Goal: Task Accomplishment & Management: Manage account settings

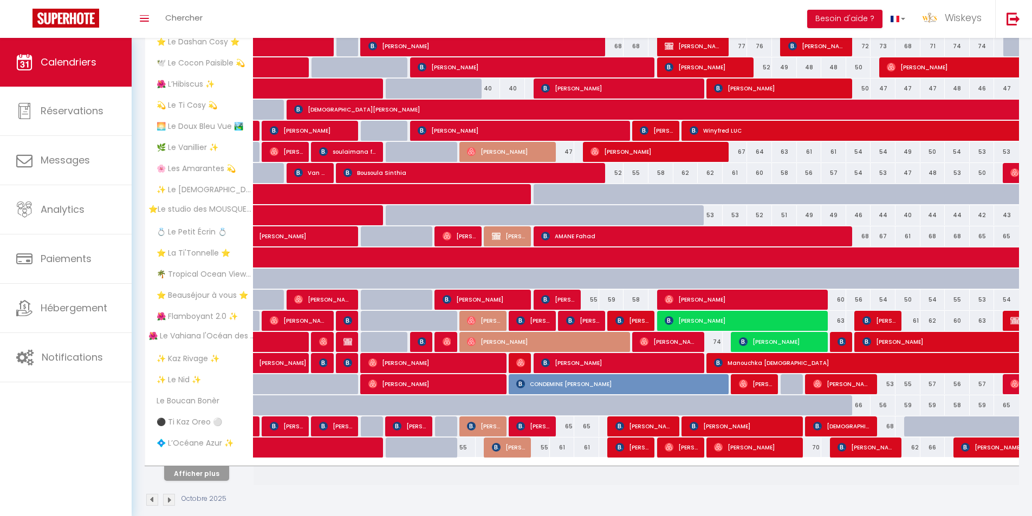
scroll to position [204, 0]
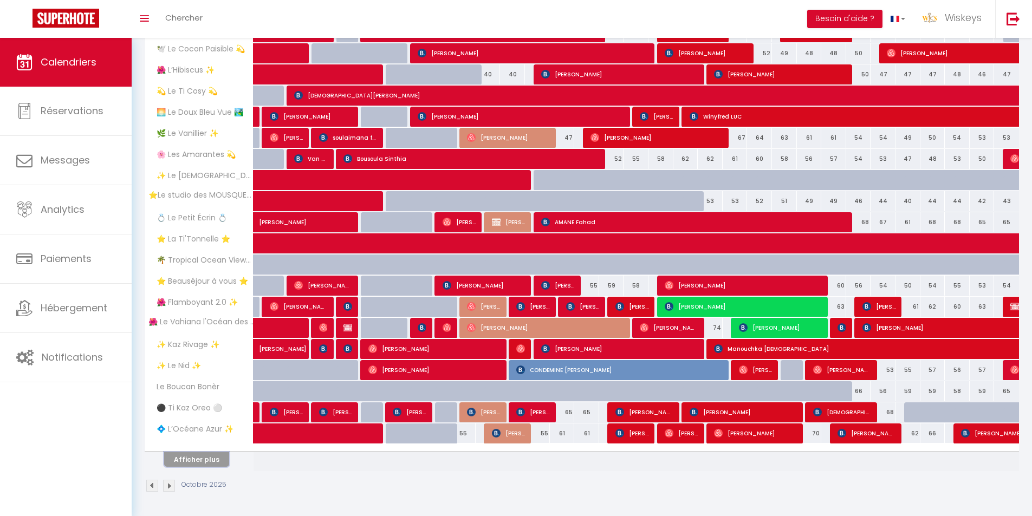
click at [206, 461] on button "Afficher plus" at bounding box center [196, 459] width 65 height 15
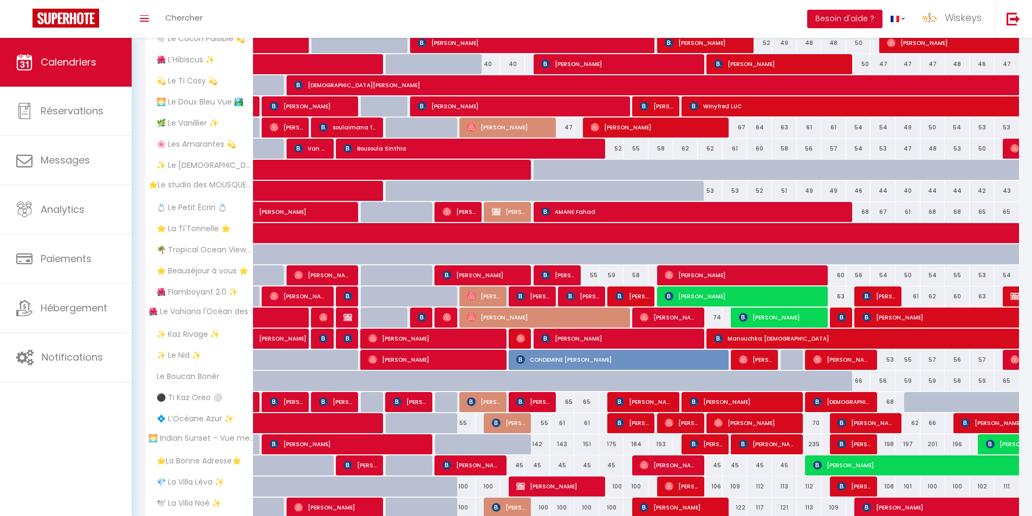
scroll to position [325, 0]
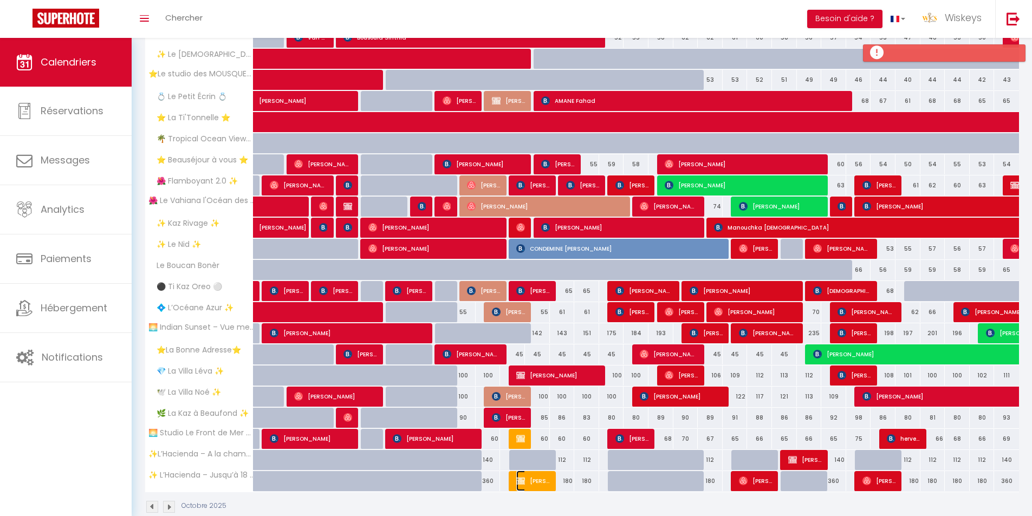
click at [526, 488] on span "[PERSON_NAME]" at bounding box center [532, 481] width 33 height 21
select select "OK"
select select "0"
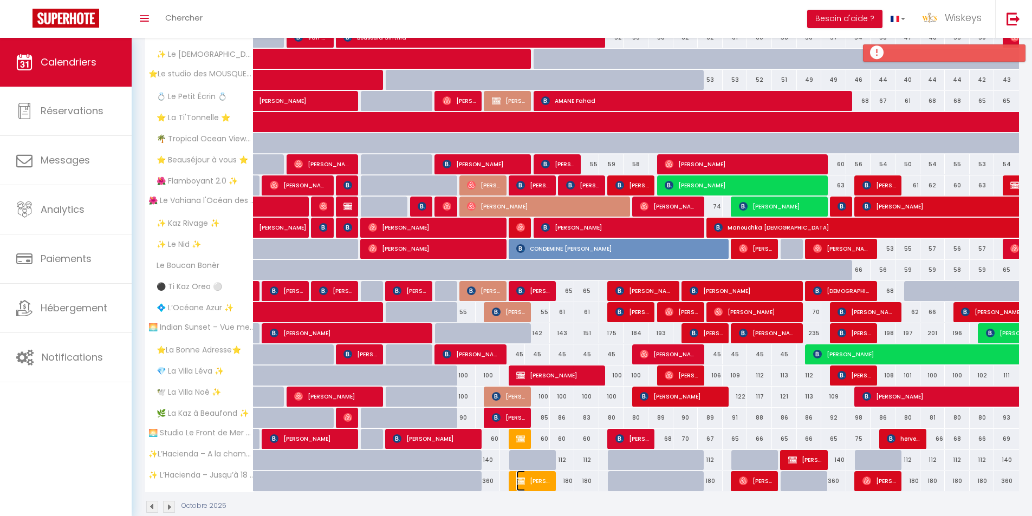
select select "1"
select select
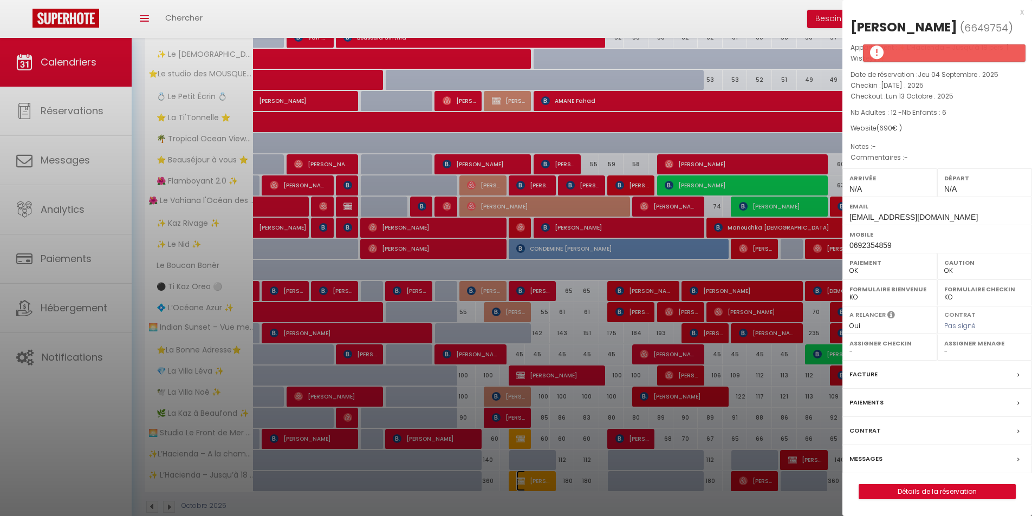
select select "6469"
select select "7998"
click at [475, 174] on div at bounding box center [516, 258] width 1032 height 516
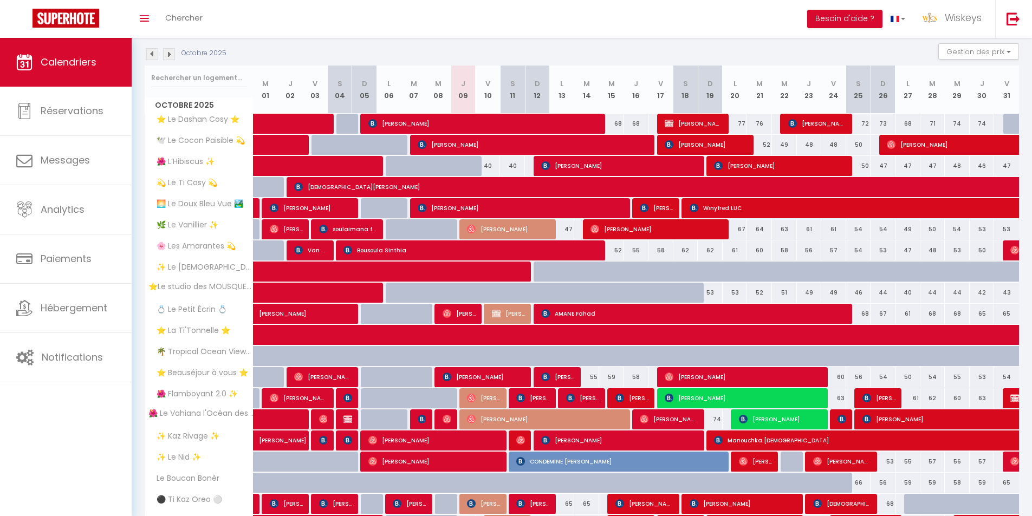
scroll to position [75, 0]
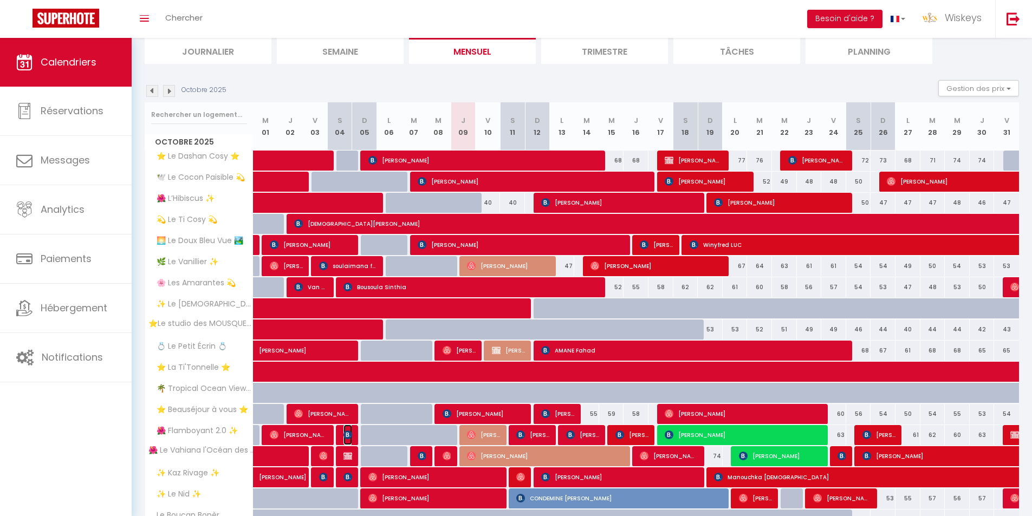
click at [349, 430] on img at bounding box center [347, 434] width 9 height 9
select select "29211"
select select "35951"
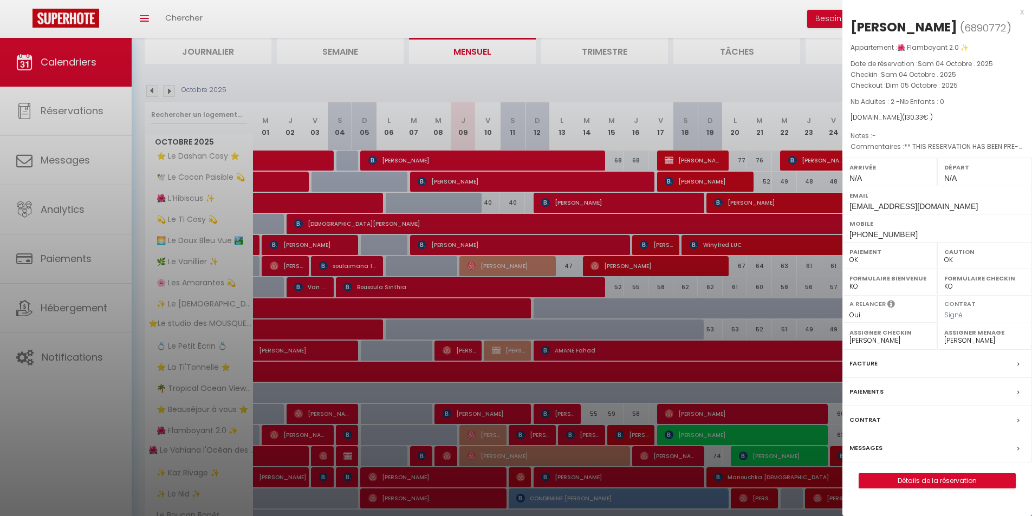
click at [409, 400] on div at bounding box center [516, 258] width 1032 height 516
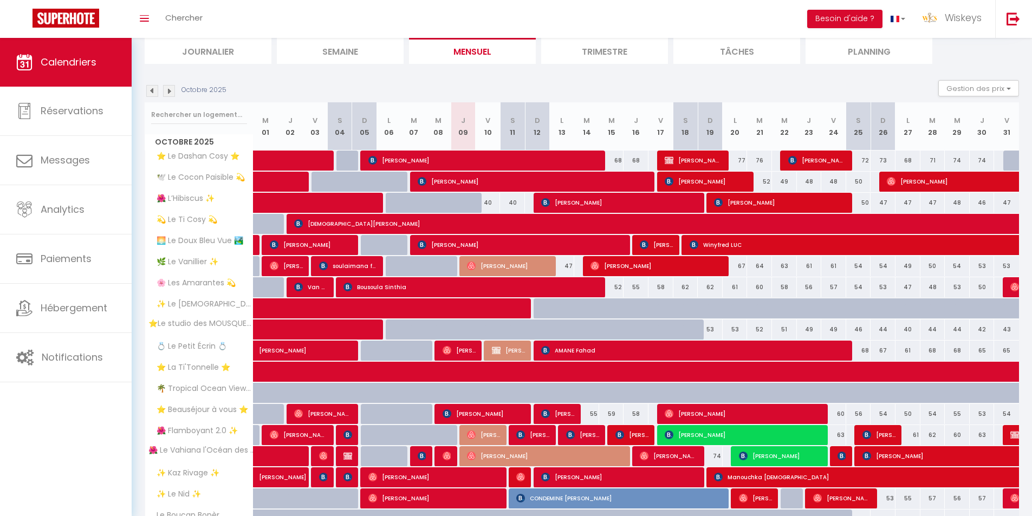
click at [514, 320] on div at bounding box center [512, 329] width 25 height 21
type input "40"
type input "Sam 11 Octobre 2025"
type input "Dim 12 Octobre 2025"
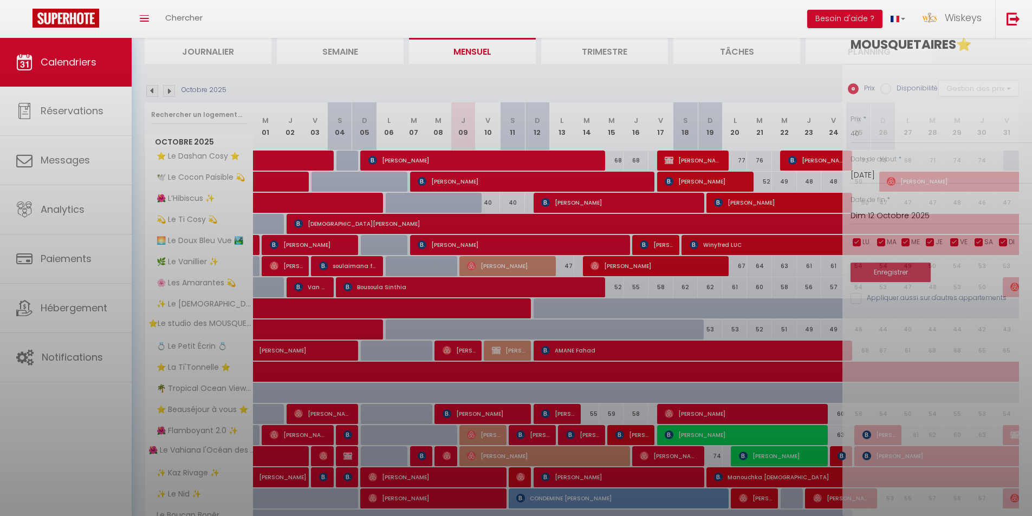
click at [513, 317] on div at bounding box center [516, 258] width 1032 height 516
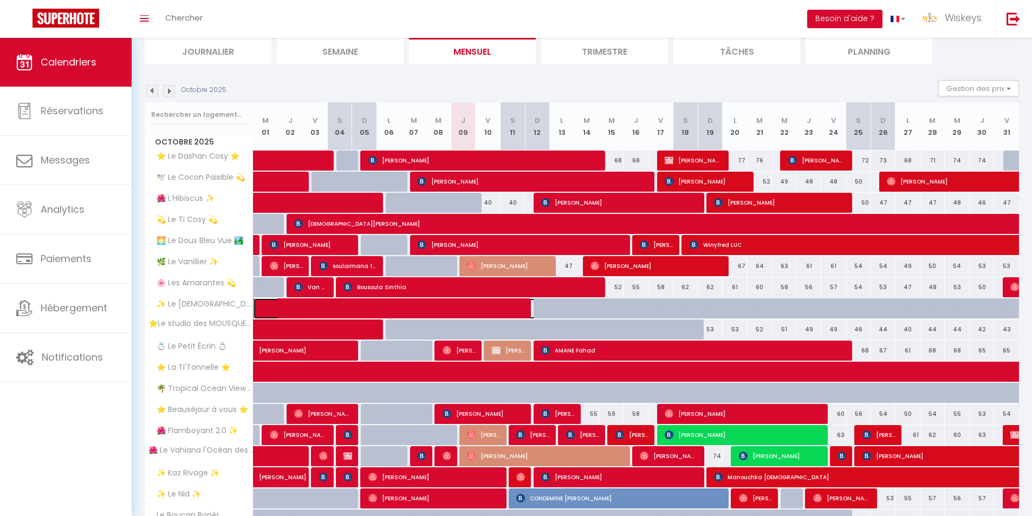
click at [508, 310] on span at bounding box center [407, 308] width 274 height 21
select select "47415"
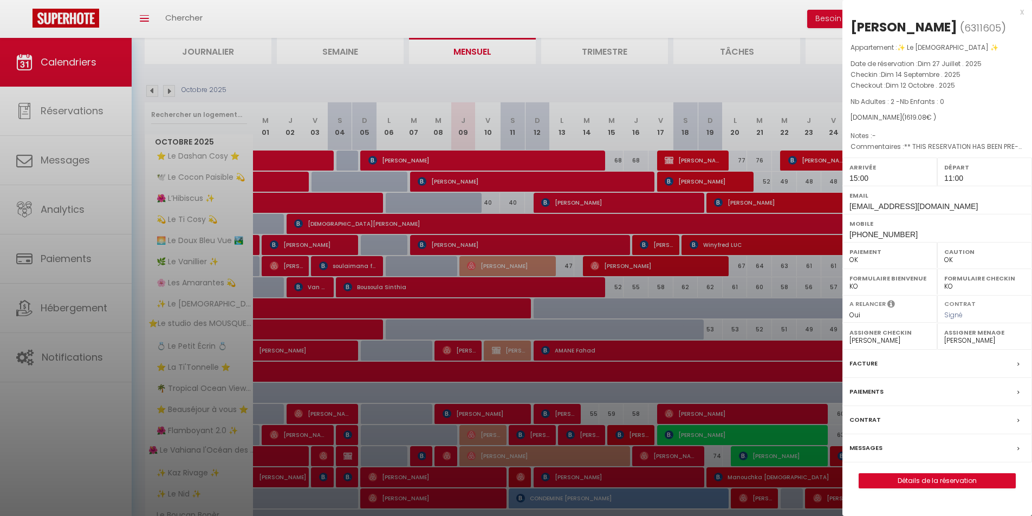
click at [506, 319] on div at bounding box center [516, 258] width 1032 height 516
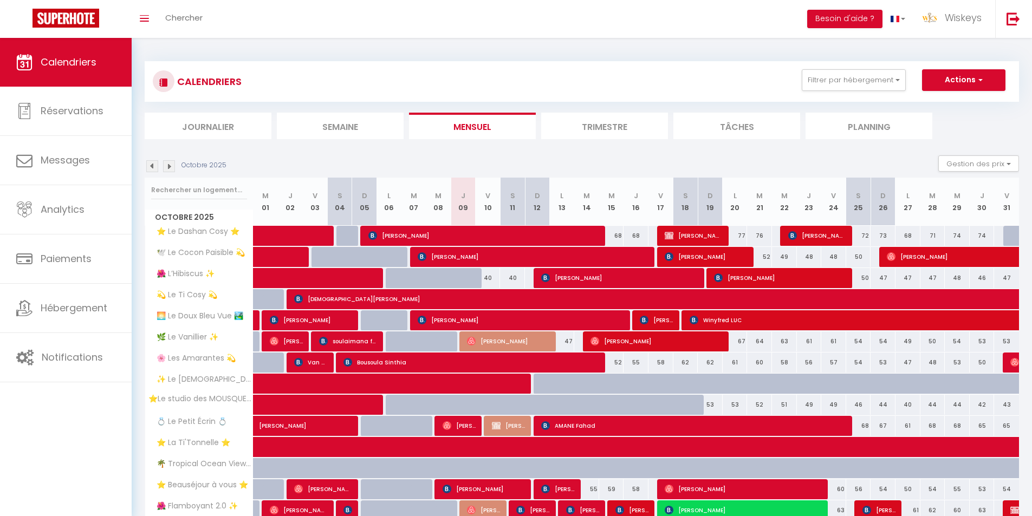
scroll to position [346, 0]
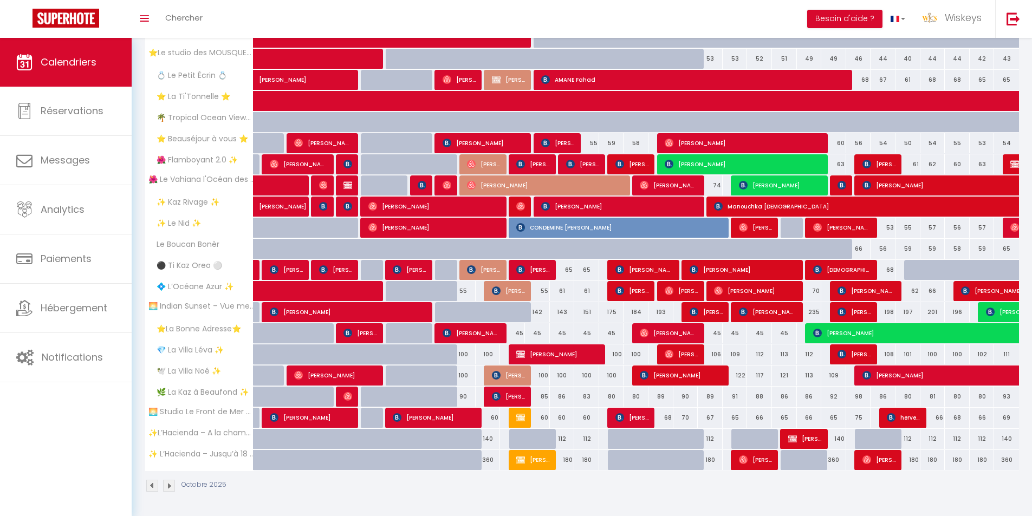
drag, startPoint x: 523, startPoint y: 430, endPoint x: 521, endPoint y: 425, distance: 5.7
click at [523, 430] on div at bounding box center [521, 439] width 25 height 21
type input "140"
type input "Sam 11 Octobre 2025"
type input "Dim 12 Octobre 2025"
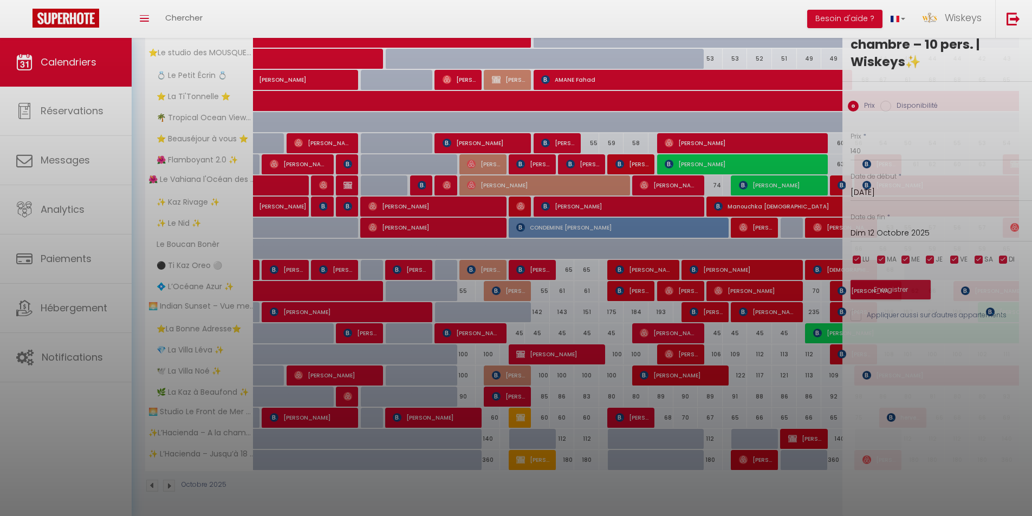
click at [521, 423] on div at bounding box center [516, 258] width 1032 height 516
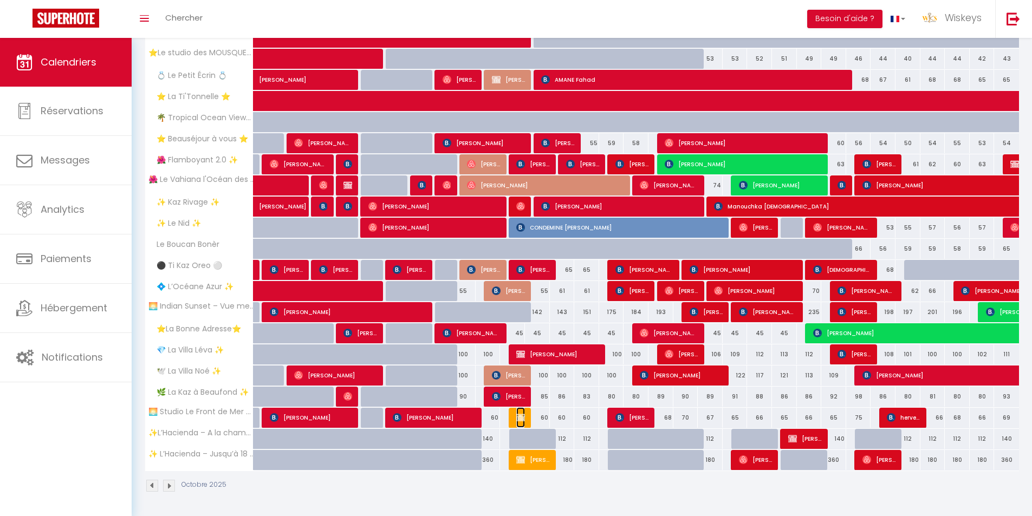
click at [521, 423] on span "[PERSON_NAME]" at bounding box center [520, 417] width 8 height 21
select select "0"
select select "23130"
select select "7995"
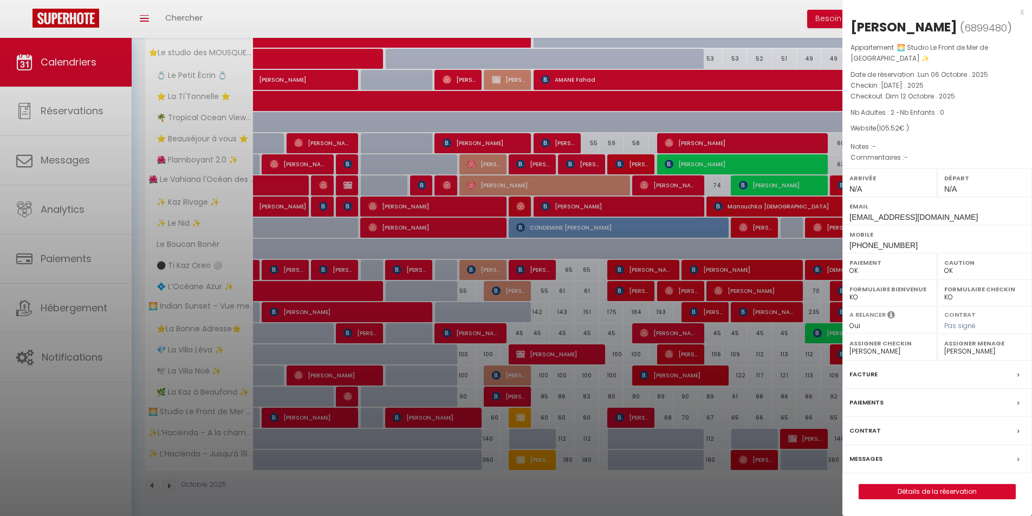
click at [664, 445] on div at bounding box center [516, 258] width 1032 height 516
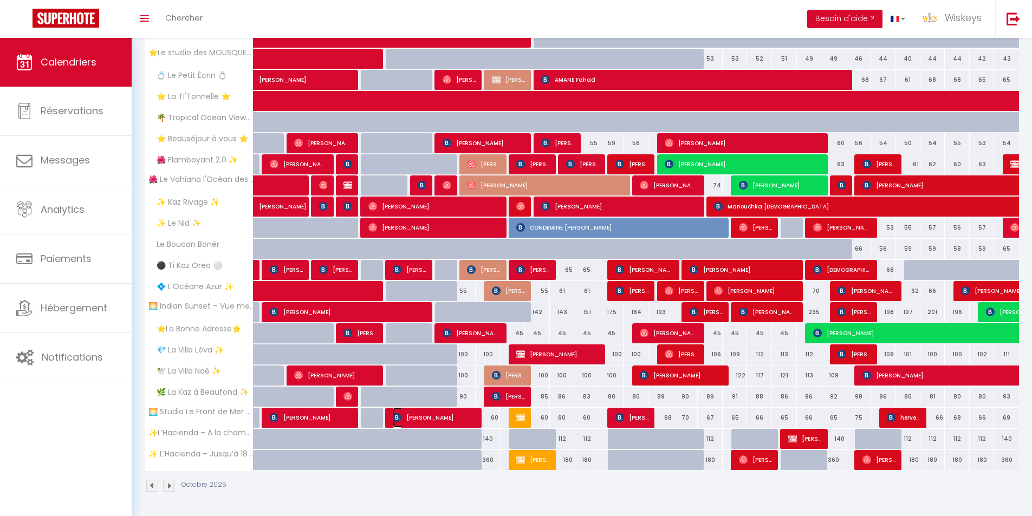
click at [439, 419] on span "[PERSON_NAME]" at bounding box center [434, 417] width 83 height 21
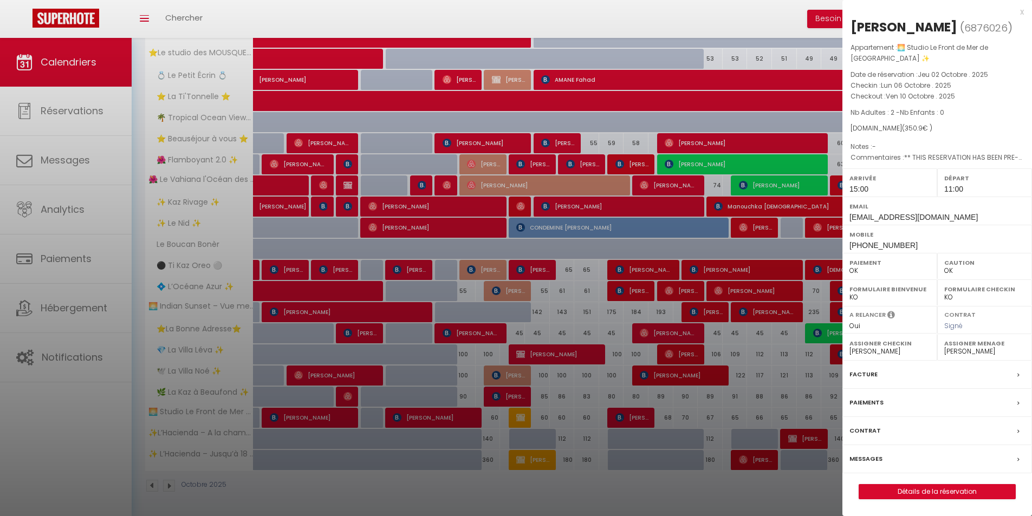
drag, startPoint x: 536, startPoint y: 400, endPoint x: 579, endPoint y: 399, distance: 42.8
click at [537, 400] on div at bounding box center [516, 258] width 1032 height 516
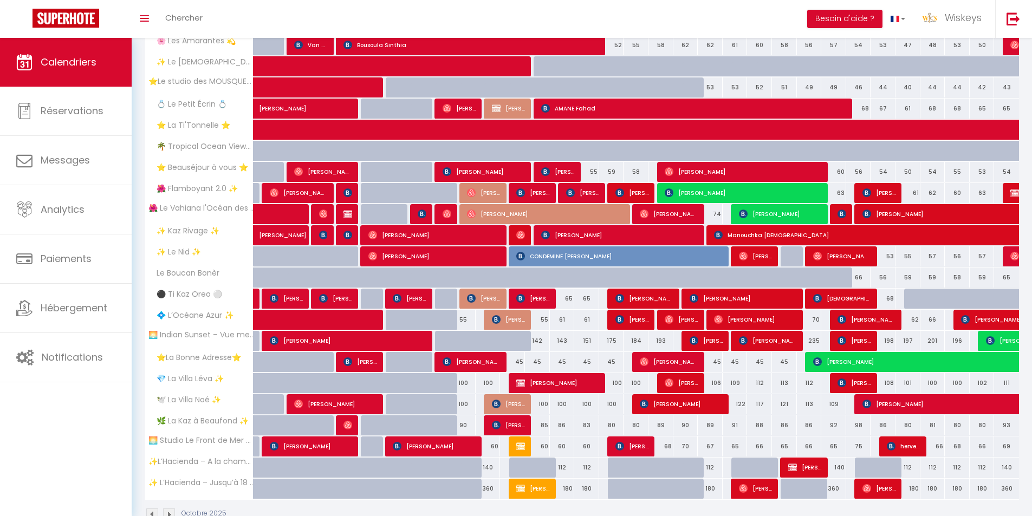
scroll to position [292, 0]
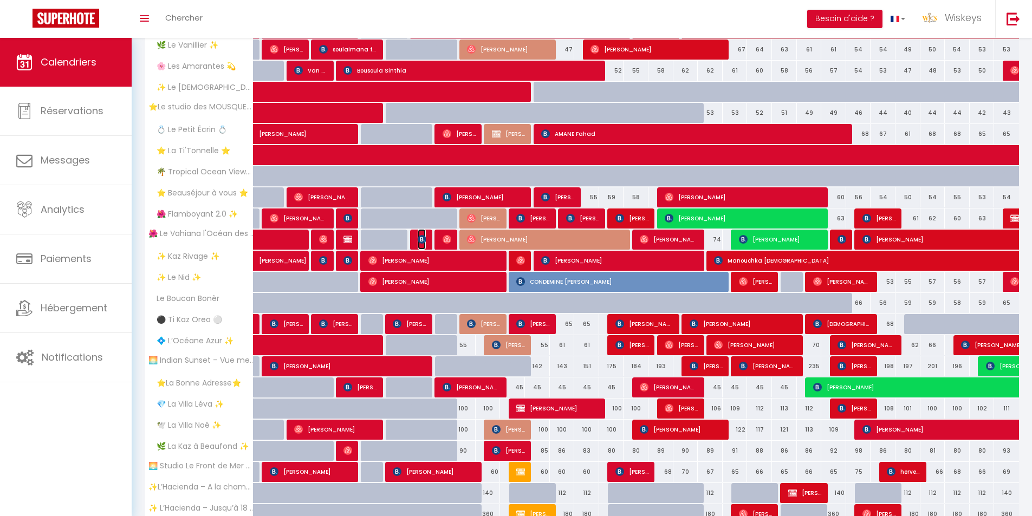
click at [418, 238] on img at bounding box center [421, 239] width 9 height 9
select select "0"
select select "29211"
select select "35951"
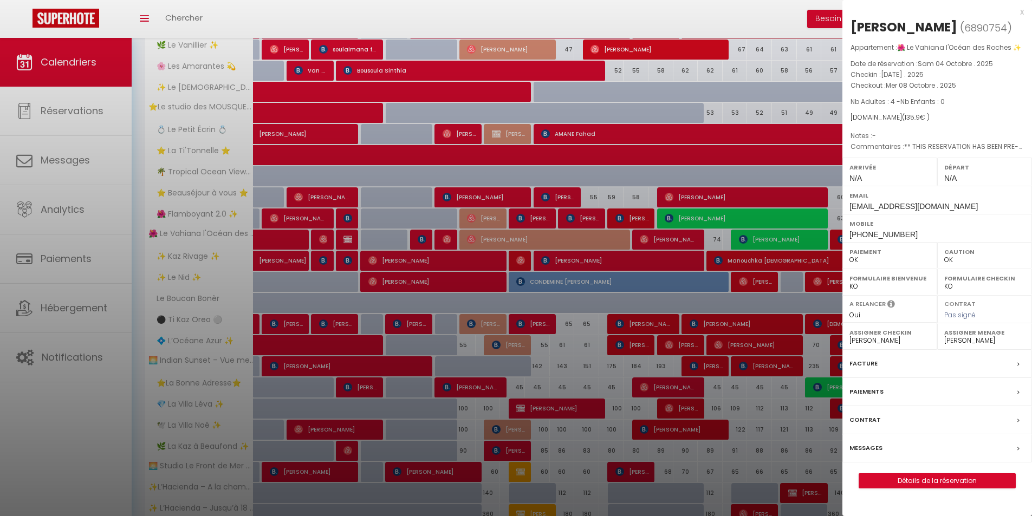
click at [458, 304] on div at bounding box center [516, 258] width 1032 height 516
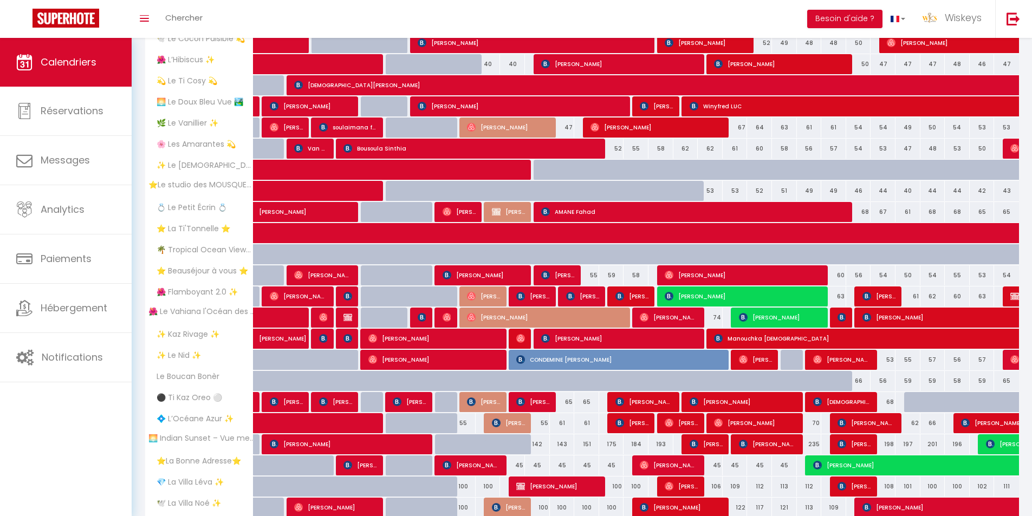
scroll to position [346, 0]
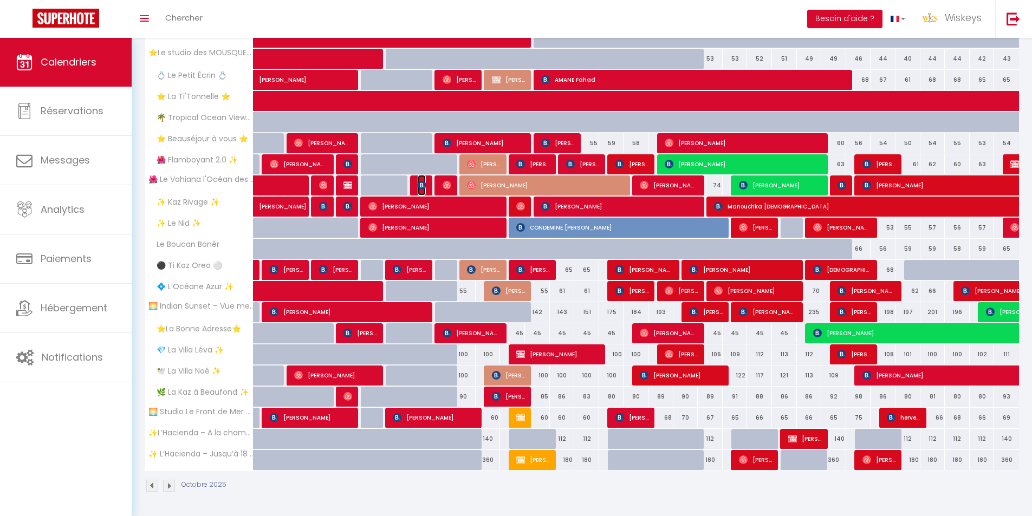
click at [424, 183] on img at bounding box center [421, 185] width 9 height 9
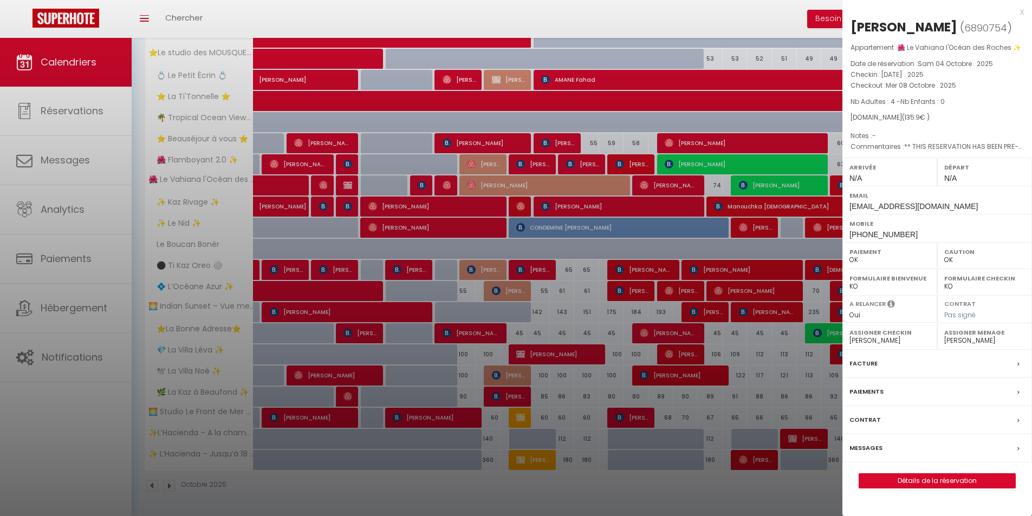
click at [505, 210] on div at bounding box center [516, 258] width 1032 height 516
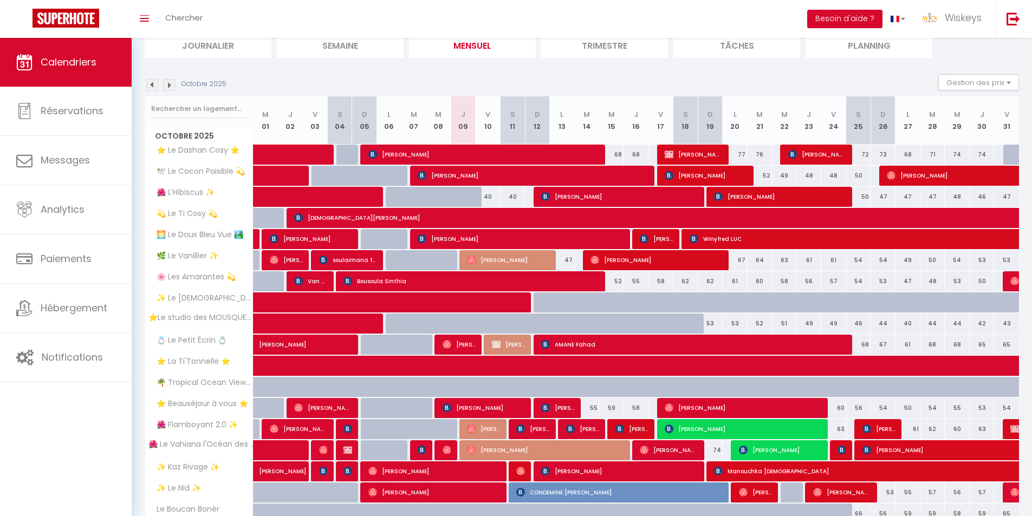
scroll to position [0, 0]
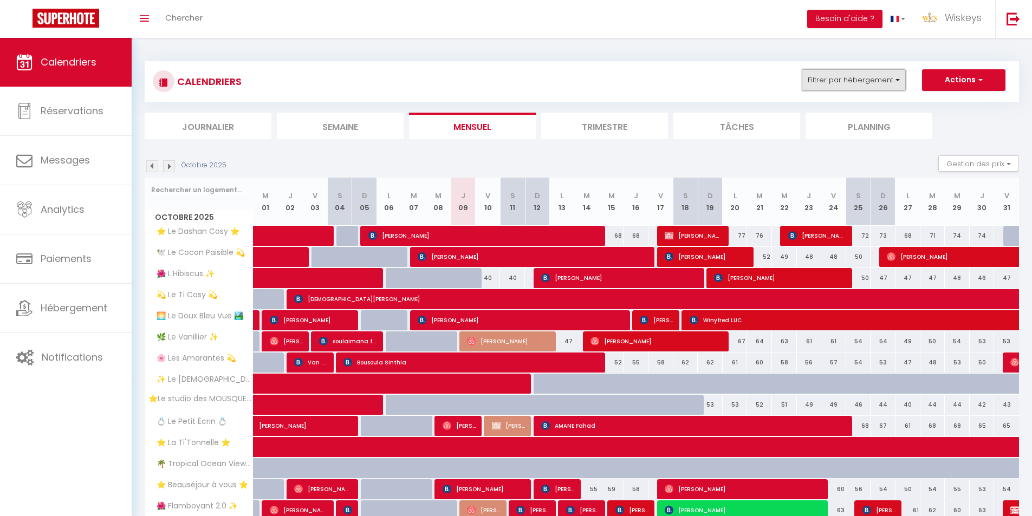
click at [855, 78] on button "Filtrer par hébergement" at bounding box center [853, 80] width 104 height 22
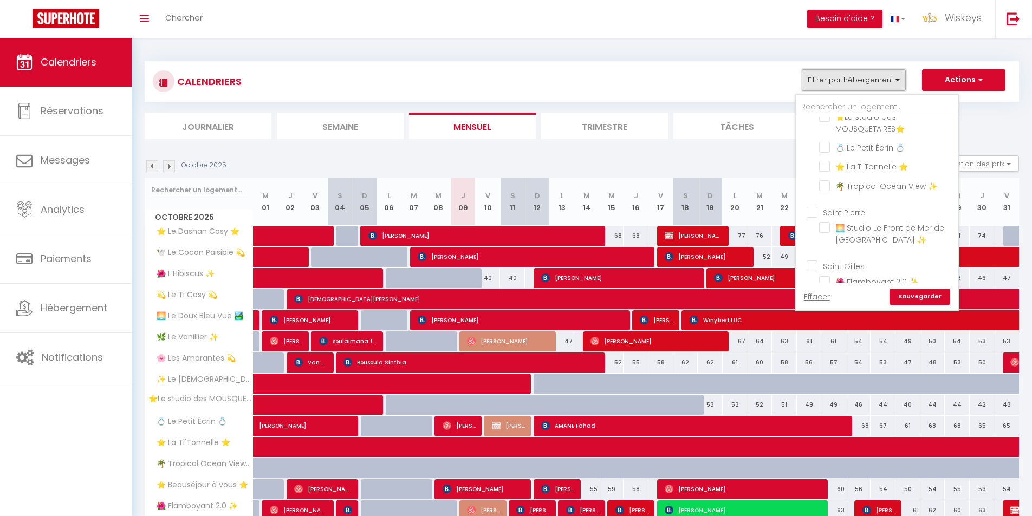
scroll to position [379, 0]
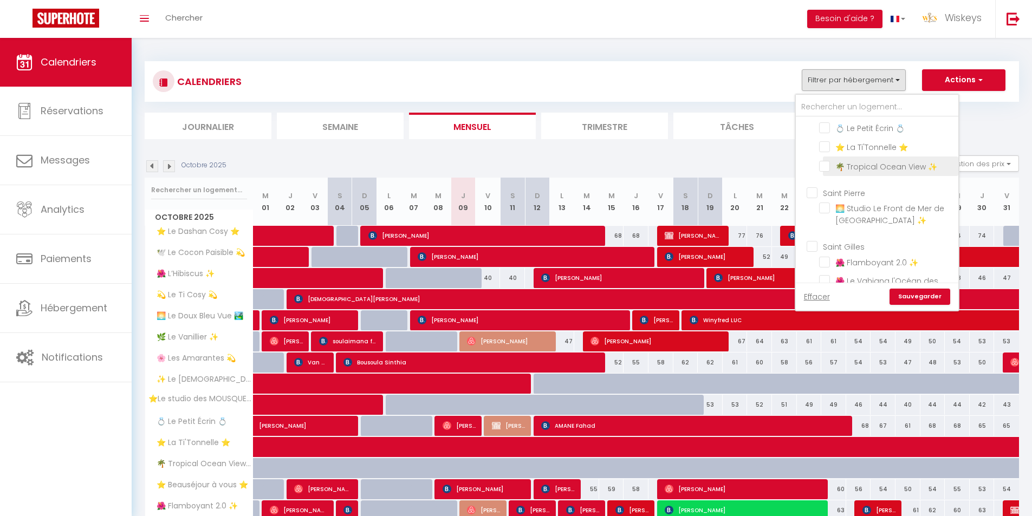
click at [824, 168] on input "🌴 Tropical Ocean View ✨" at bounding box center [886, 165] width 135 height 11
checkbox input "true"
checkbox input "false"
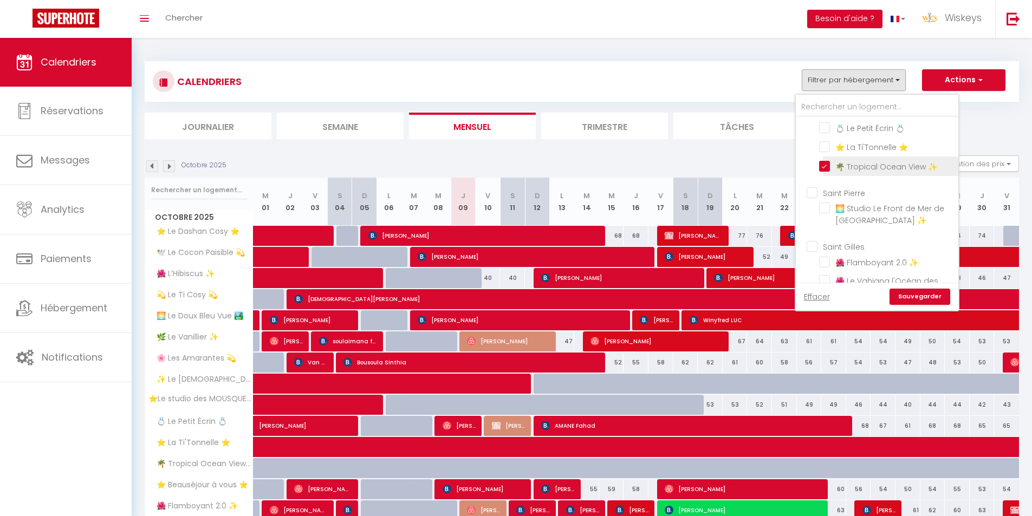
checkbox input "false"
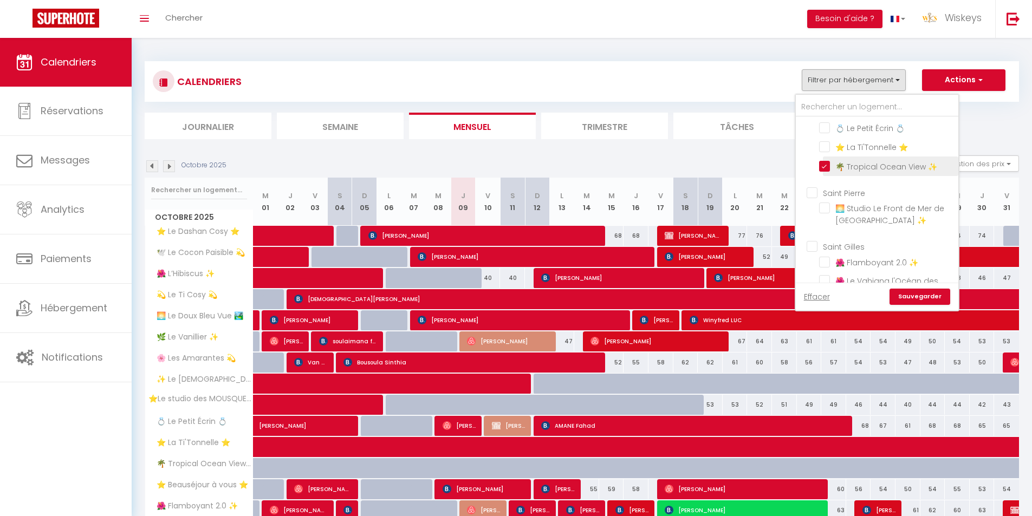
checkbox input "false"
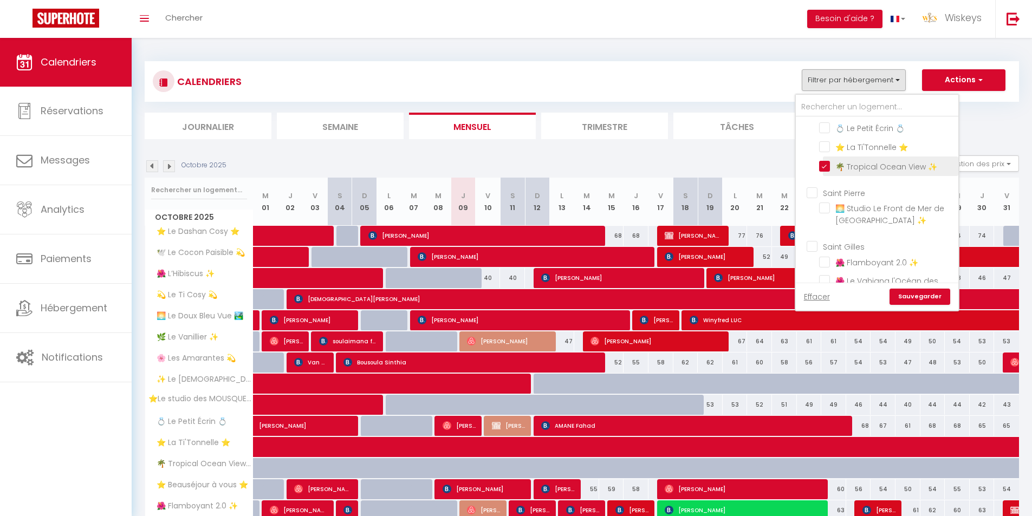
checkbox input "false"
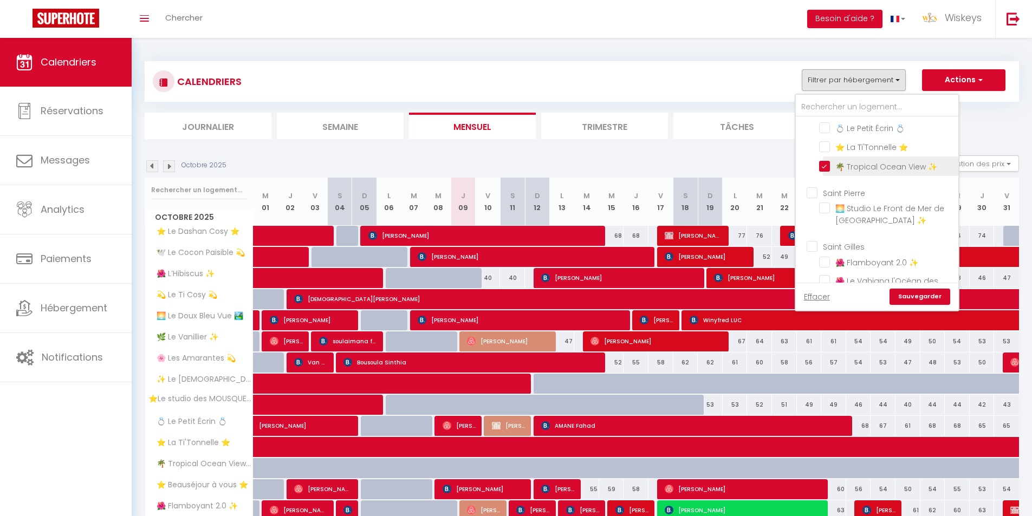
checkbox input "false"
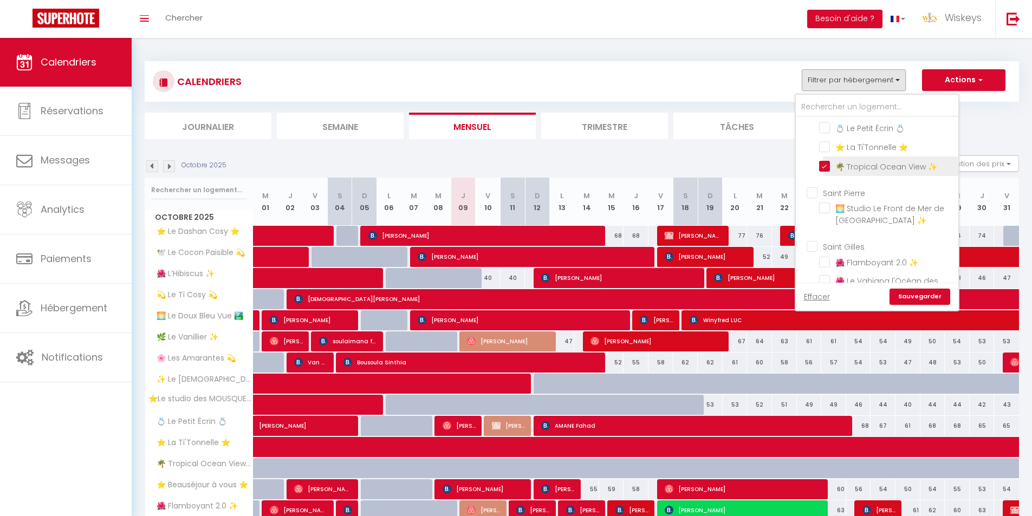
checkbox input "false"
click at [931, 299] on link "Sauvegarder" at bounding box center [919, 297] width 61 height 16
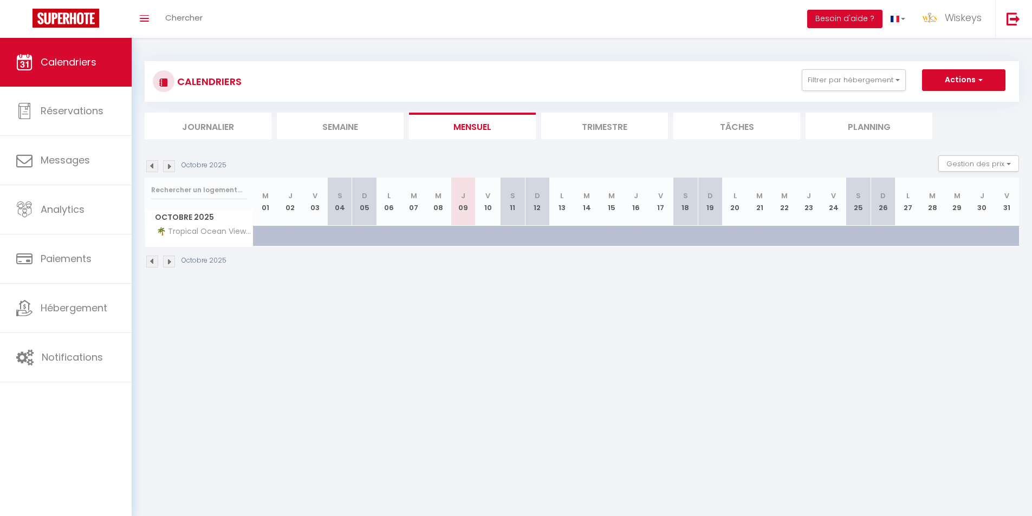
click at [153, 166] on img at bounding box center [152, 166] width 12 height 12
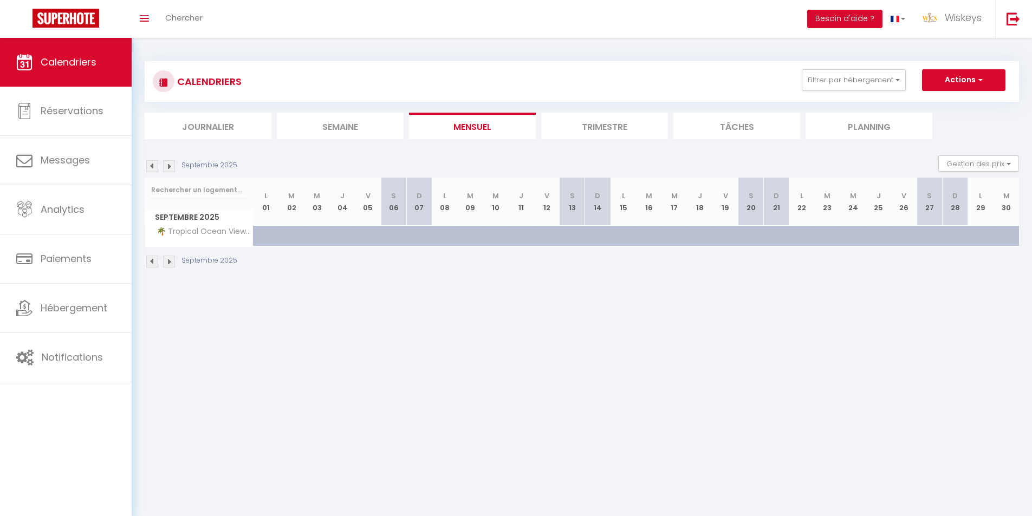
click at [613, 122] on li "Trimestre" at bounding box center [604, 126] width 127 height 27
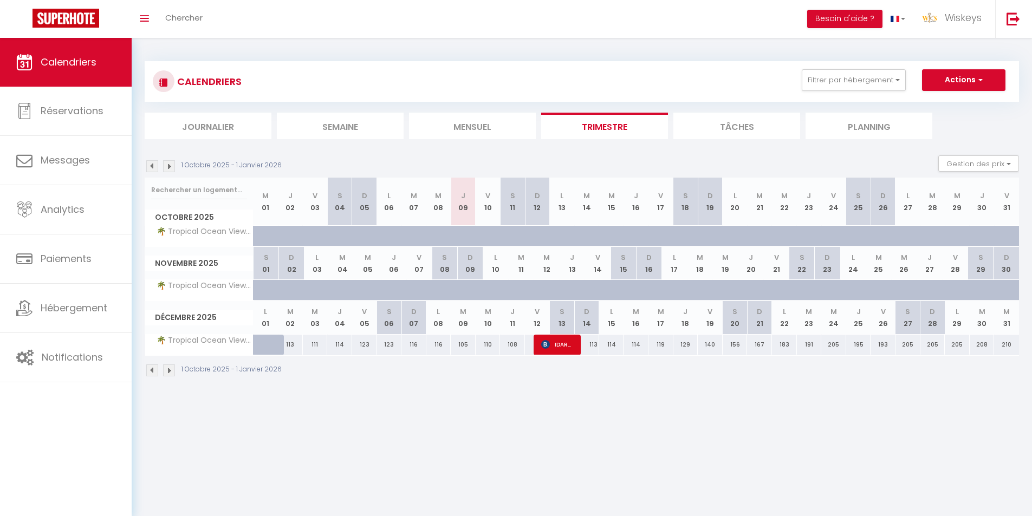
click at [155, 164] on img at bounding box center [152, 166] width 12 height 12
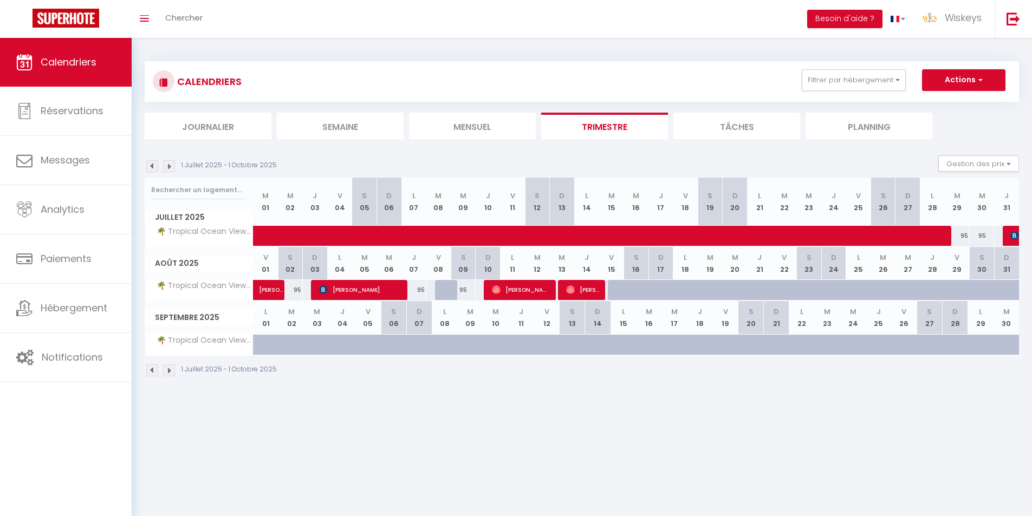
click at [154, 164] on img at bounding box center [152, 166] width 12 height 12
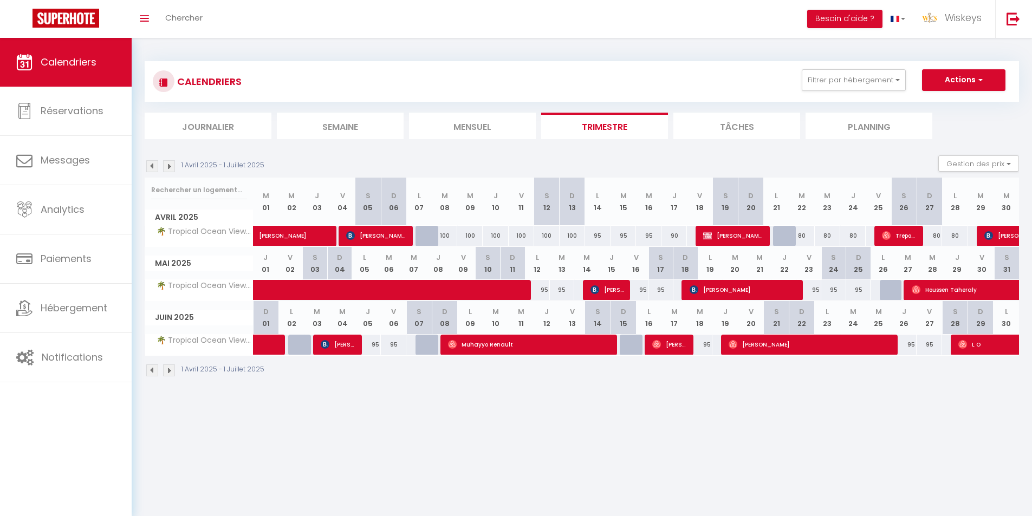
click at [153, 164] on img at bounding box center [152, 166] width 12 height 12
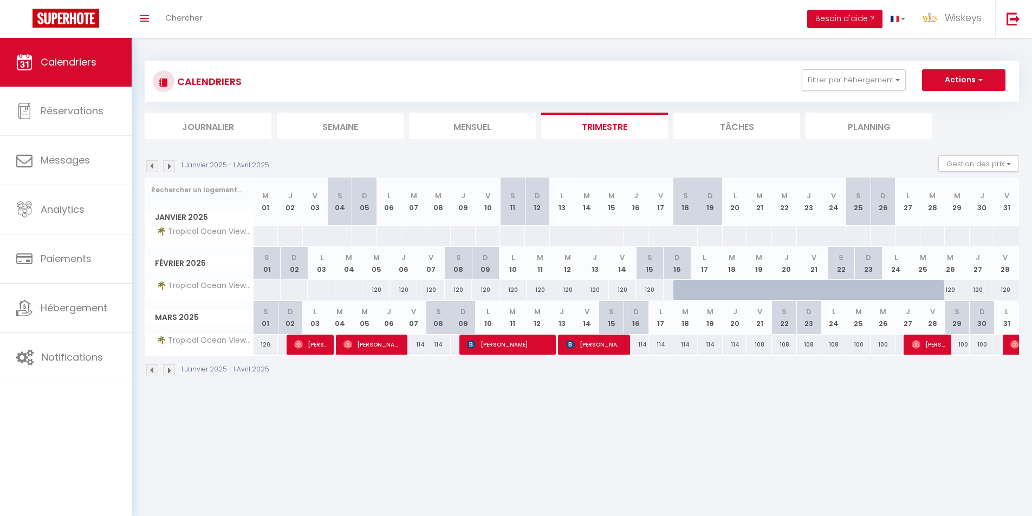
click at [153, 164] on img at bounding box center [152, 166] width 12 height 12
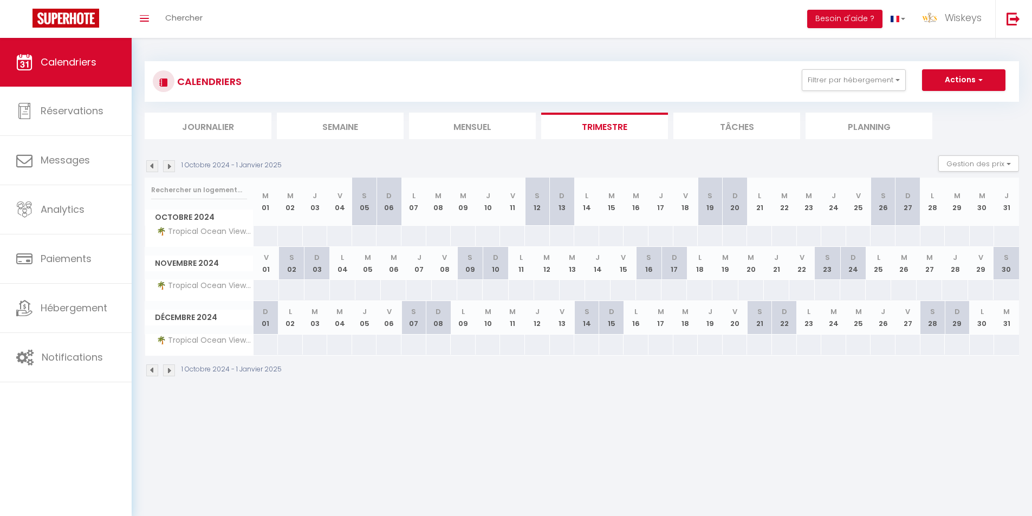
click at [169, 168] on img at bounding box center [169, 166] width 12 height 12
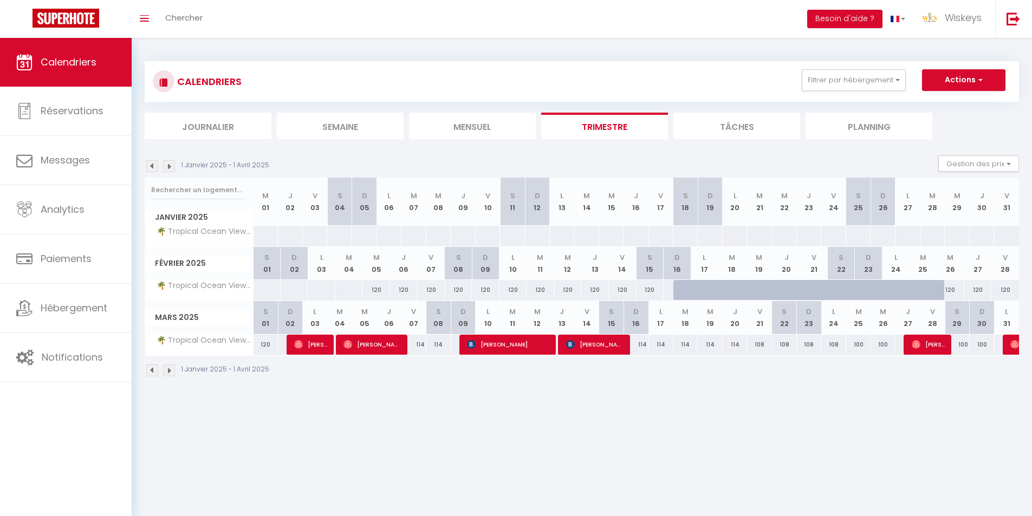
click at [169, 168] on img at bounding box center [169, 166] width 12 height 12
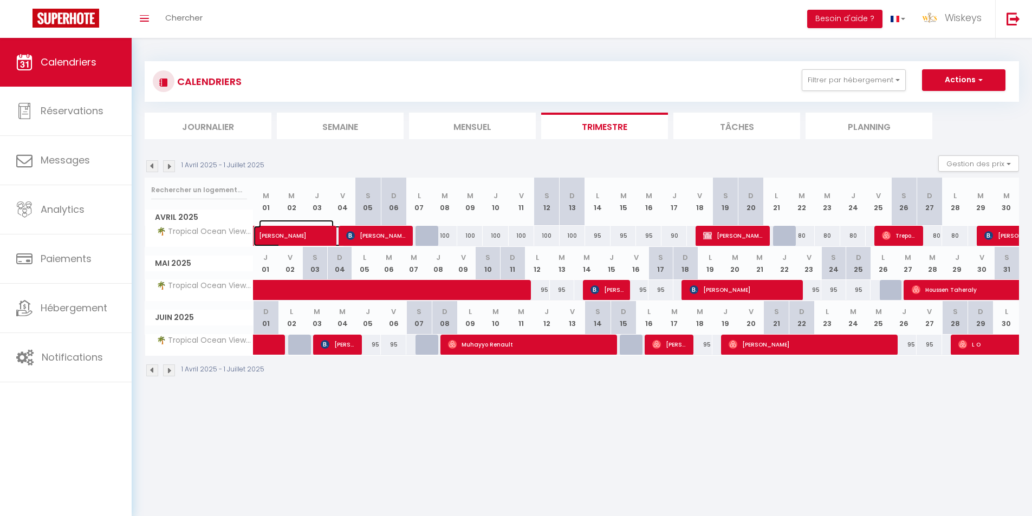
click at [308, 229] on span "Matthieu Trebuchon" at bounding box center [296, 230] width 75 height 21
select select "40718"
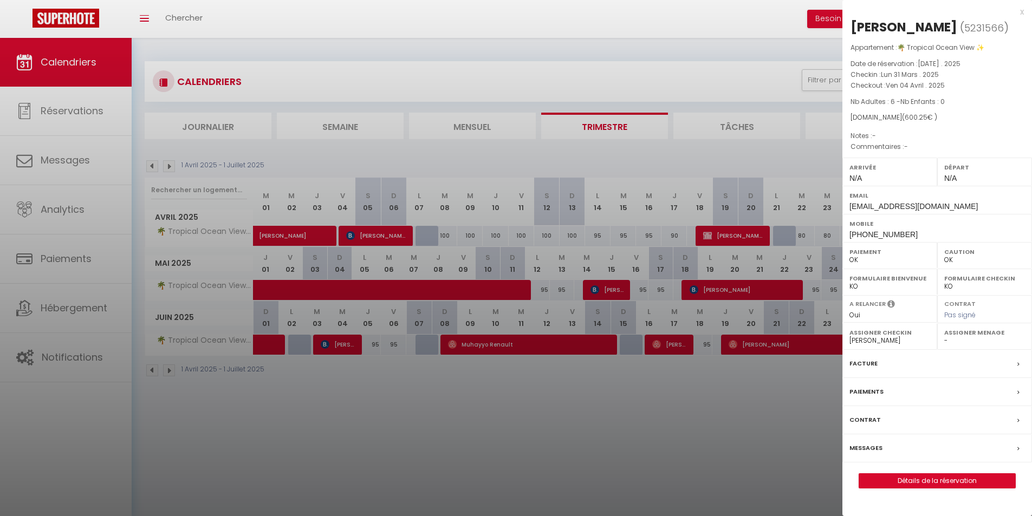
click at [449, 431] on div at bounding box center [516, 258] width 1032 height 516
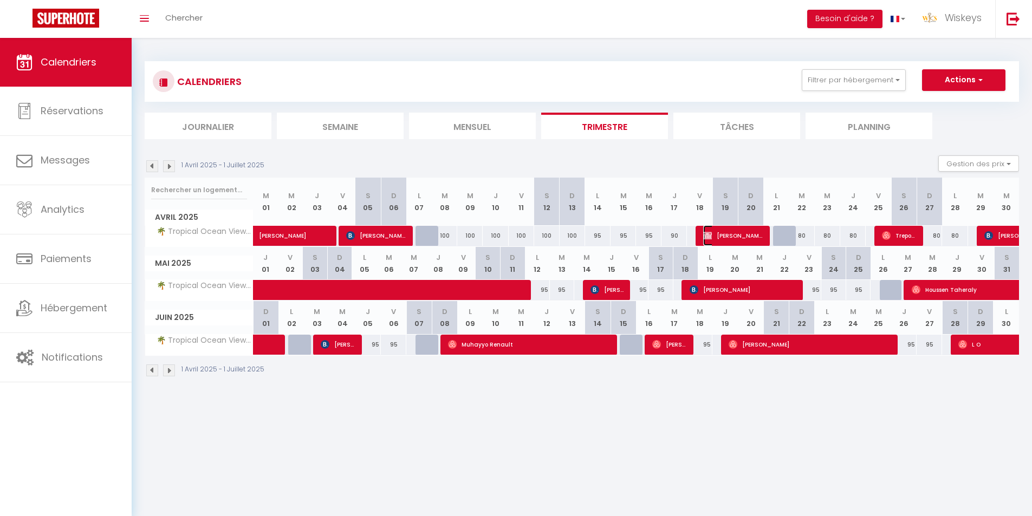
click at [722, 235] on span "Samir Oumar" at bounding box center [733, 235] width 60 height 21
select select "35951"
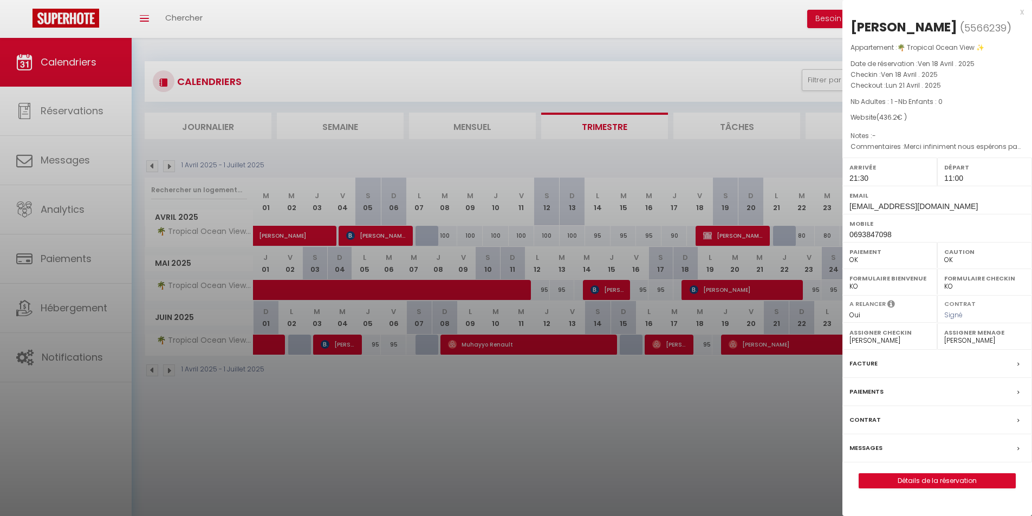
click at [858, 360] on label "Facture" at bounding box center [863, 363] width 28 height 11
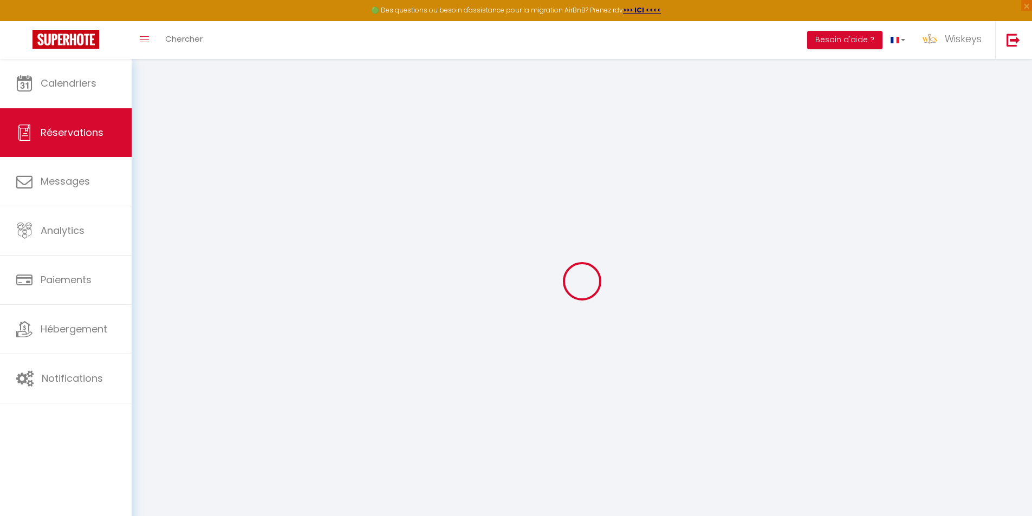
select select
checkbox input "false"
select select
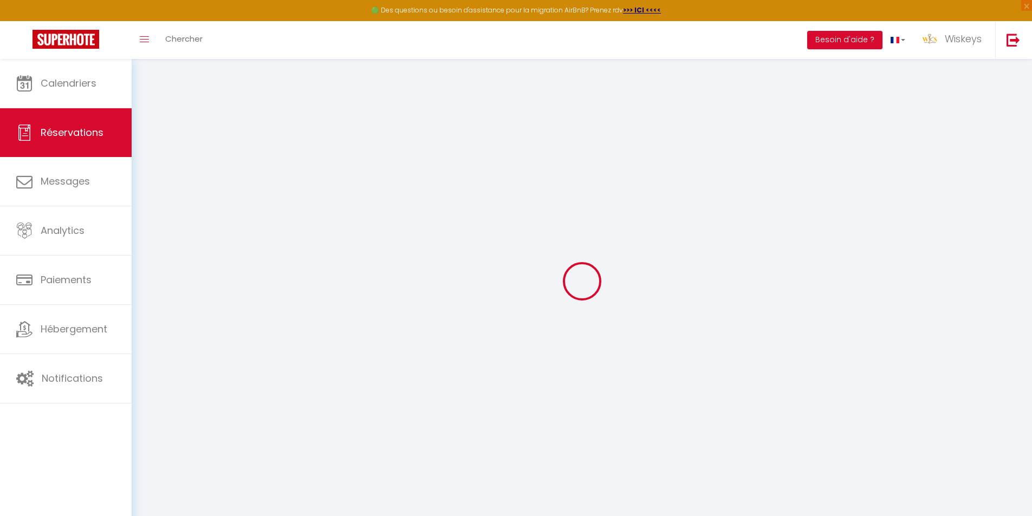
checkbox input "false"
type textarea "Merci infiniment nous espérons passer une séjour agréable"
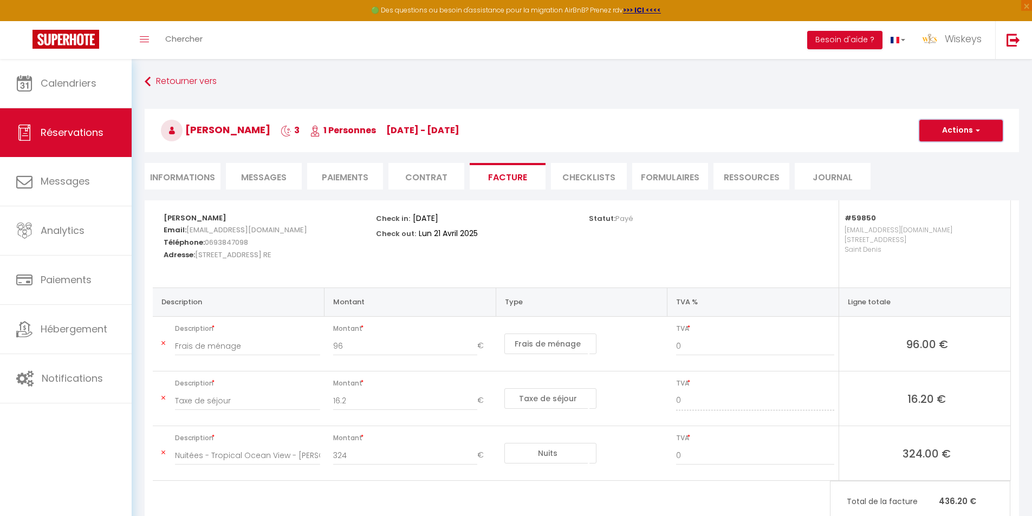
click at [946, 136] on button "Actions" at bounding box center [960, 131] width 83 height 22
click at [959, 153] on link "Enregistrer" at bounding box center [952, 154] width 91 height 14
click at [957, 136] on button "Actions" at bounding box center [960, 131] width 83 height 22
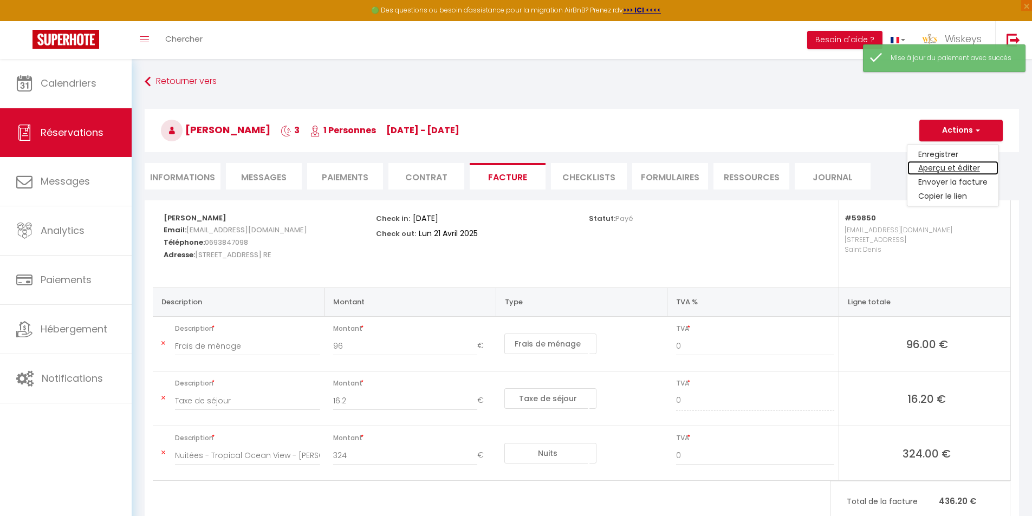
click at [948, 167] on link "Aperçu et éditer" at bounding box center [952, 168] width 91 height 14
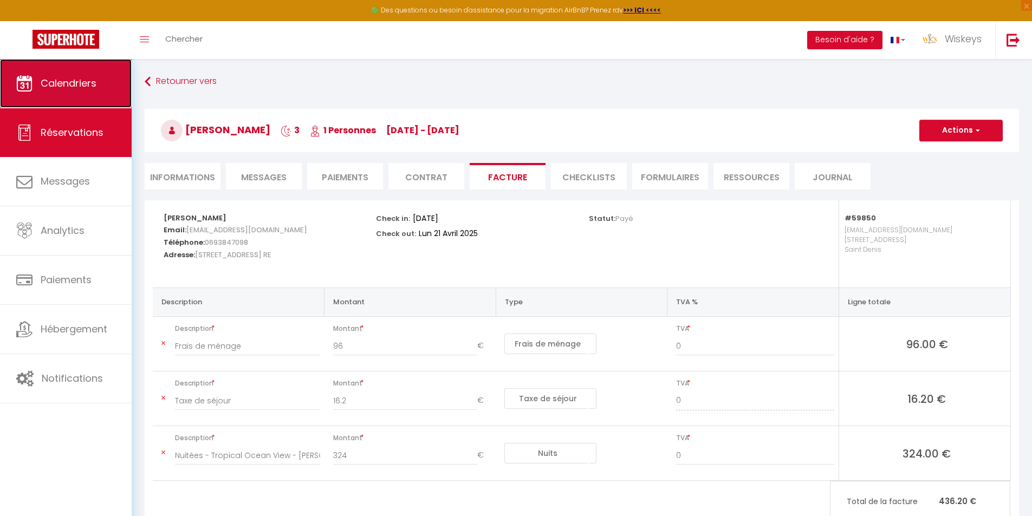
click at [121, 91] on link "Calendriers" at bounding box center [66, 83] width 132 height 49
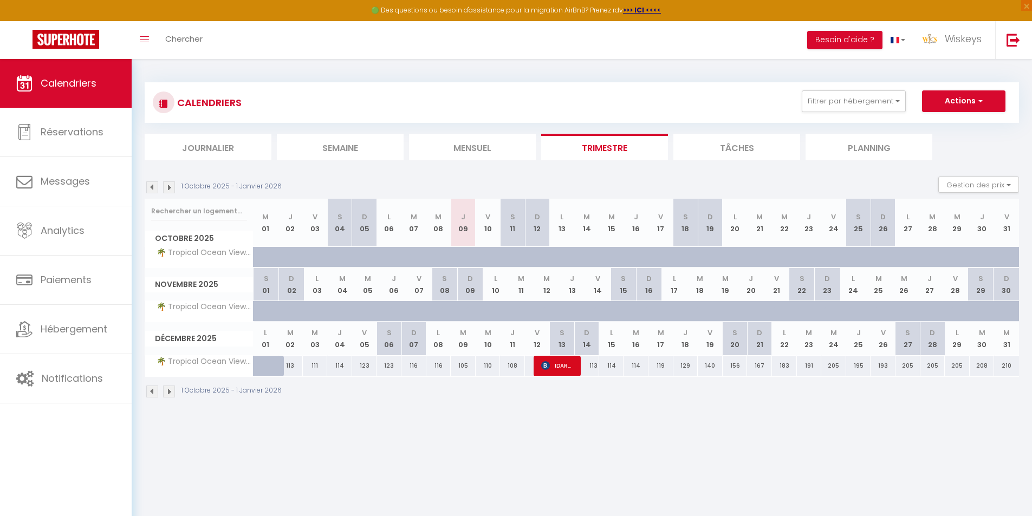
click at [152, 184] on img at bounding box center [152, 187] width 12 height 12
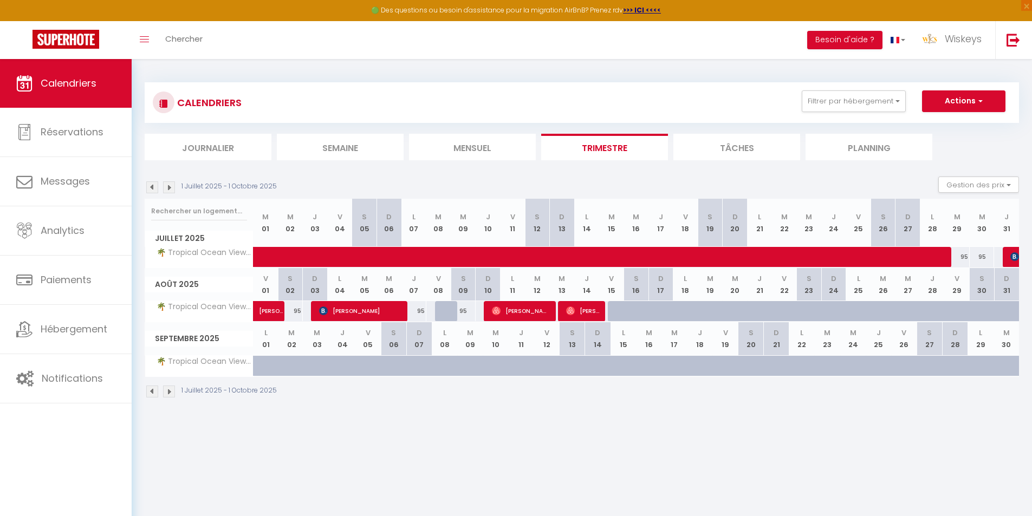
click at [152, 185] on img at bounding box center [152, 187] width 12 height 12
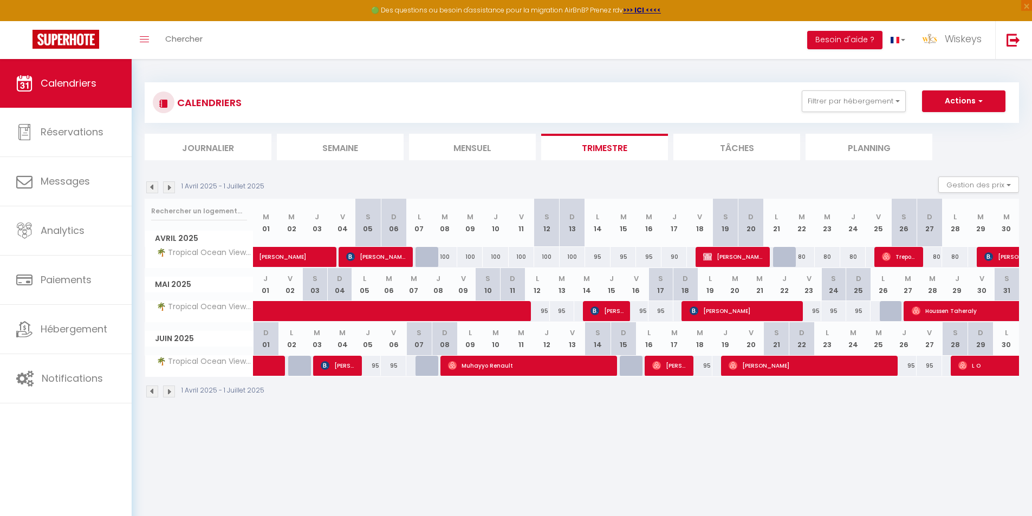
click at [167, 185] on img at bounding box center [169, 187] width 12 height 12
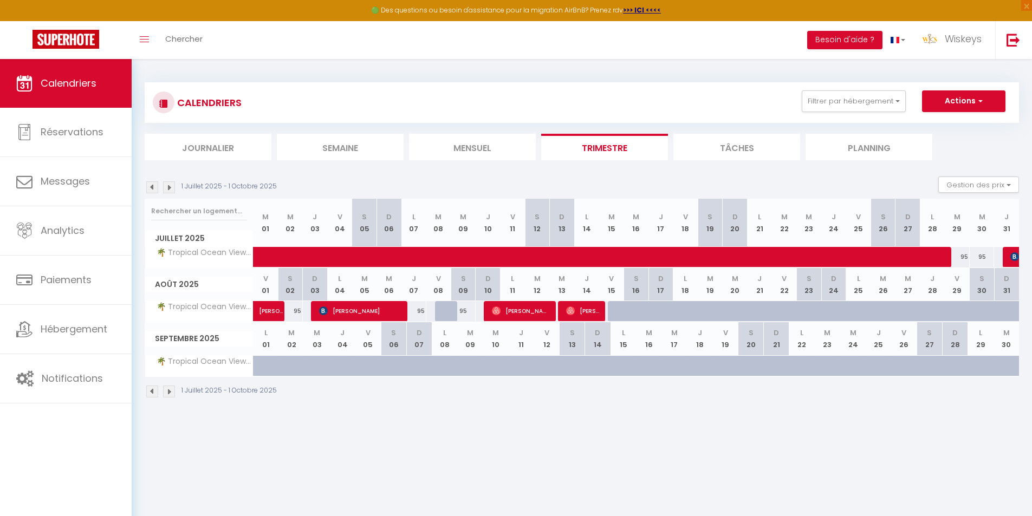
click at [162, 190] on div "1 Juillet 2025 - 1 Octobre 2025" at bounding box center [212, 187] width 135 height 12
click at [165, 187] on img at bounding box center [169, 187] width 12 height 12
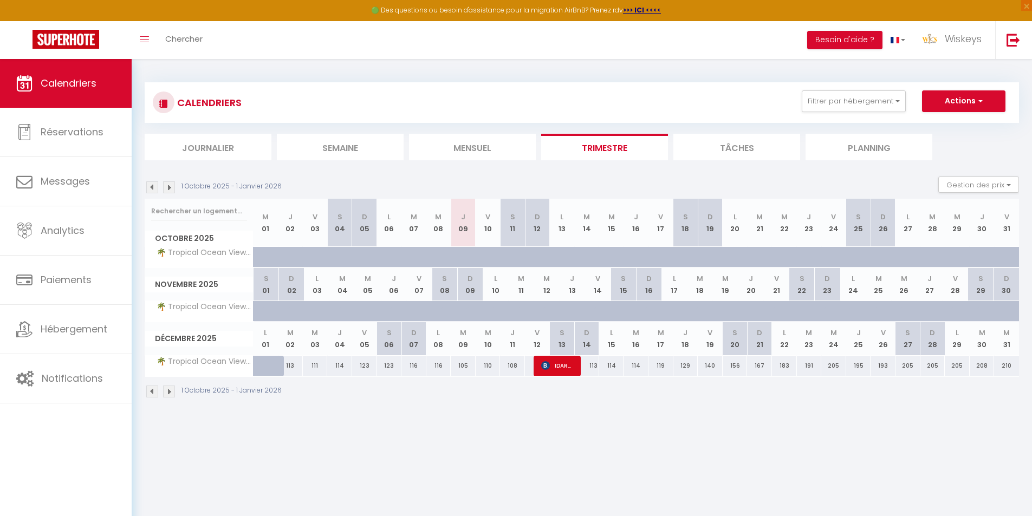
click at [151, 187] on img at bounding box center [152, 187] width 12 height 12
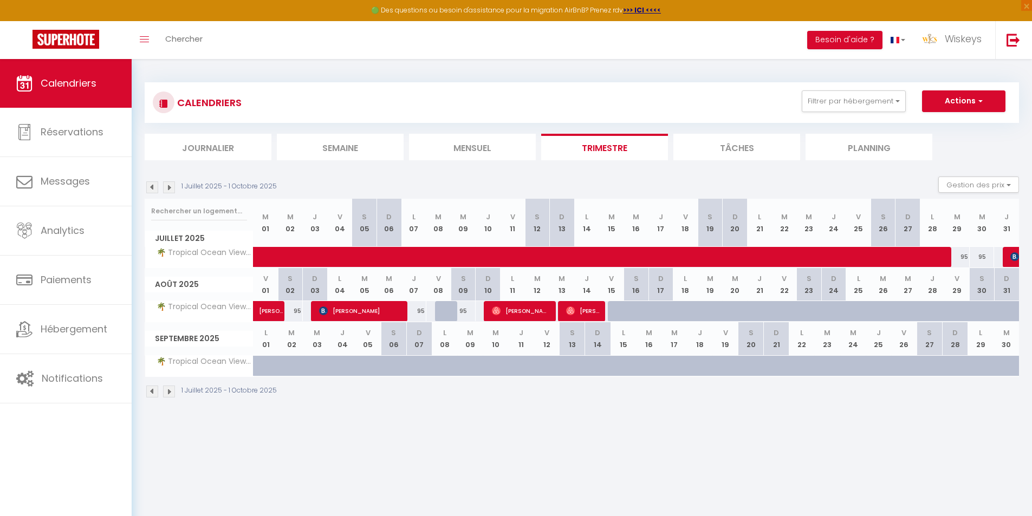
click at [151, 187] on img at bounding box center [152, 187] width 12 height 12
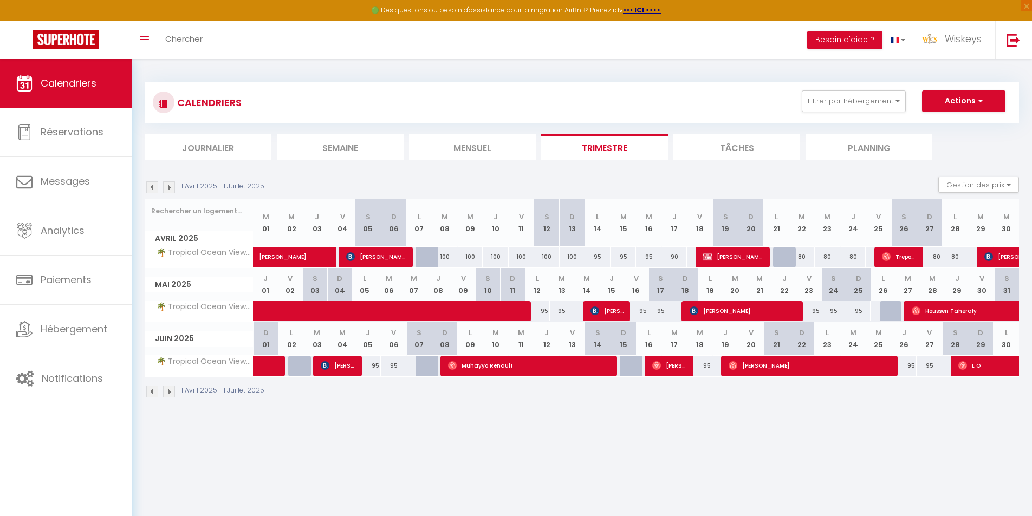
click at [151, 187] on img at bounding box center [152, 187] width 12 height 12
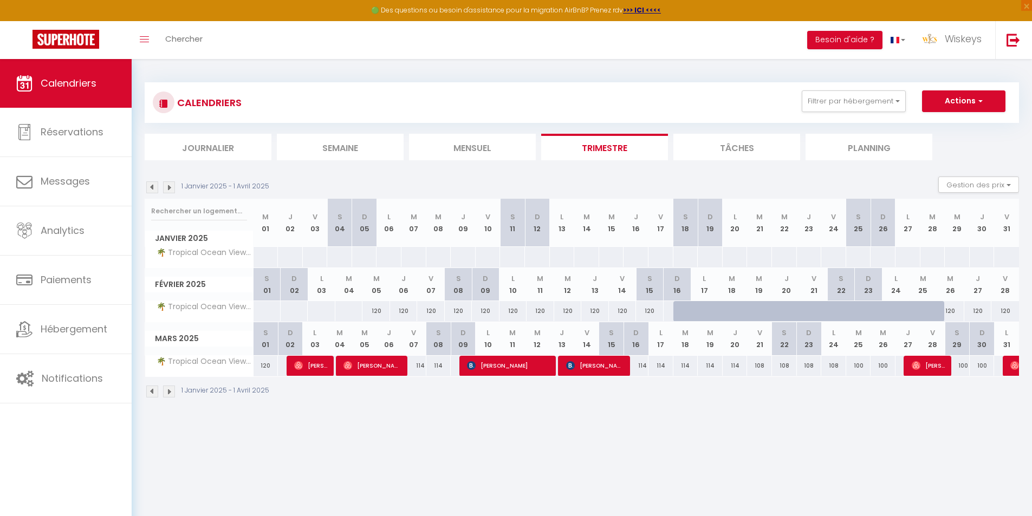
click at [169, 186] on img at bounding box center [169, 187] width 12 height 12
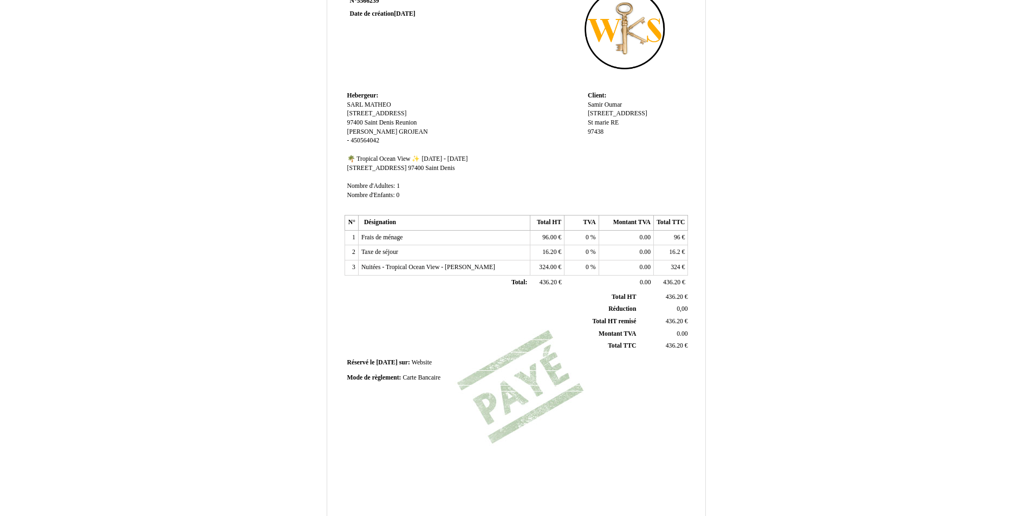
scroll to position [138, 0]
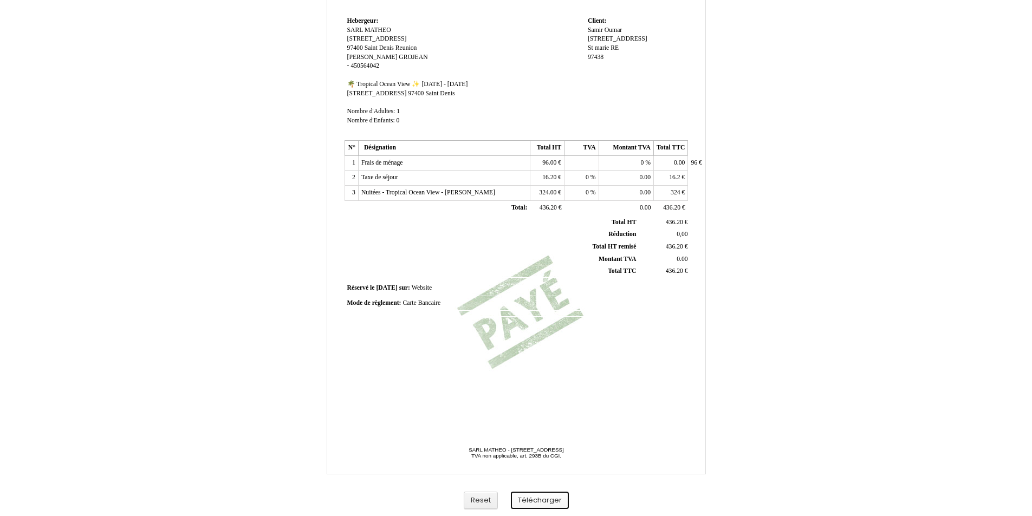
click at [534, 502] on button "Télécharger" at bounding box center [540, 501] width 58 height 18
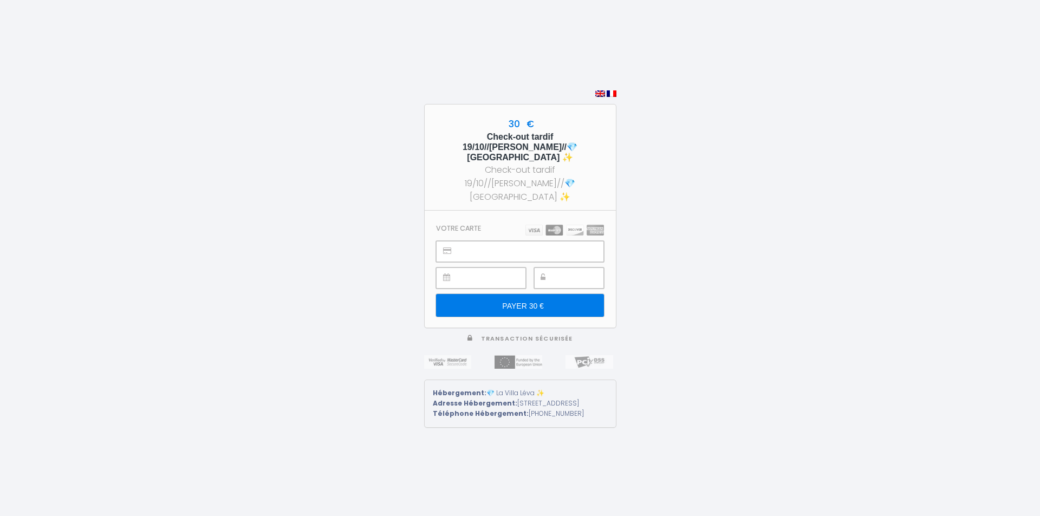
type input "PAYER 30 €"
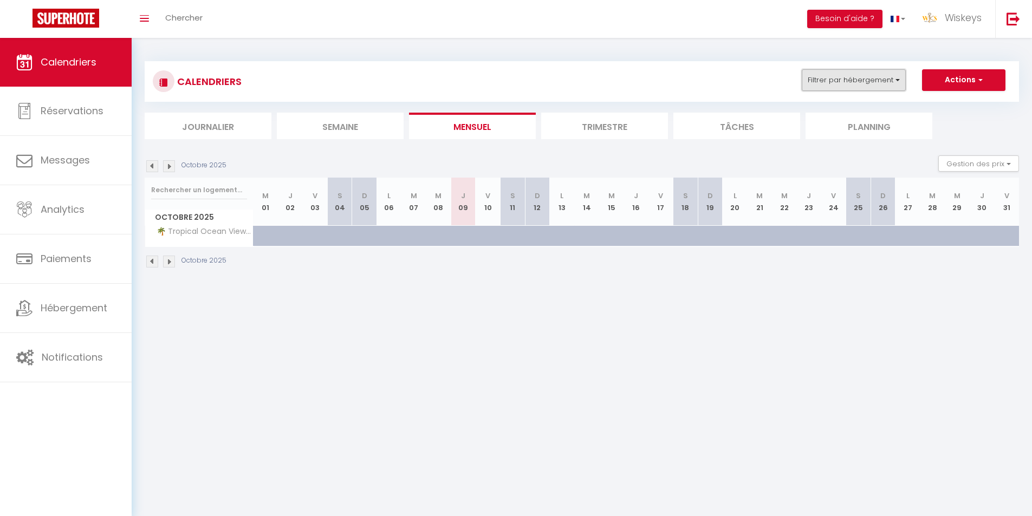
click at [901, 70] on button "Filtrer par hébergement" at bounding box center [853, 80] width 104 height 22
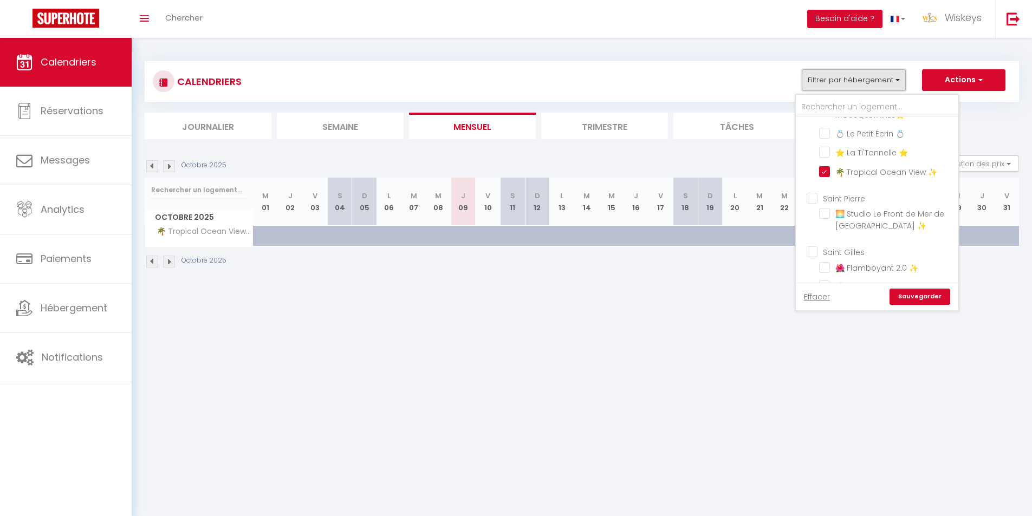
scroll to position [379, 0]
click at [818, 166] on ul "Saint Denis 🕊️ Le Cocon Paisible 💫 🌺 L’Hibiscus ✨ 💫 Le Ti Cosy 💫 🌅 Le Doux Bleu…" at bounding box center [876, 54] width 162 height 256
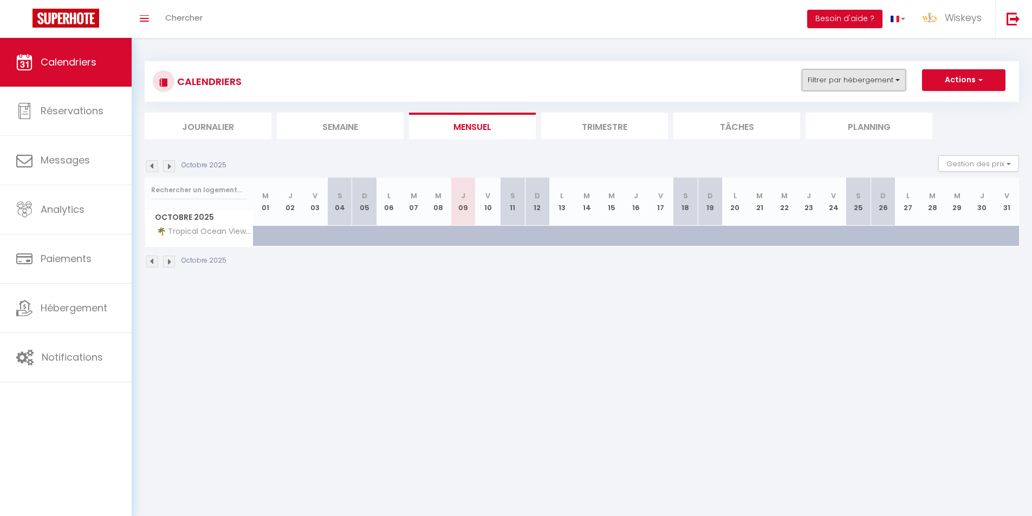
click at [840, 77] on button "Filtrer par hébergement" at bounding box center [853, 80] width 104 height 22
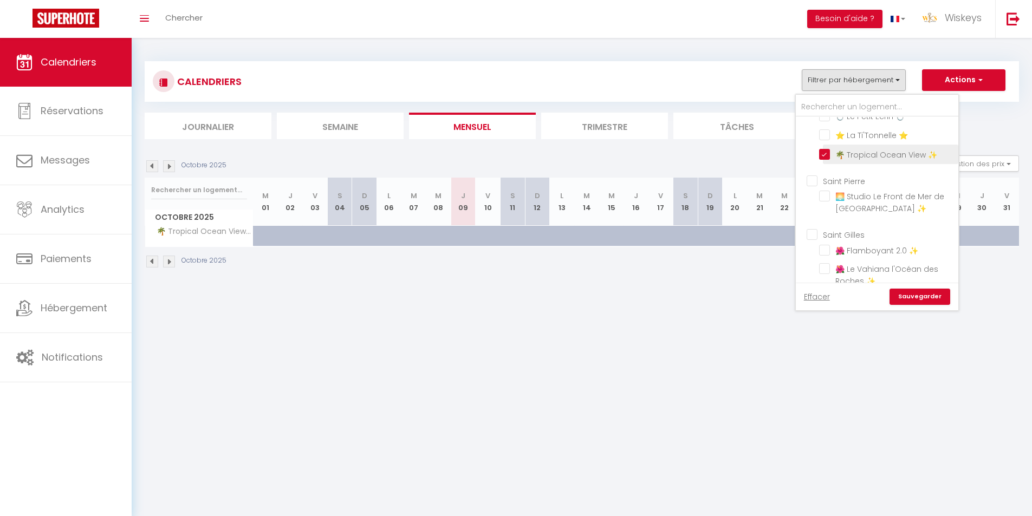
click at [825, 158] on input "🌴 Tropical Ocean View ✨" at bounding box center [886, 153] width 135 height 11
checkbox input "false"
click at [925, 292] on link "Sauvegarder" at bounding box center [919, 297] width 61 height 16
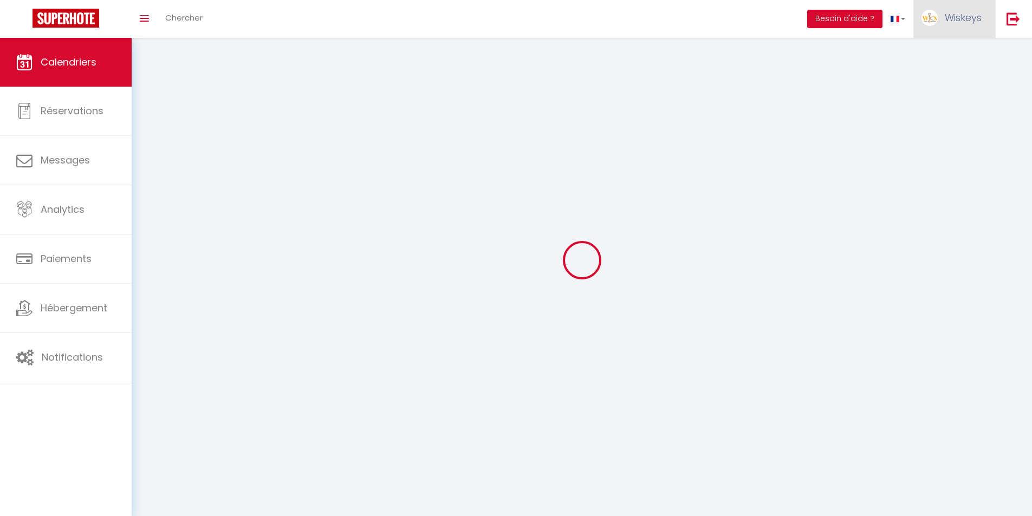
click at [968, 27] on link "Wiskeys" at bounding box center [954, 19] width 82 height 38
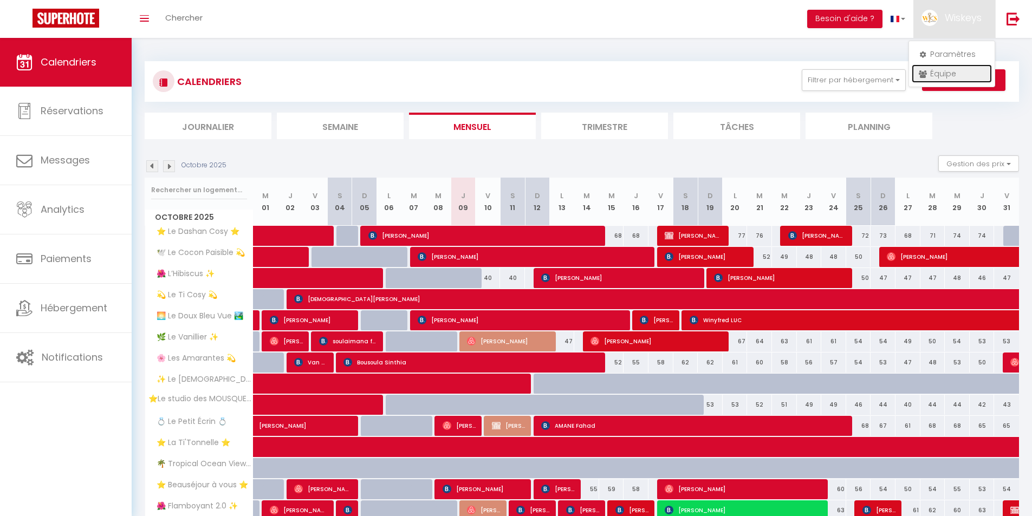
click at [941, 72] on link "Équipe" at bounding box center [951, 73] width 80 height 18
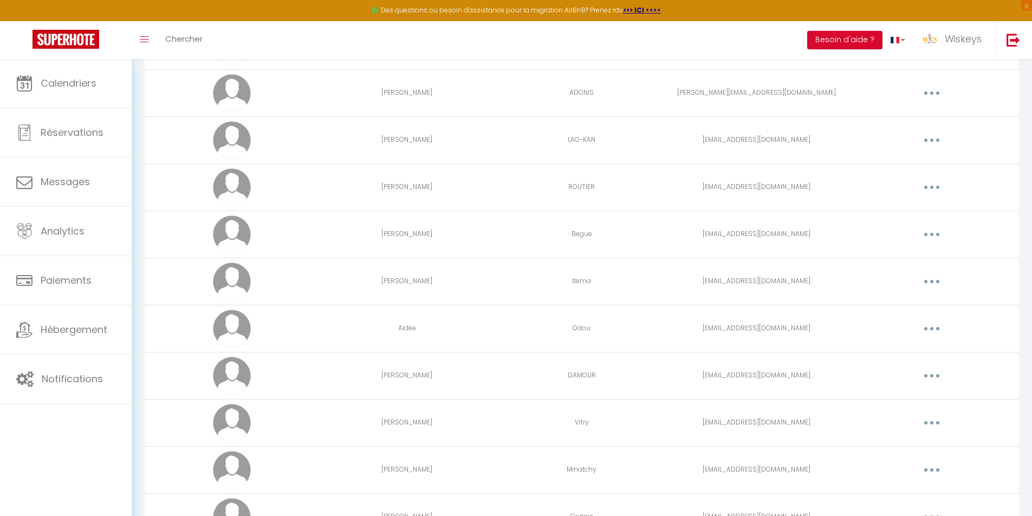
scroll to position [1412, 0]
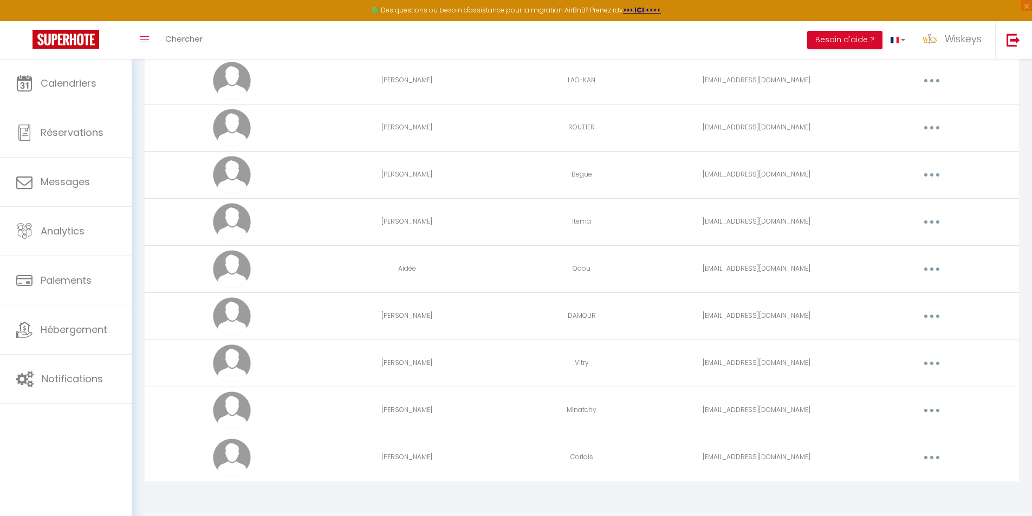
click at [929, 311] on button "button" at bounding box center [931, 316] width 30 height 17
click at [928, 333] on link "Editer" at bounding box center [903, 341] width 80 height 18
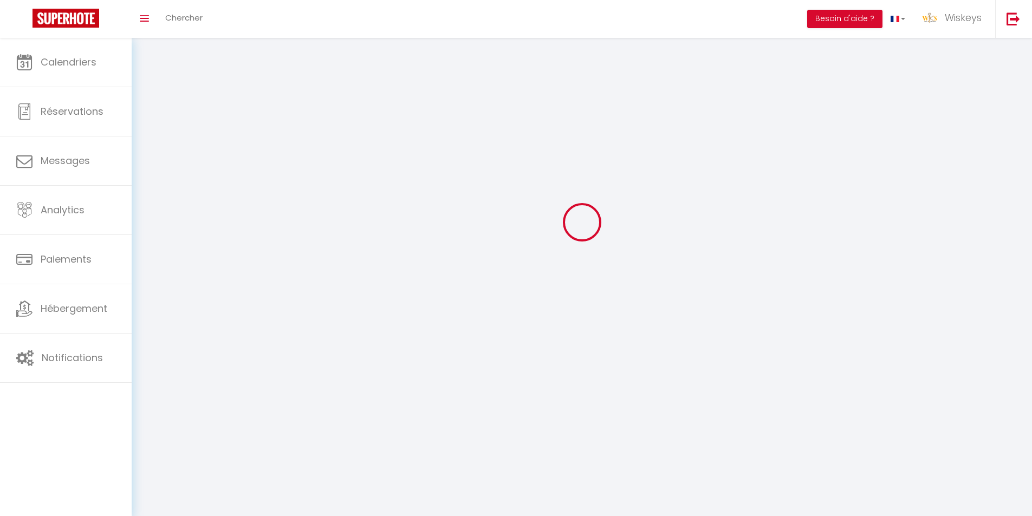
type input "Daryl"
type input "DAMOUR"
type input "daryldamour56@gmail.com"
type textarea "Daryl974@"
type textarea "https://app.superhote.com/#/connect/X8JYIUhUiJ"
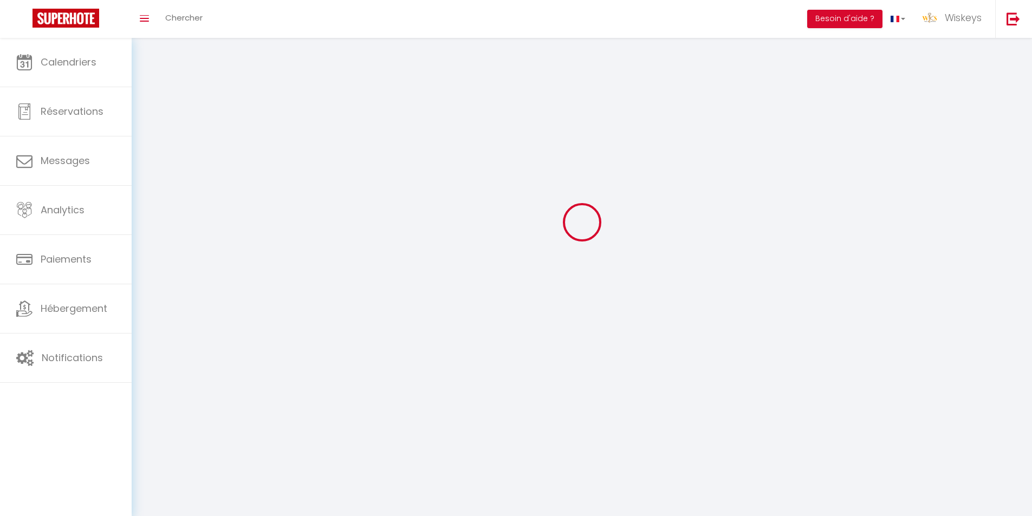
checkbox input "false"
checkbox input "true"
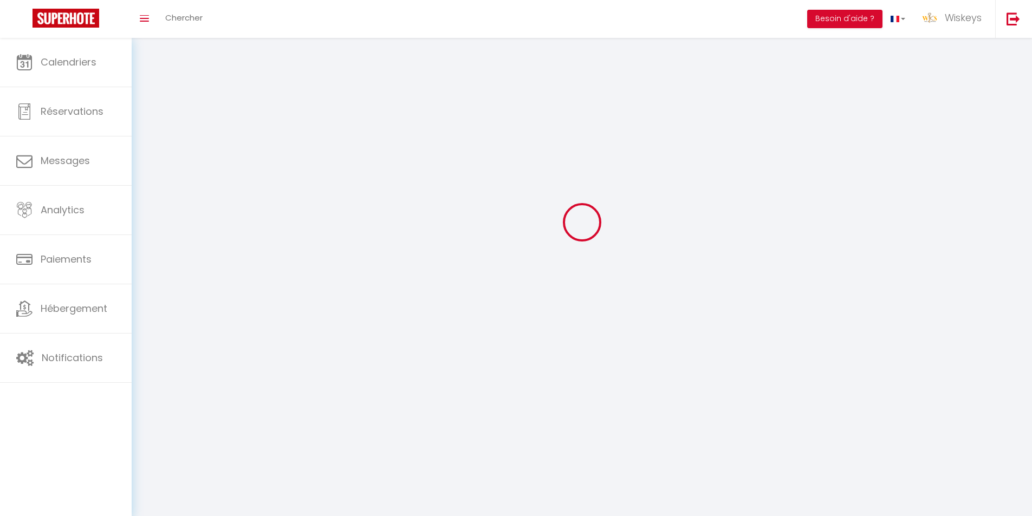
checkbox input "true"
checkbox input "false"
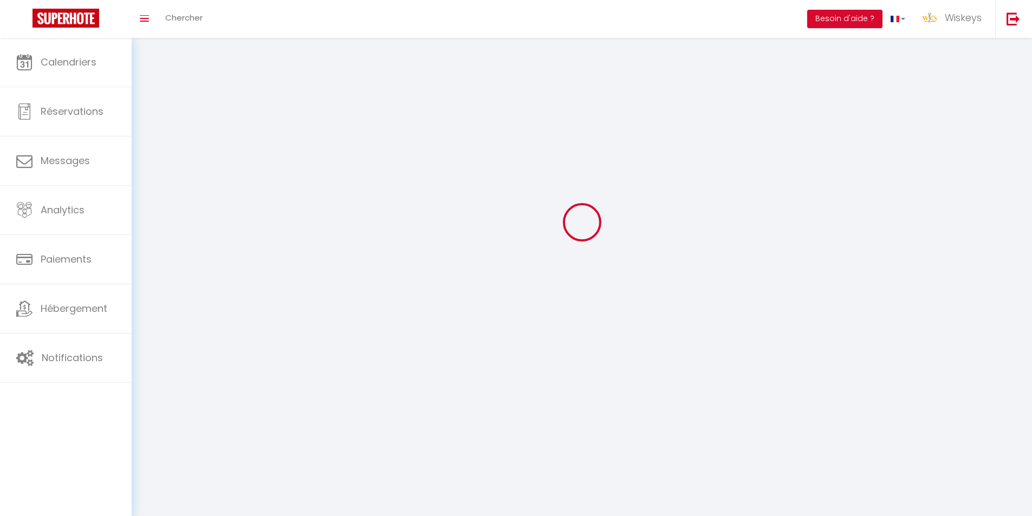
checkbox input "false"
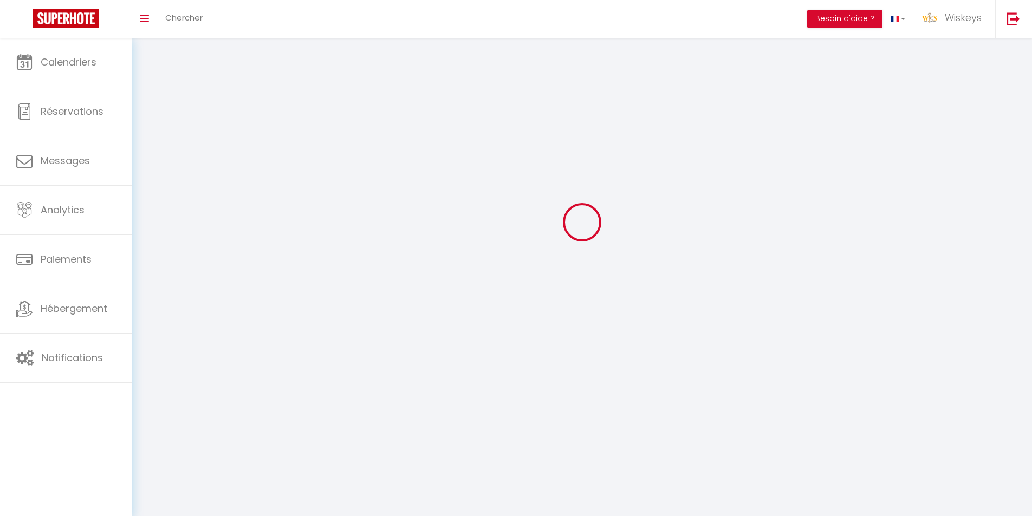
select select
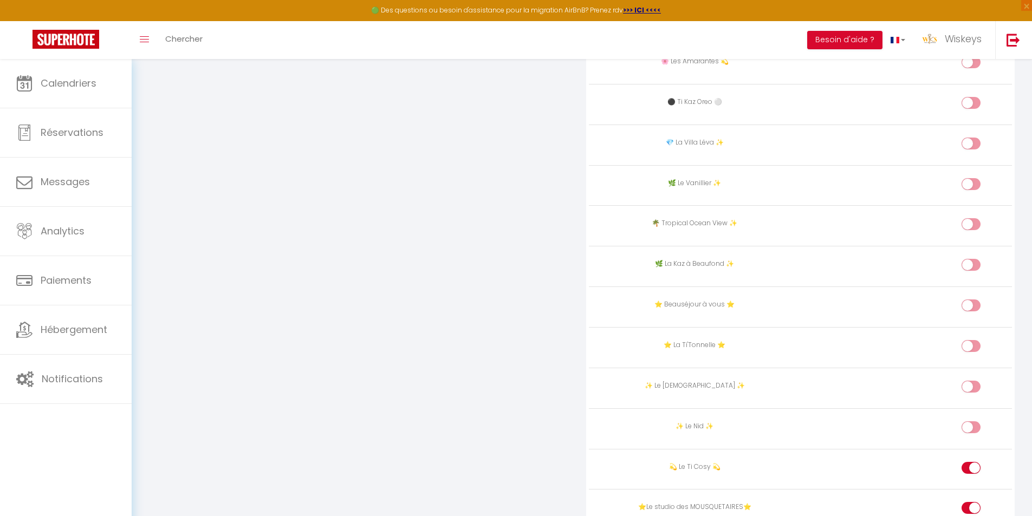
scroll to position [1353, 0]
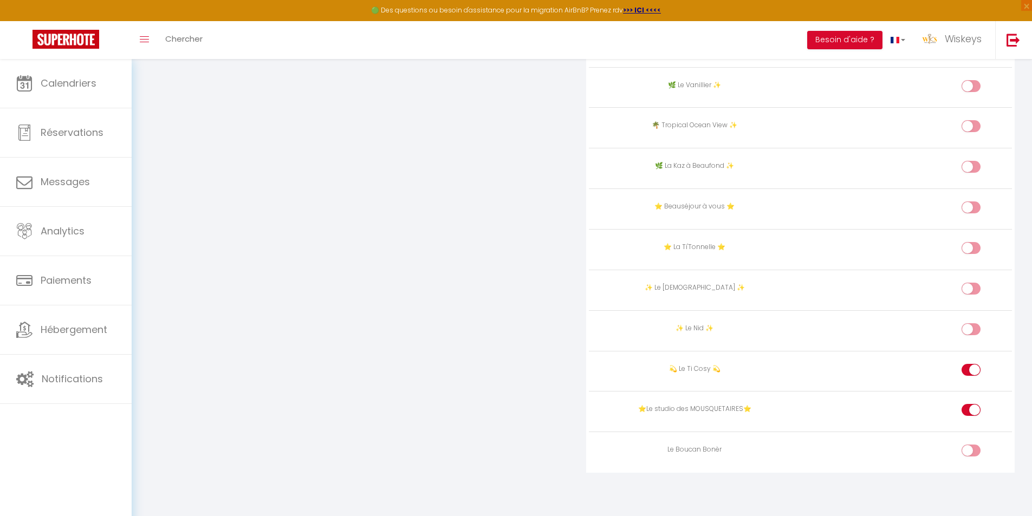
click at [974, 415] on input "checkbox" at bounding box center [979, 412] width 19 height 16
checkbox input "false"
click at [966, 375] on div at bounding box center [970, 370] width 19 height 12
click at [970, 375] on input "checkbox" at bounding box center [979, 372] width 19 height 16
checkbox input "false"
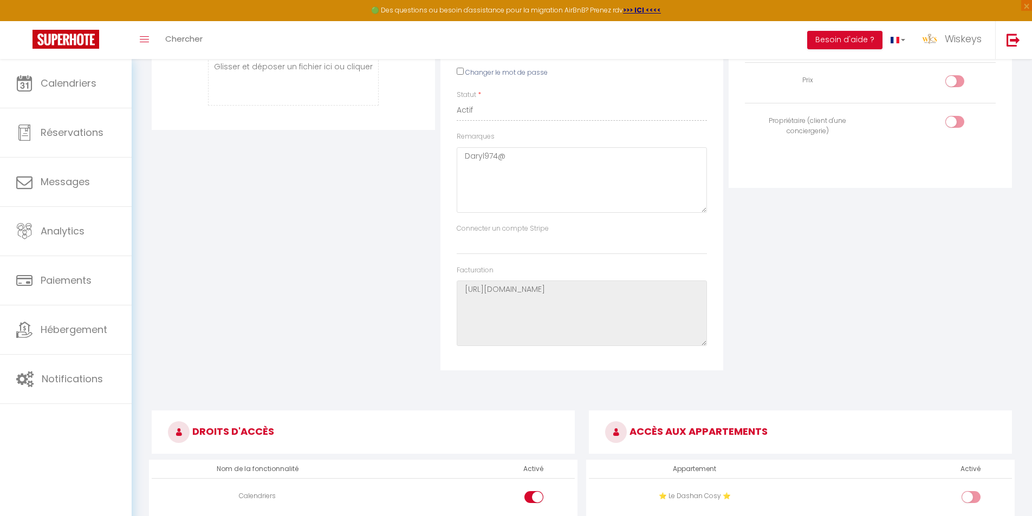
scroll to position [0, 0]
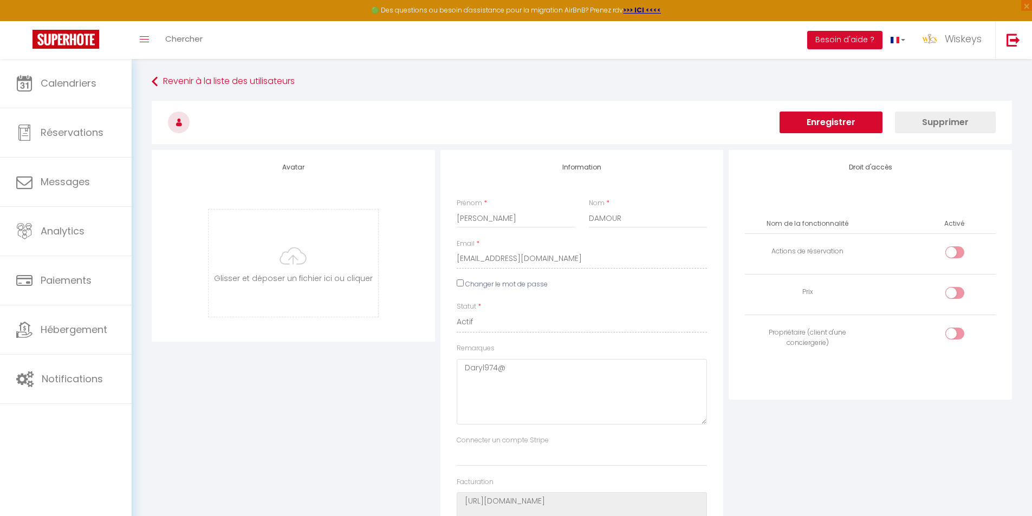
click at [957, 125] on button "Supprimer" at bounding box center [945, 123] width 101 height 22
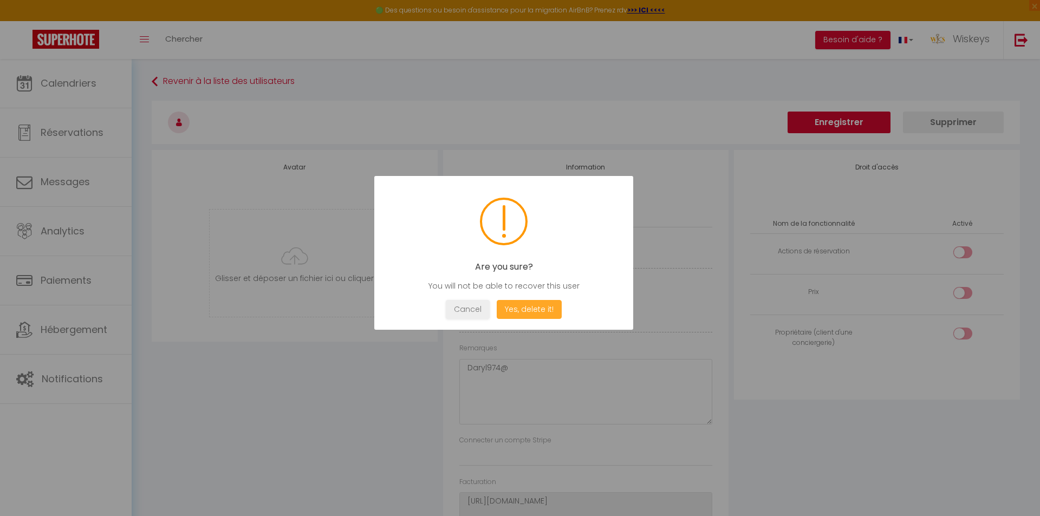
click at [537, 304] on button "Yes, delete it!" at bounding box center [529, 309] width 65 height 19
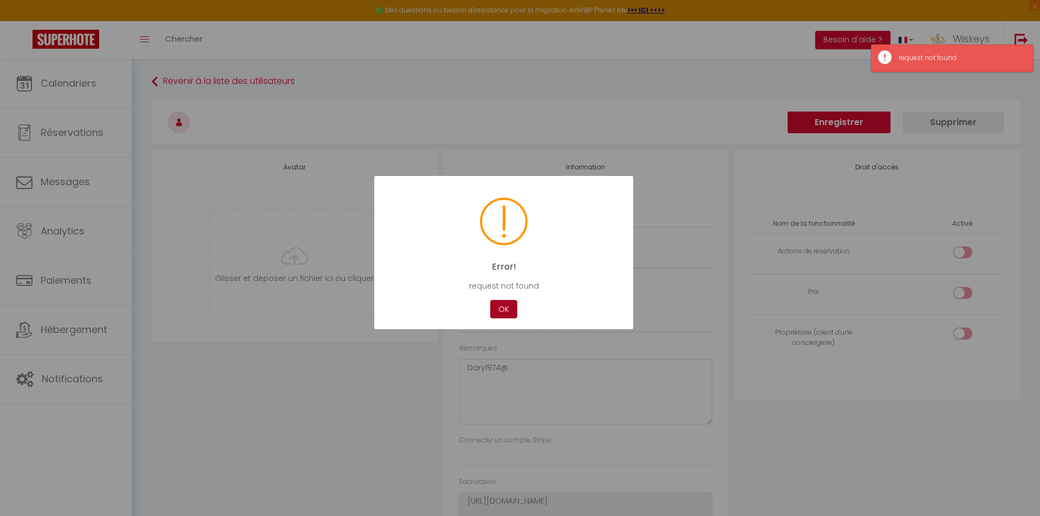
click at [513, 304] on button "OK" at bounding box center [503, 309] width 27 height 19
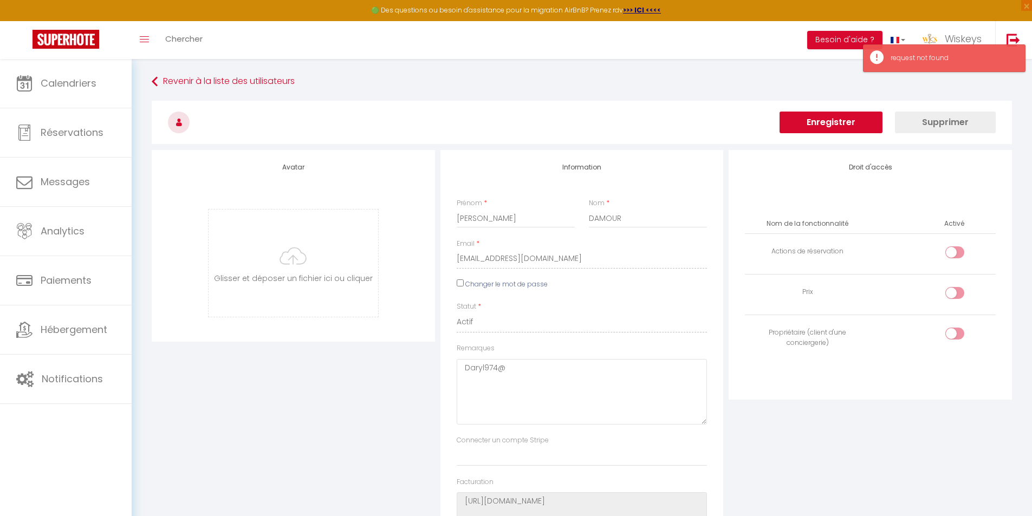
click at [834, 135] on h3 at bounding box center [582, 122] width 860 height 43
click at [835, 131] on button "Enregistrer" at bounding box center [830, 123] width 103 height 22
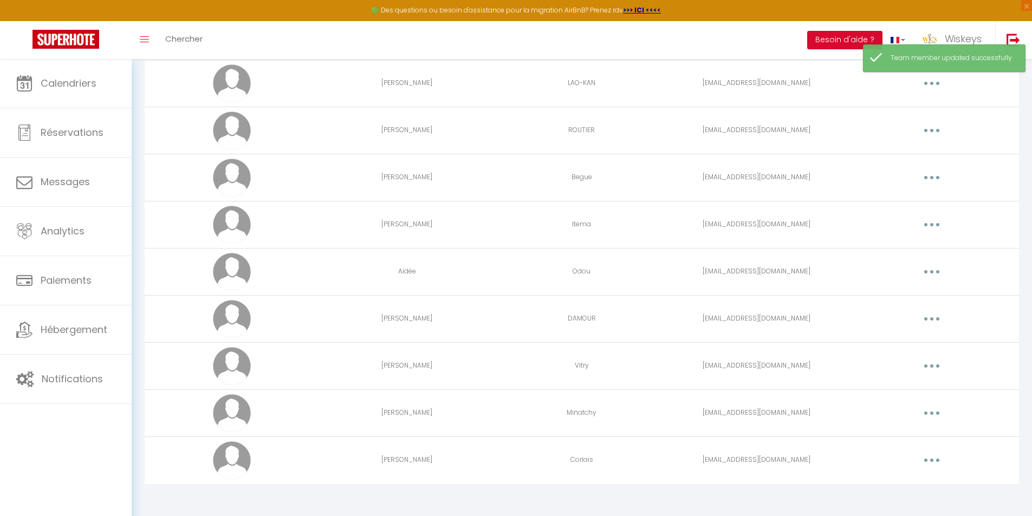
scroll to position [1412, 0]
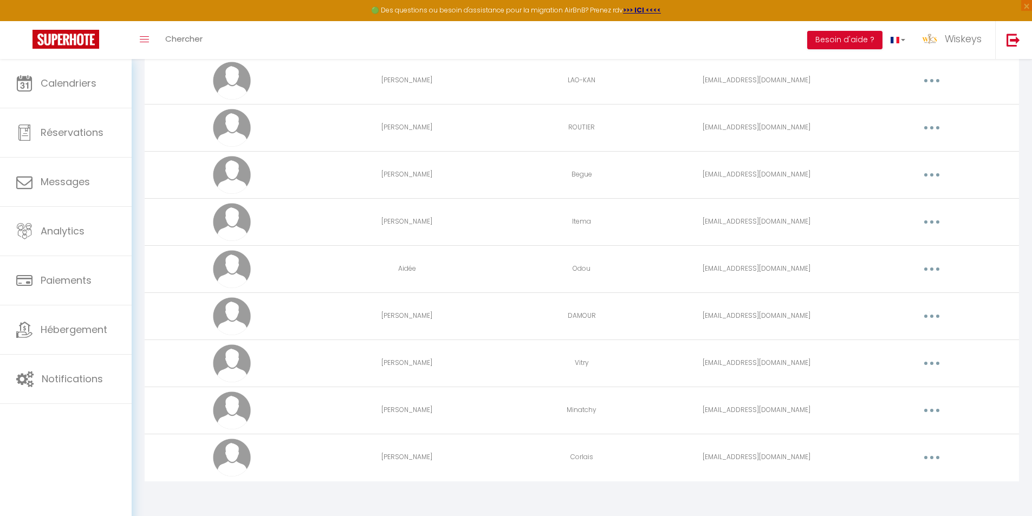
click at [939, 363] on button "button" at bounding box center [931, 363] width 30 height 17
click at [929, 383] on link "Editer" at bounding box center [903, 388] width 80 height 18
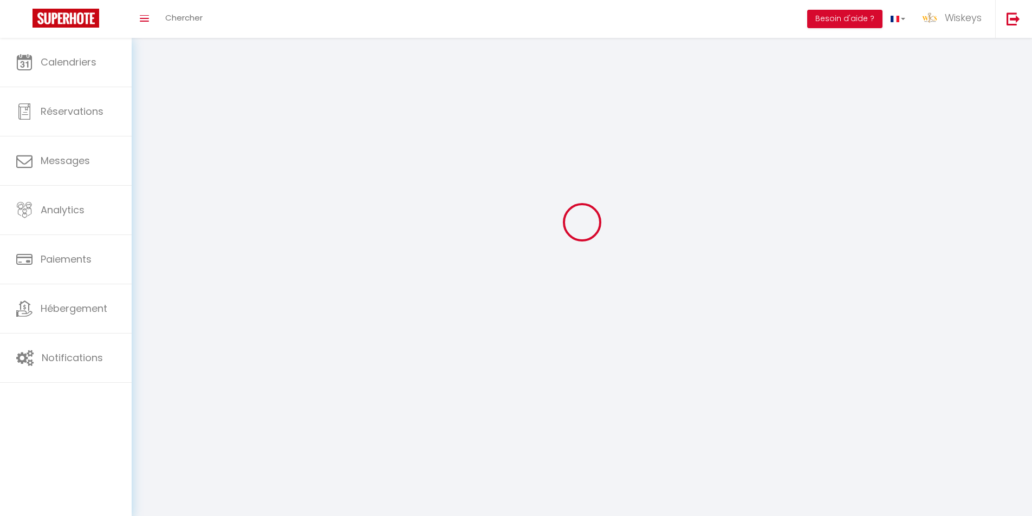
type input "Julien"
type input "Vitry"
type input "contact.servicespei@gmail.com"
type textarea "Julien974@"
type textarea "https://app.superhote.com/#/connect/LpO8Hz0faT"
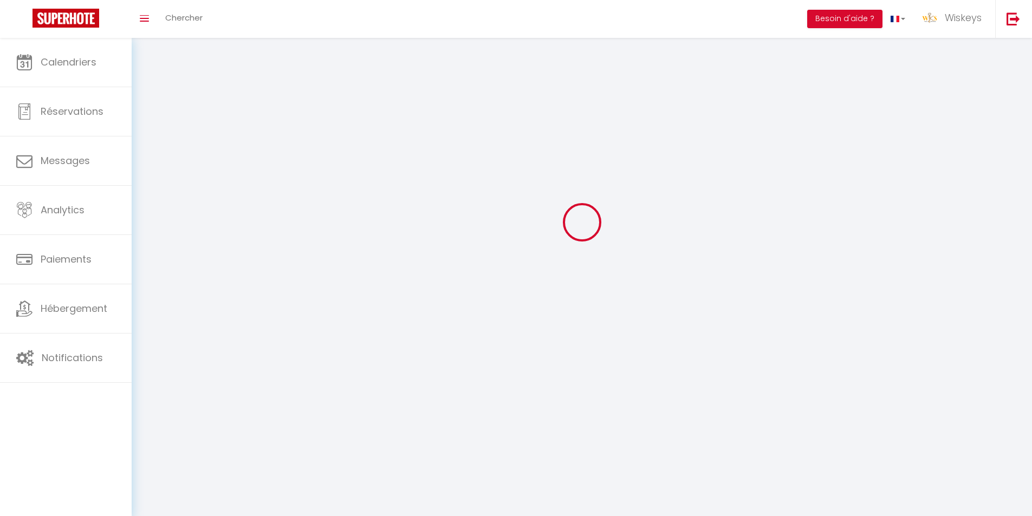
checkbox input "false"
checkbox input "true"
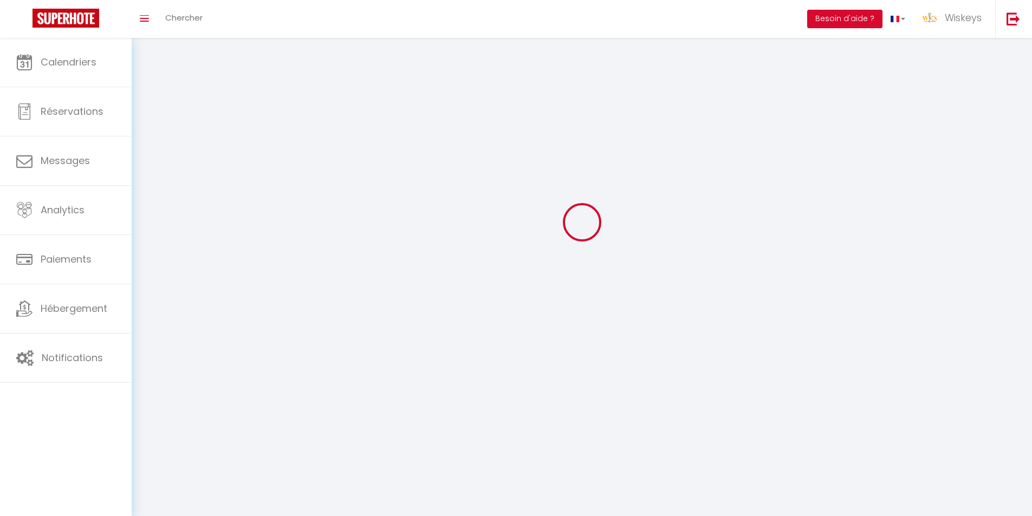
checkbox input "true"
checkbox input "false"
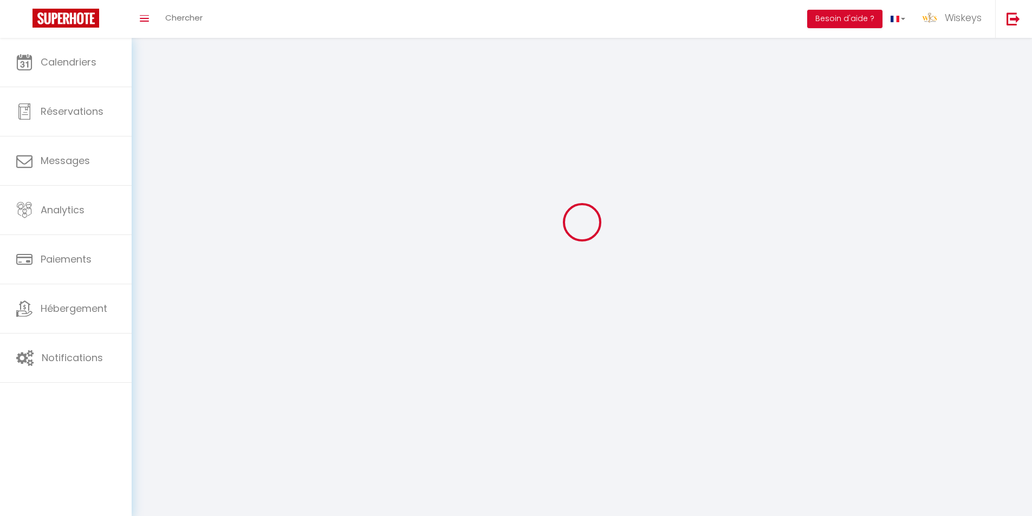
checkbox input "false"
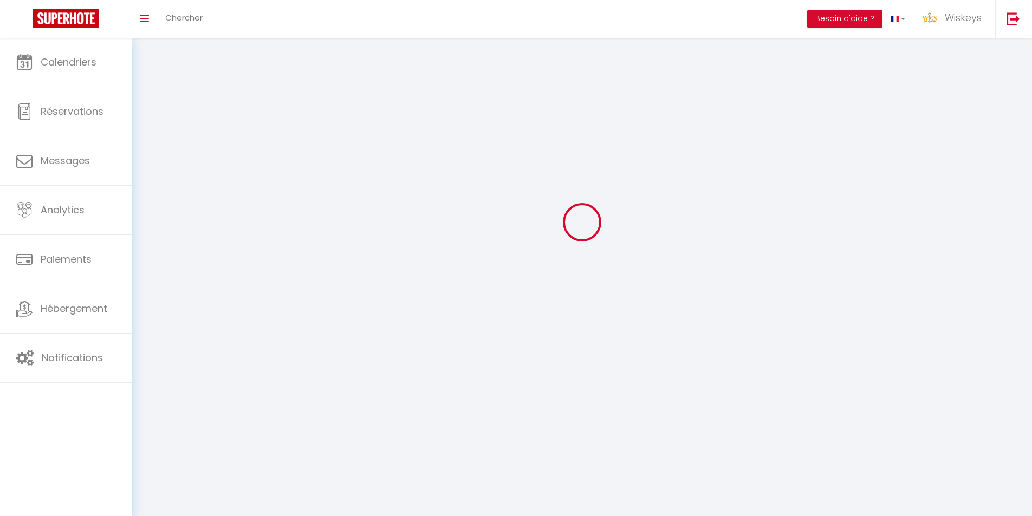
select select
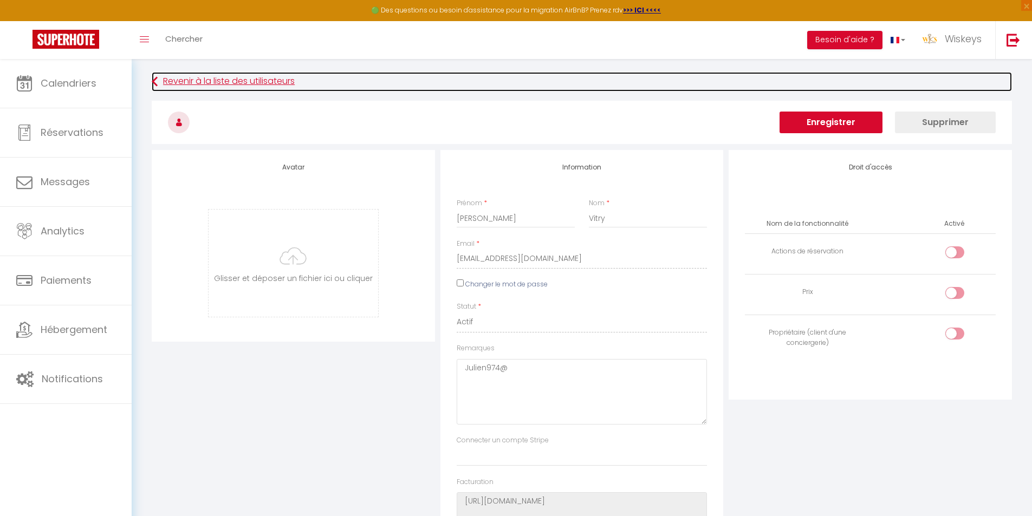
click at [282, 83] on link "Revenir à la liste des utilisateurs" at bounding box center [582, 81] width 860 height 19
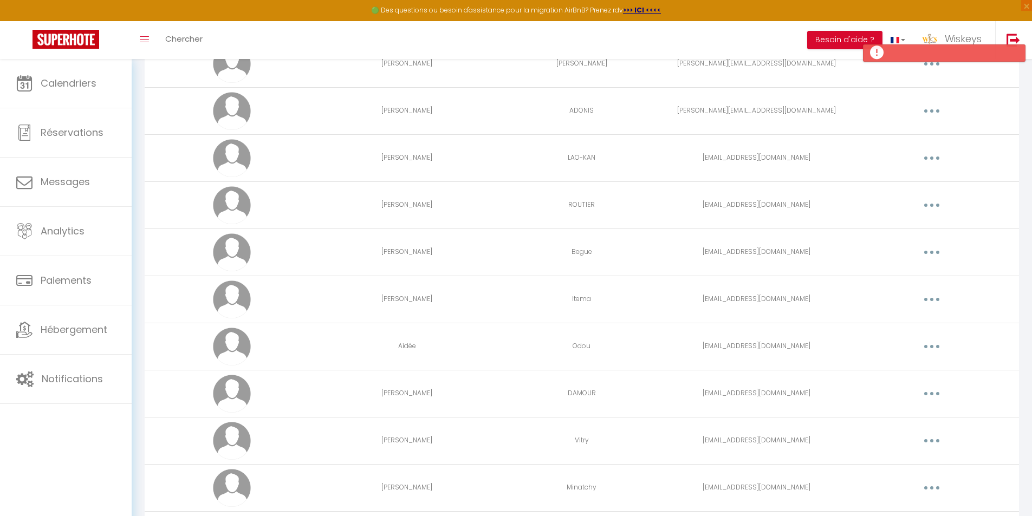
scroll to position [1354, 0]
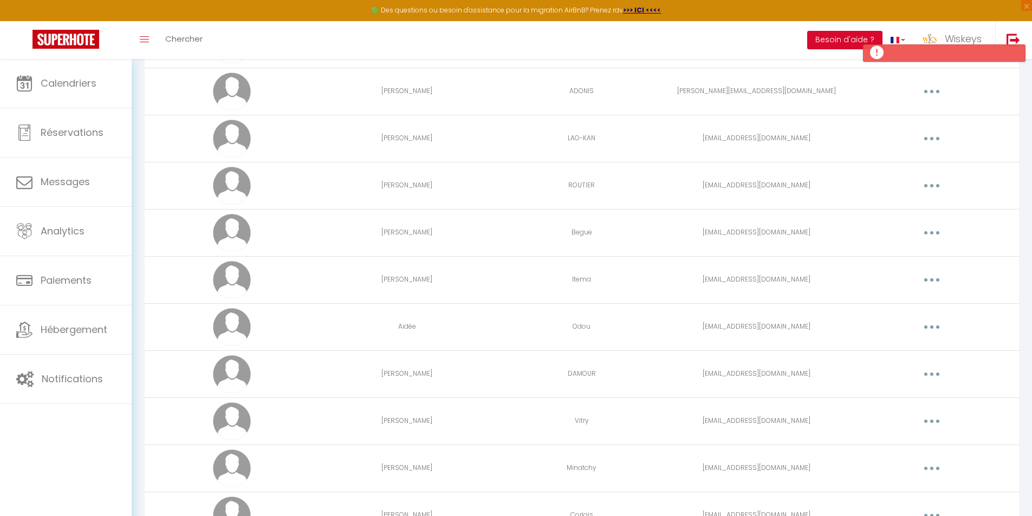
click at [931, 371] on button "button" at bounding box center [931, 373] width 30 height 17
click at [913, 417] on link "Supprimer" at bounding box center [903, 418] width 80 height 18
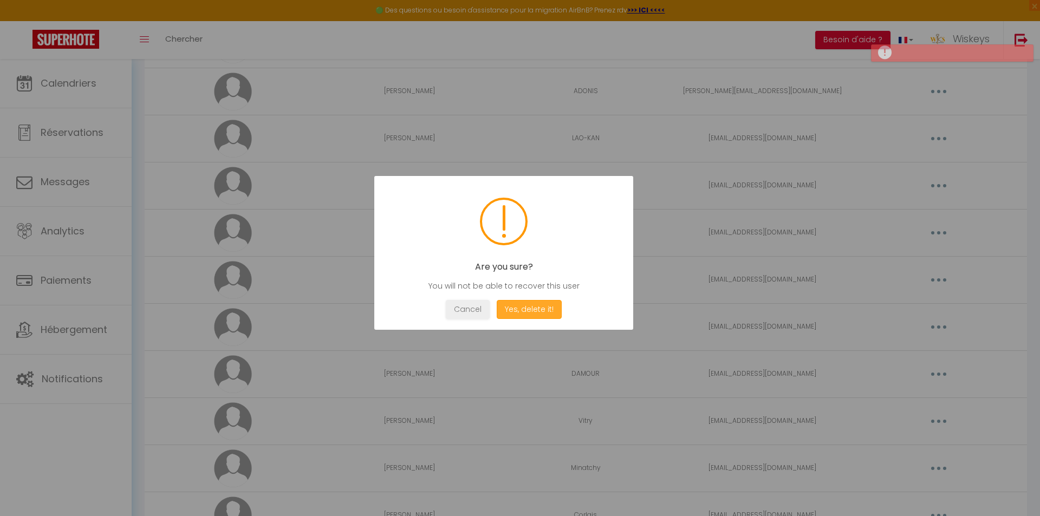
click at [536, 318] on button "Yes, delete it!" at bounding box center [529, 309] width 65 height 19
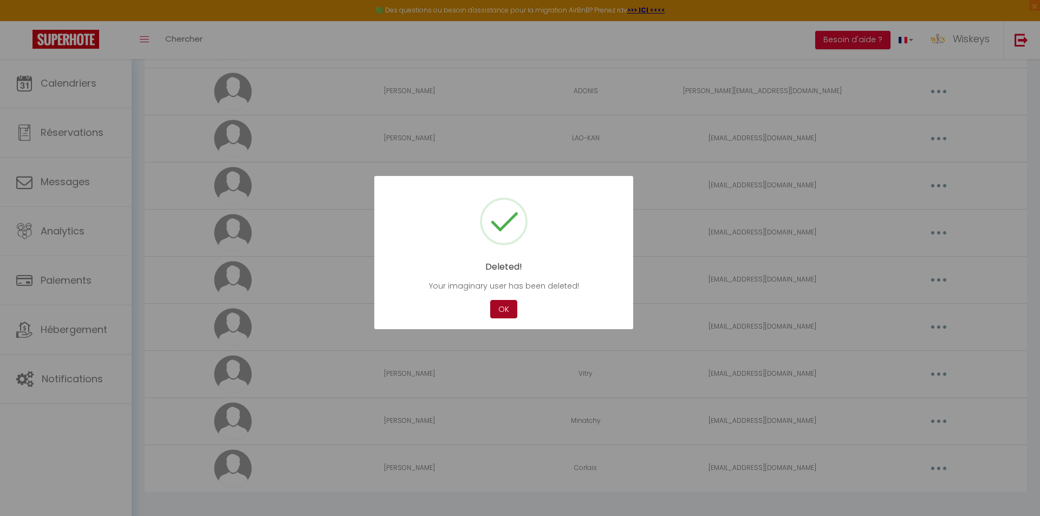
click at [510, 310] on button "OK" at bounding box center [503, 309] width 27 height 19
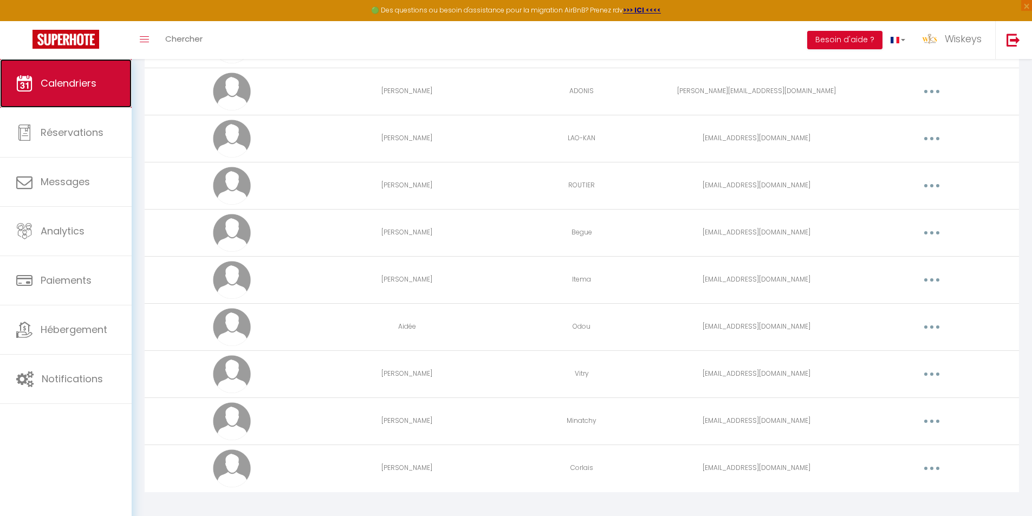
click at [81, 91] on link "Calendriers" at bounding box center [66, 83] width 132 height 49
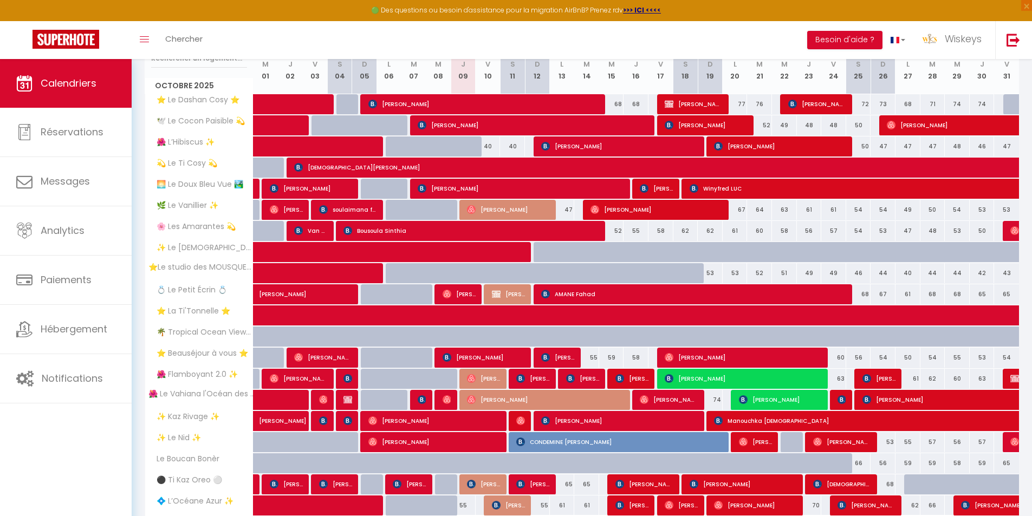
scroll to position [225, 0]
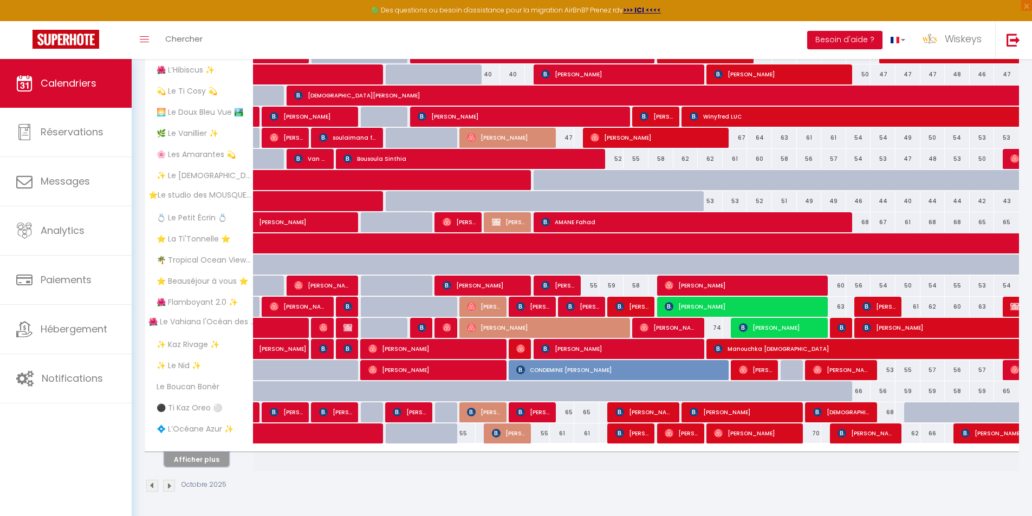
click at [212, 460] on button "Afficher plus" at bounding box center [196, 459] width 65 height 15
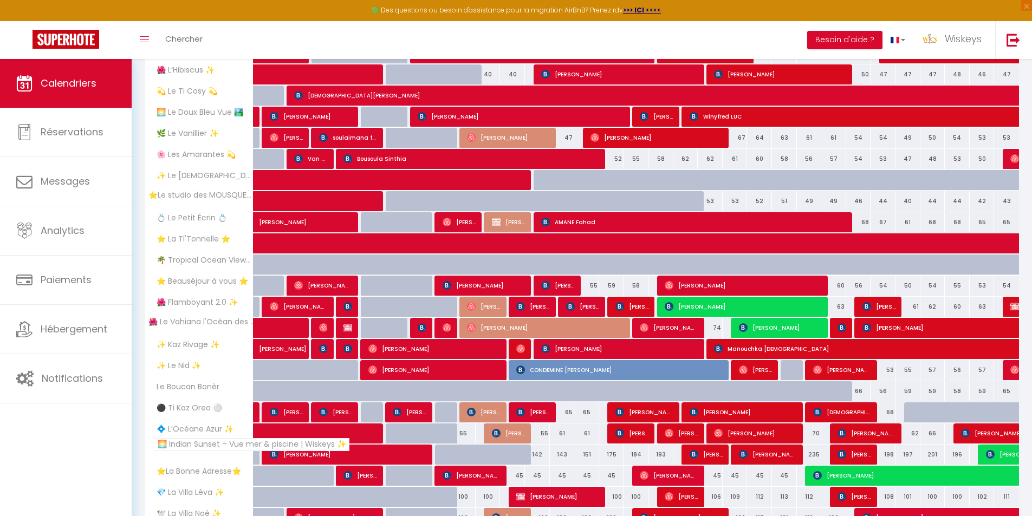
scroll to position [367, 0]
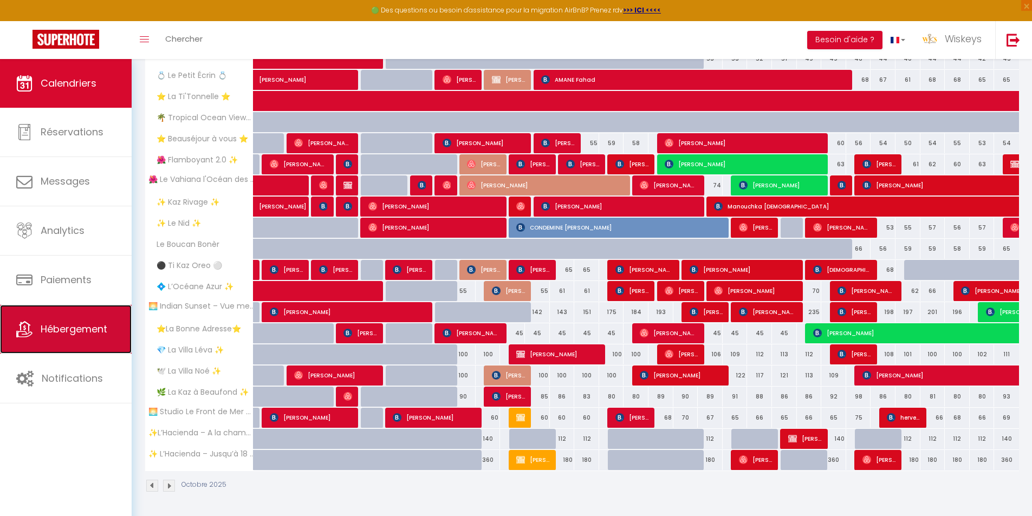
click at [105, 328] on span "Hébergement" at bounding box center [74, 329] width 67 height 14
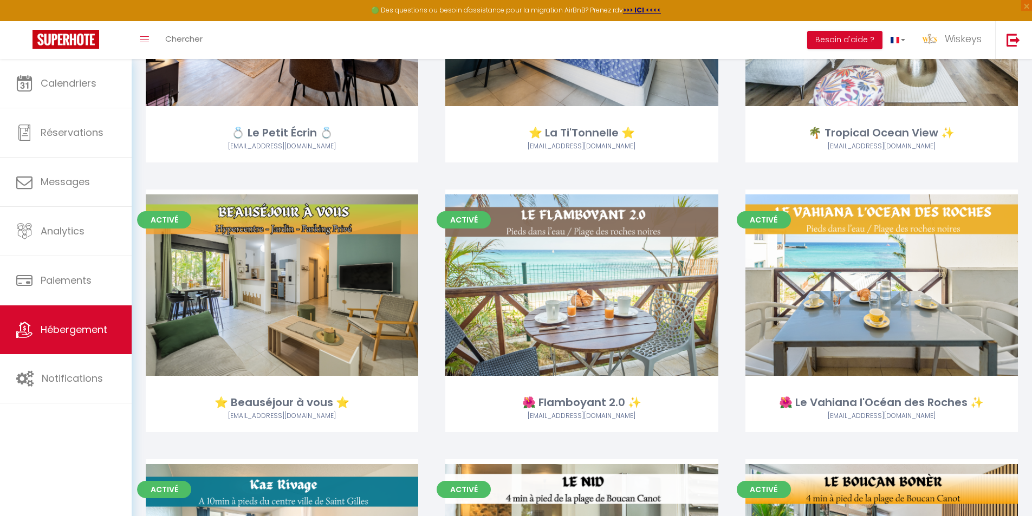
scroll to position [1408, 0]
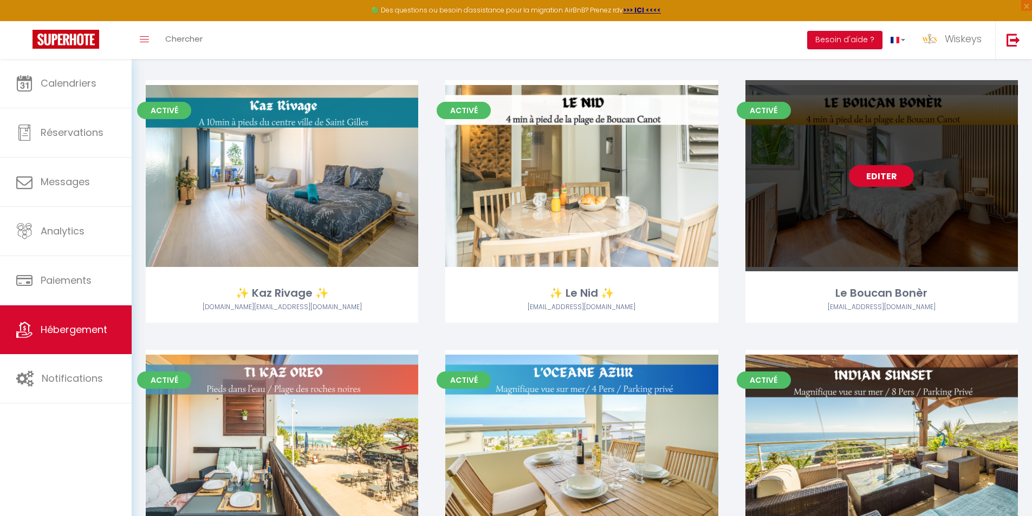
click at [887, 181] on link "Editer" at bounding box center [880, 176] width 65 height 22
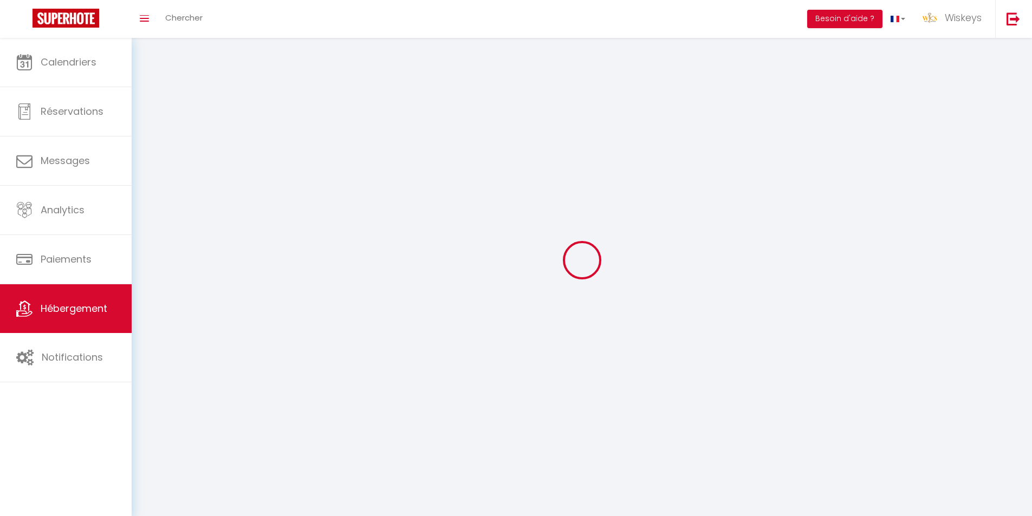
select select "1"
select select
select select "28"
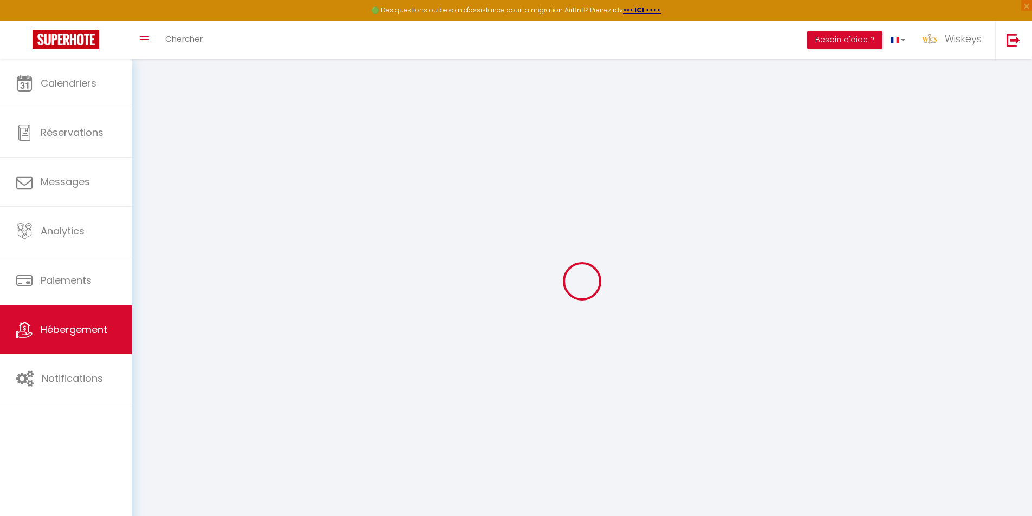
select select
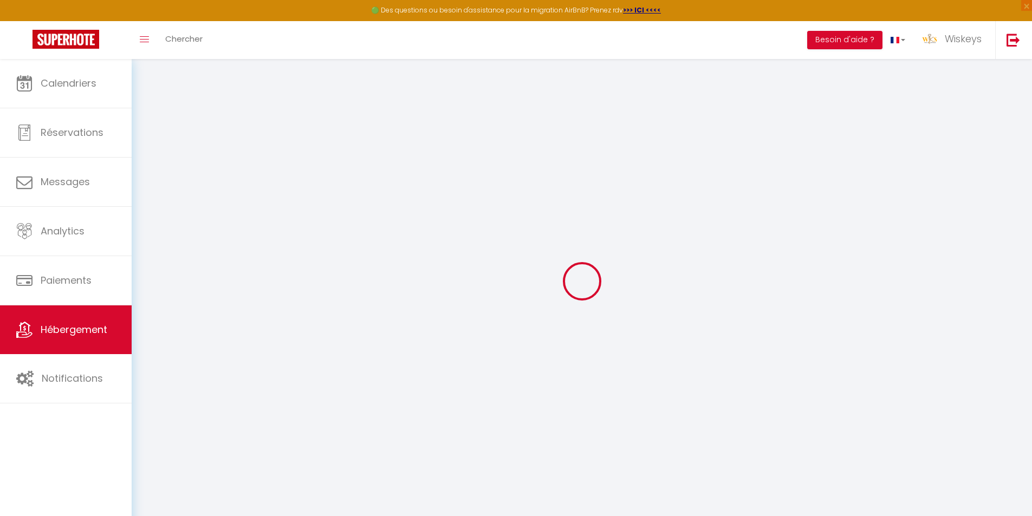
select select
checkbox input "false"
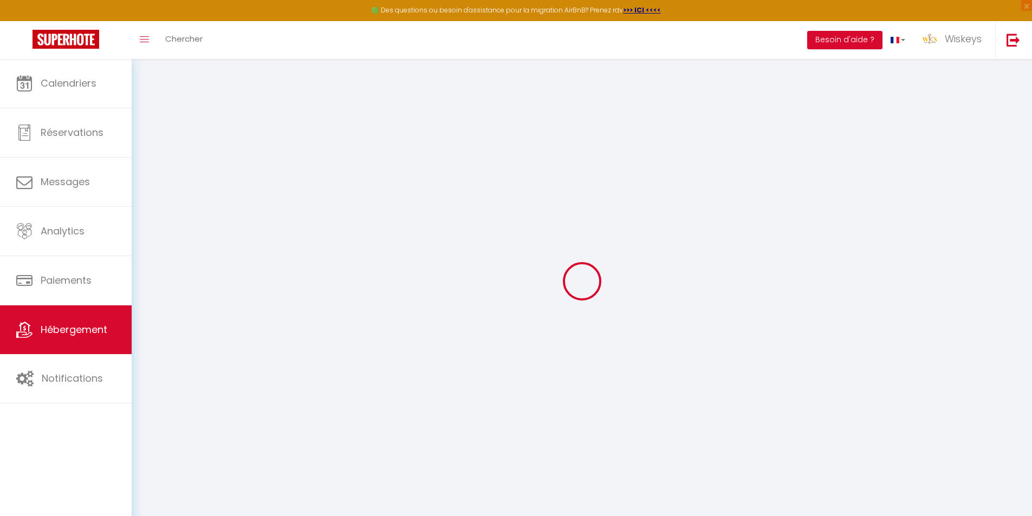
select select
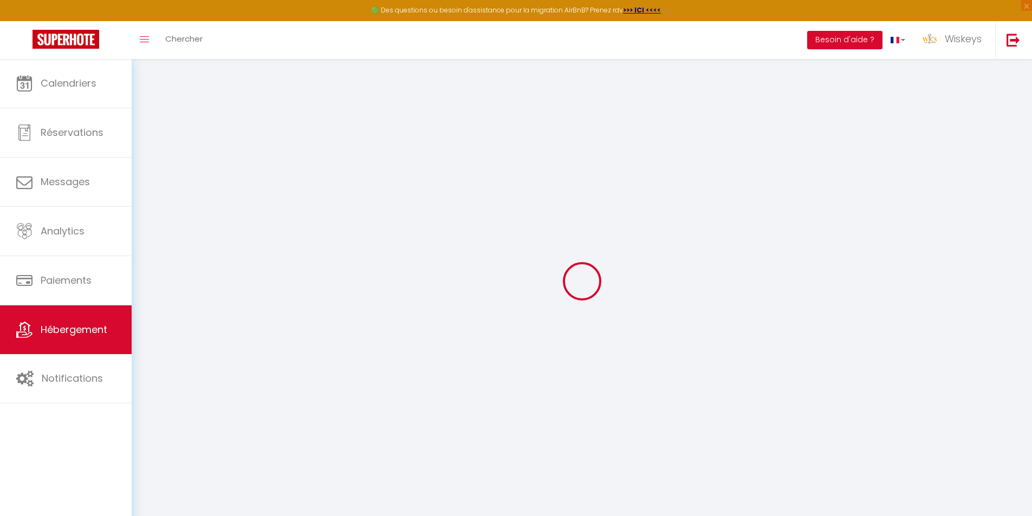
select select
checkbox input "false"
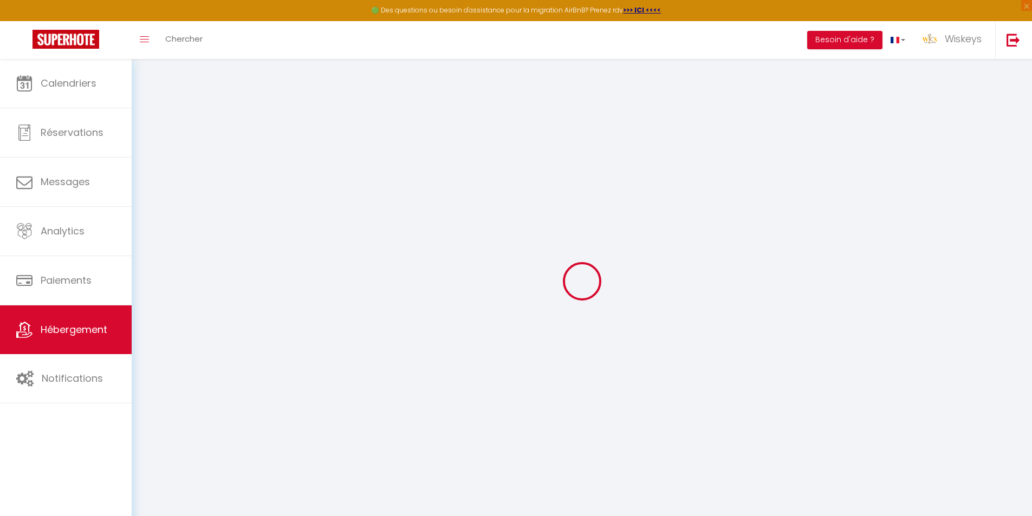
checkbox input "false"
select select
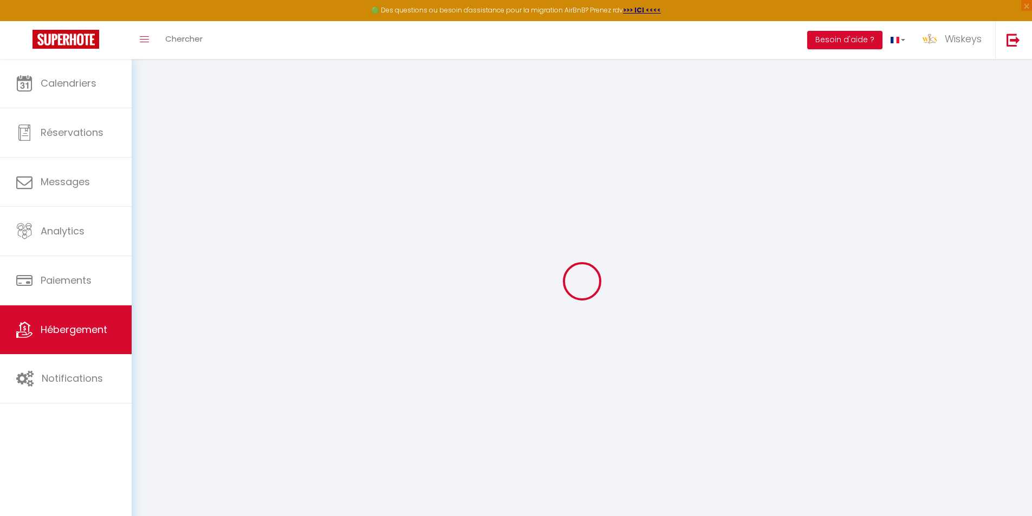
select select
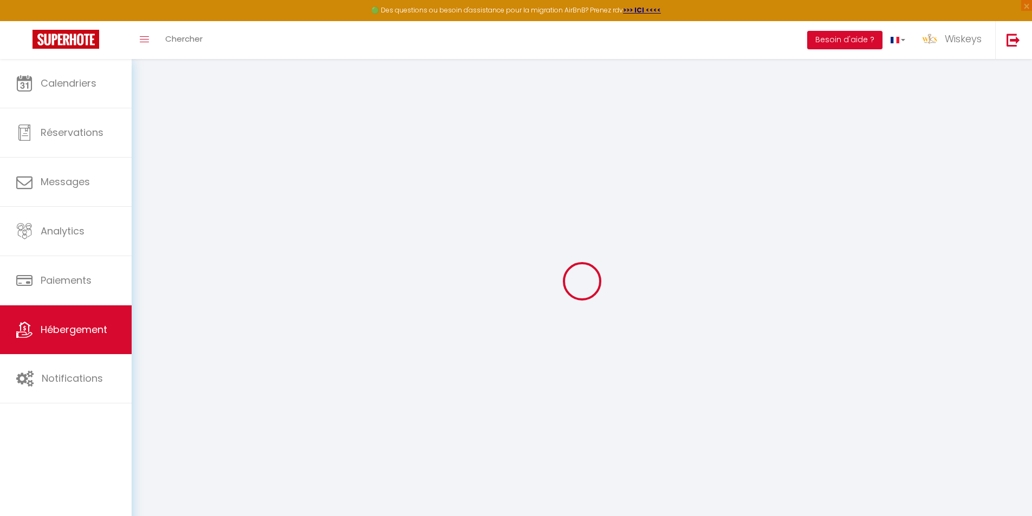
checkbox input "false"
select select
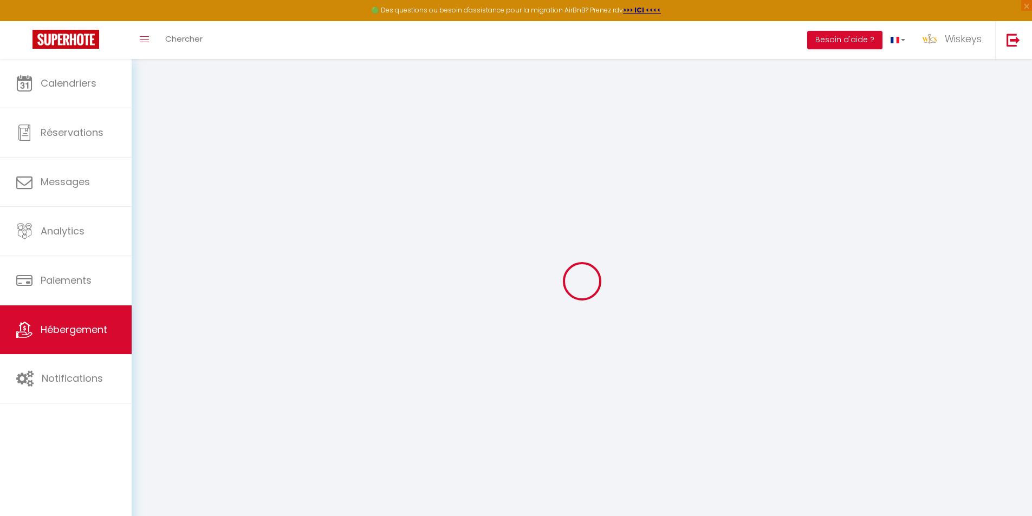
select select
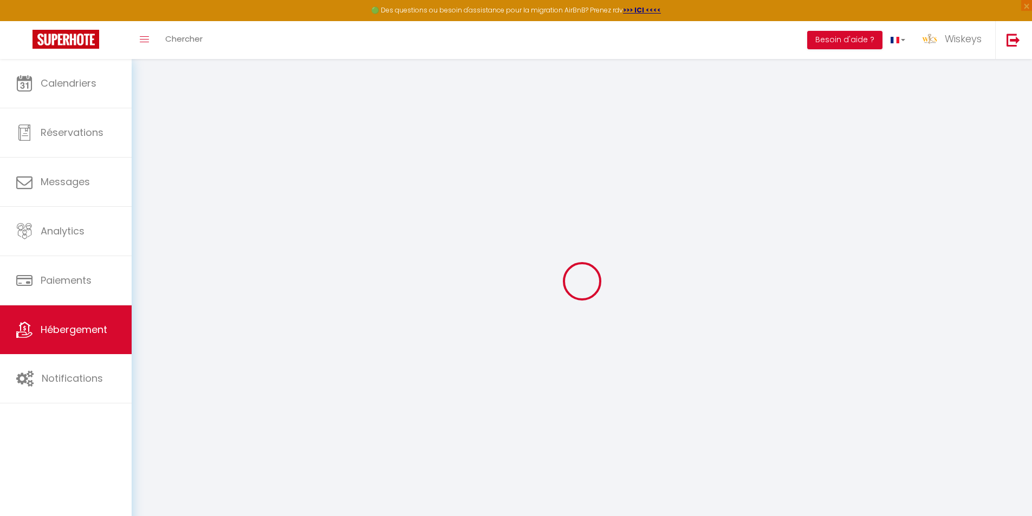
select select
checkbox input "false"
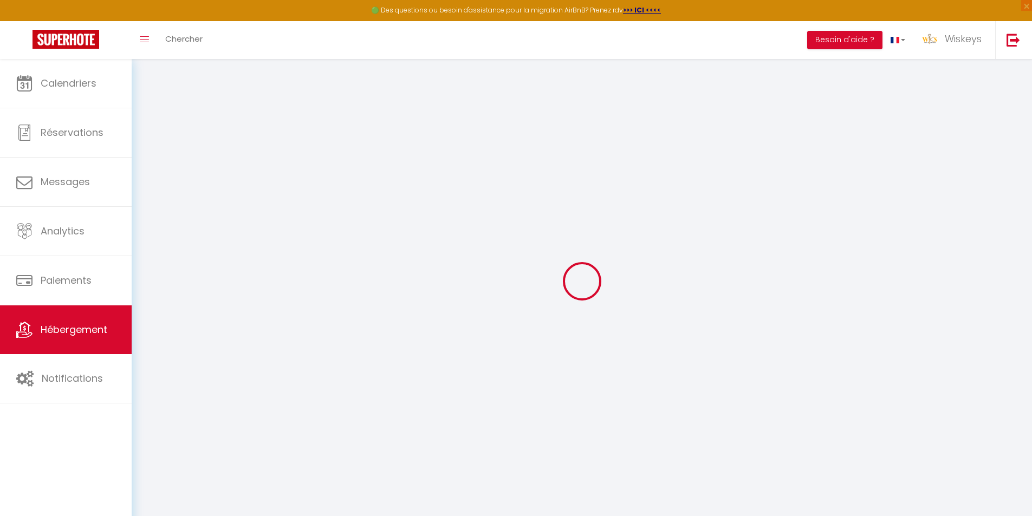
checkbox input "false"
select select
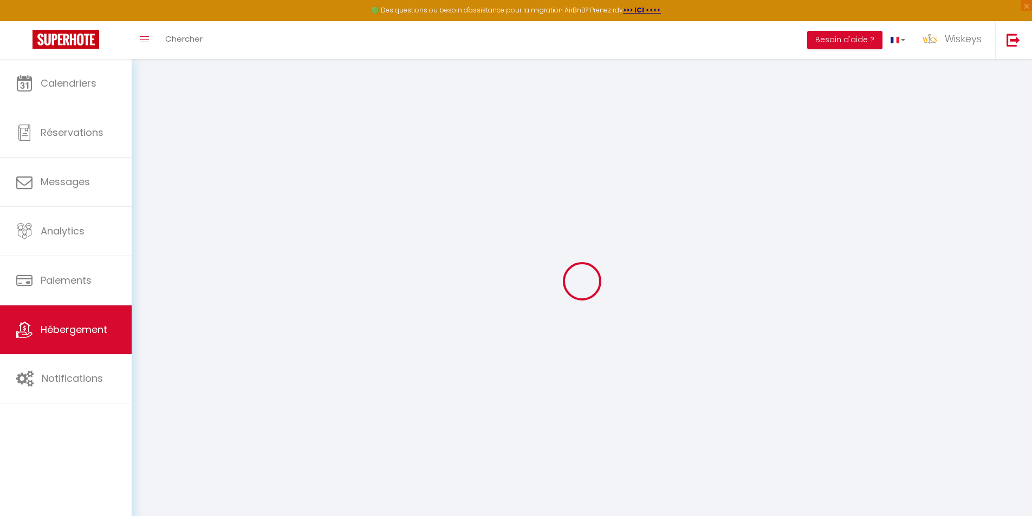
select select
checkbox input "false"
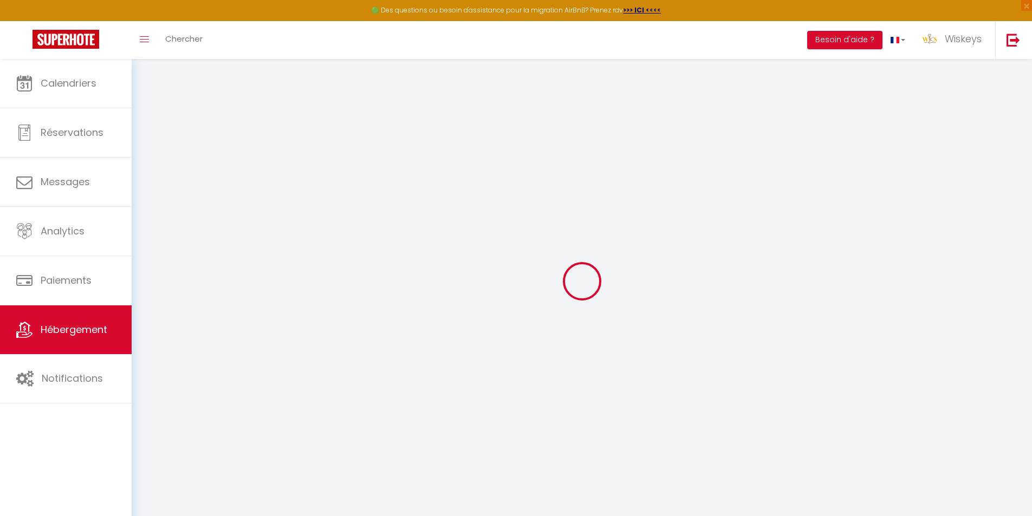
checkbox input "false"
select select
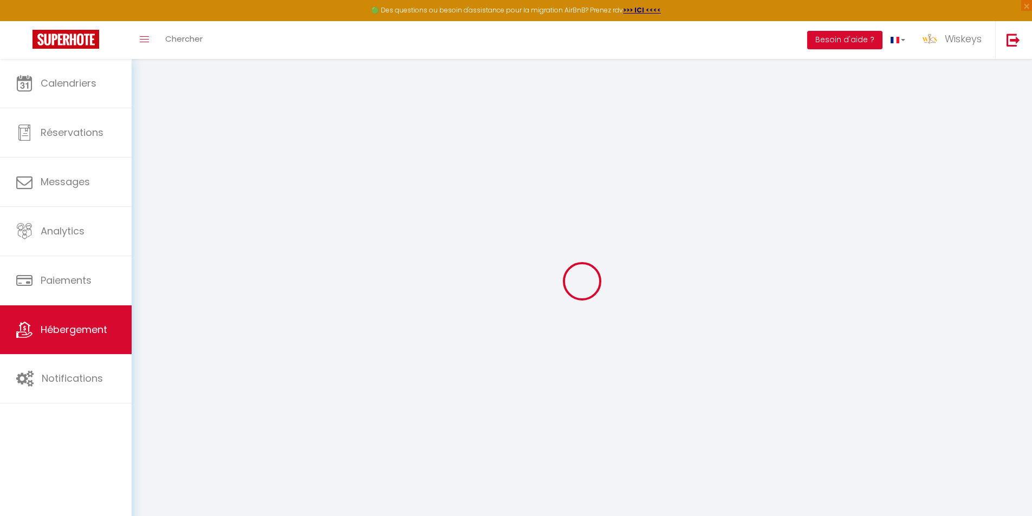
select select
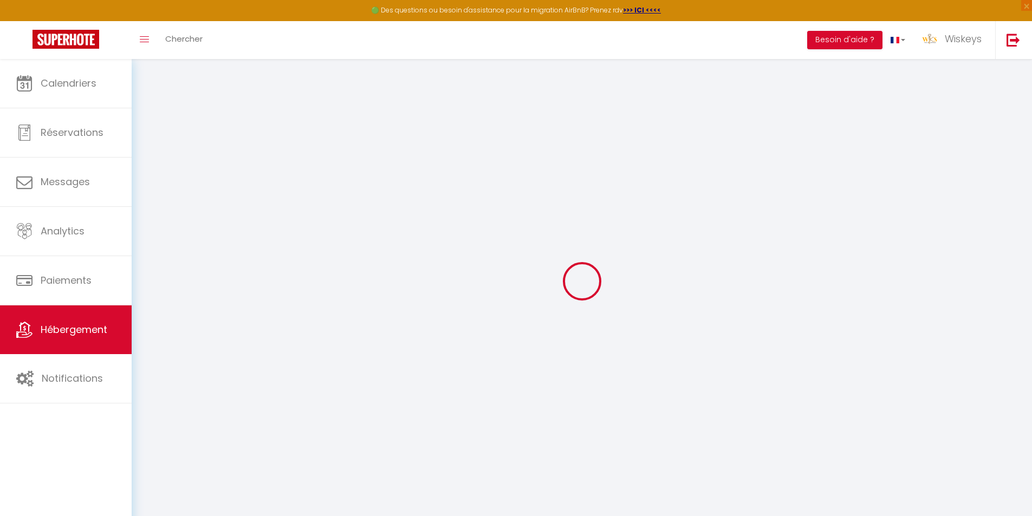
select select
checkbox input "false"
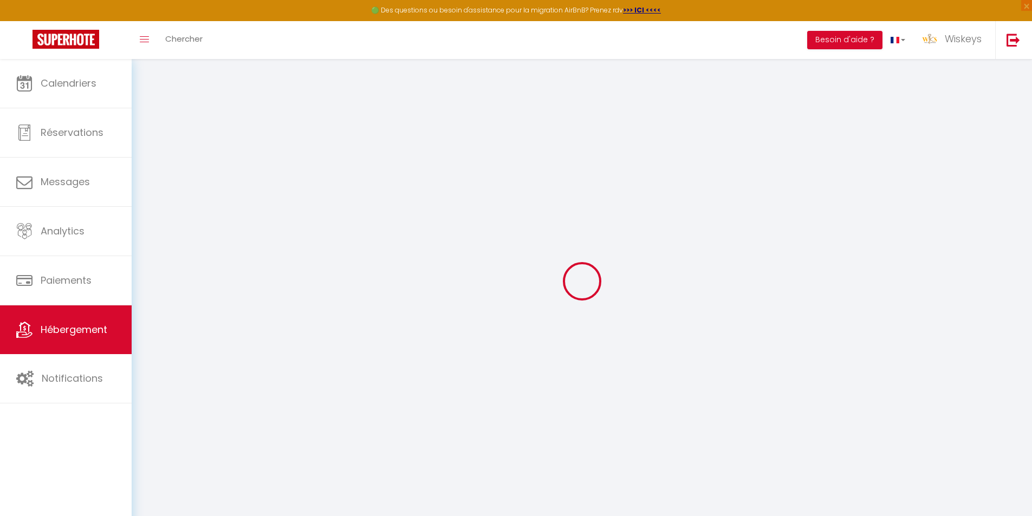
select select
type input "Le Boucan Bonèr"
type input "Florian"
type input "Corlais"
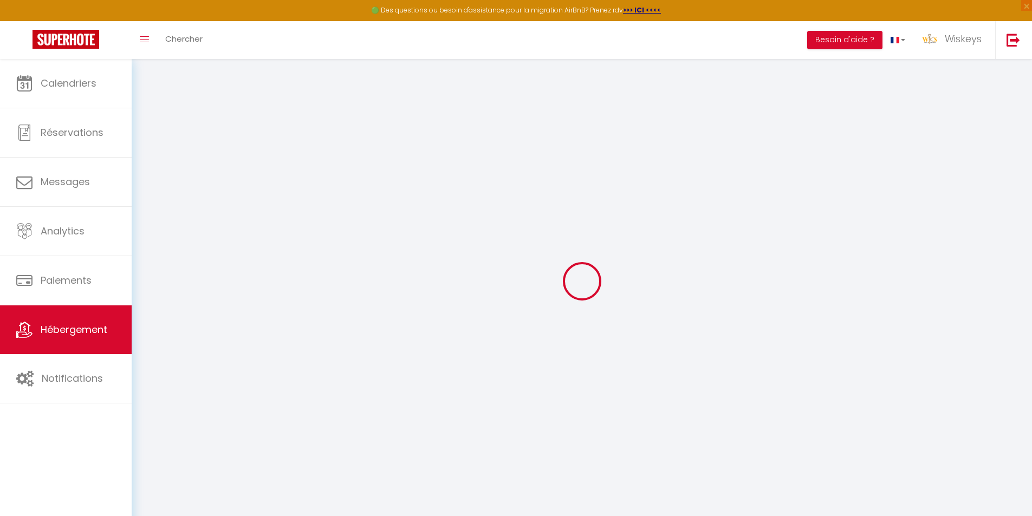
type input "44 IMPASSE VETYVERS"
type input "97600"
type input "MAMOUDZOU"
select select "2"
select select "0"
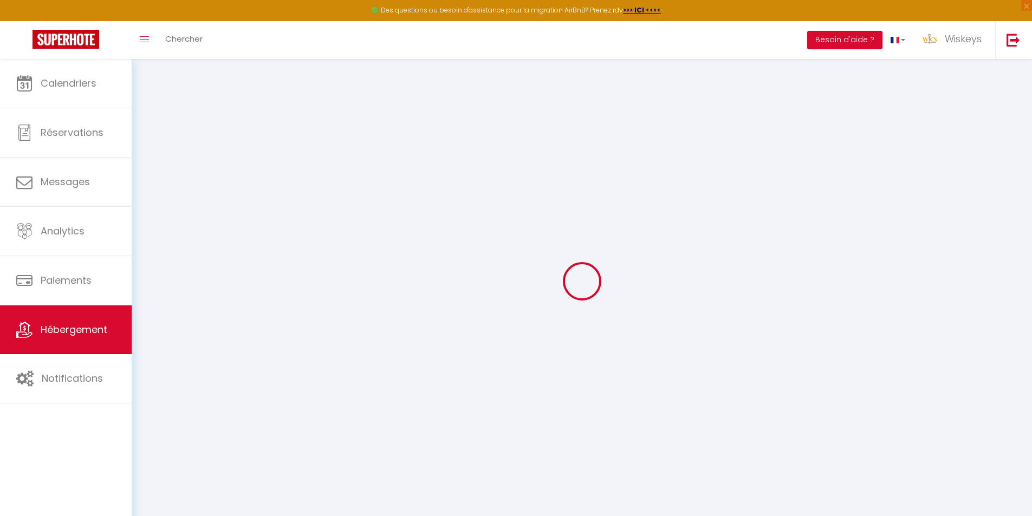
type input "58"
type input "50"
type input "5"
type input "1000"
type input "300"
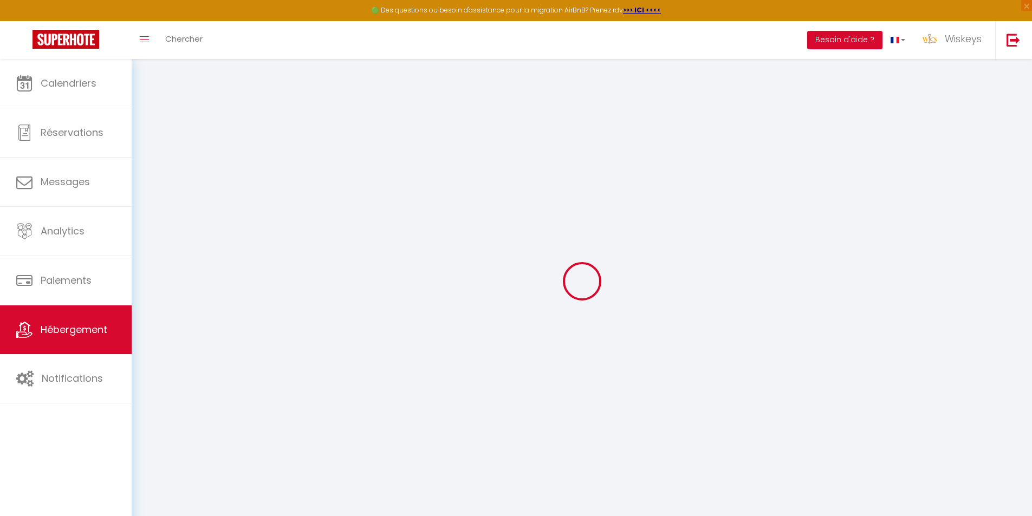
select select
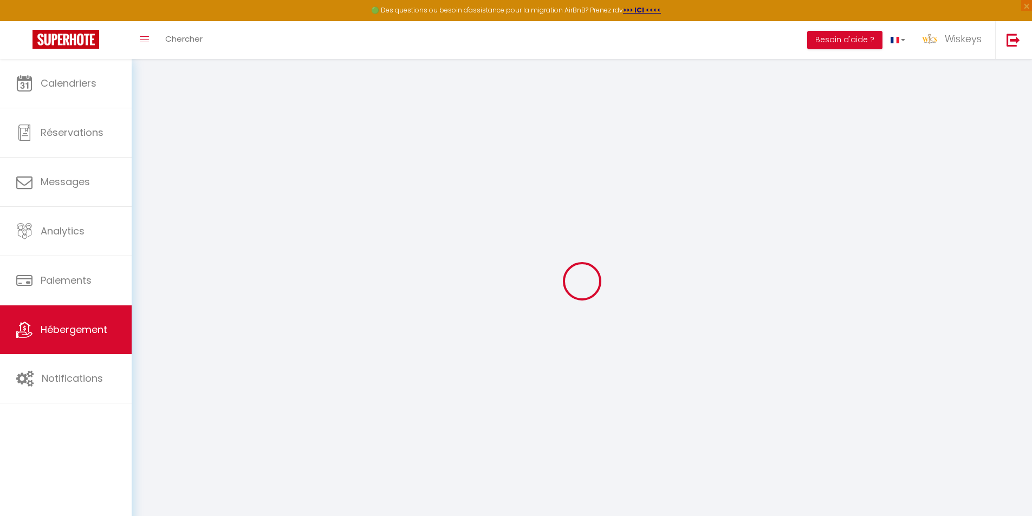
select select
type input "10 Rue du Grand Hôtel"
type input "97434"
type input "Saint Gilles Les Bains"
select select "177"
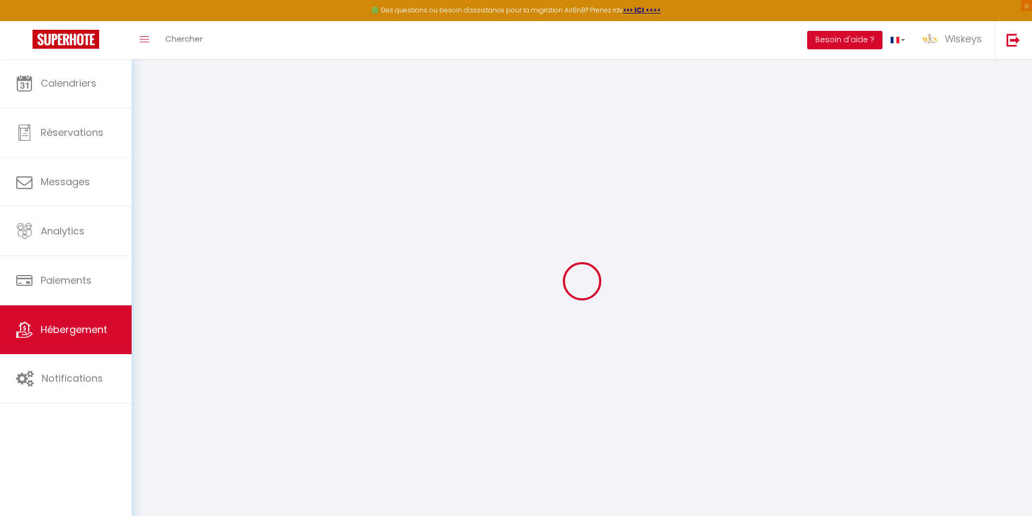
type input "[EMAIL_ADDRESS][DOMAIN_NAME]"
select select "16113"
checkbox input "false"
checkbox input "true"
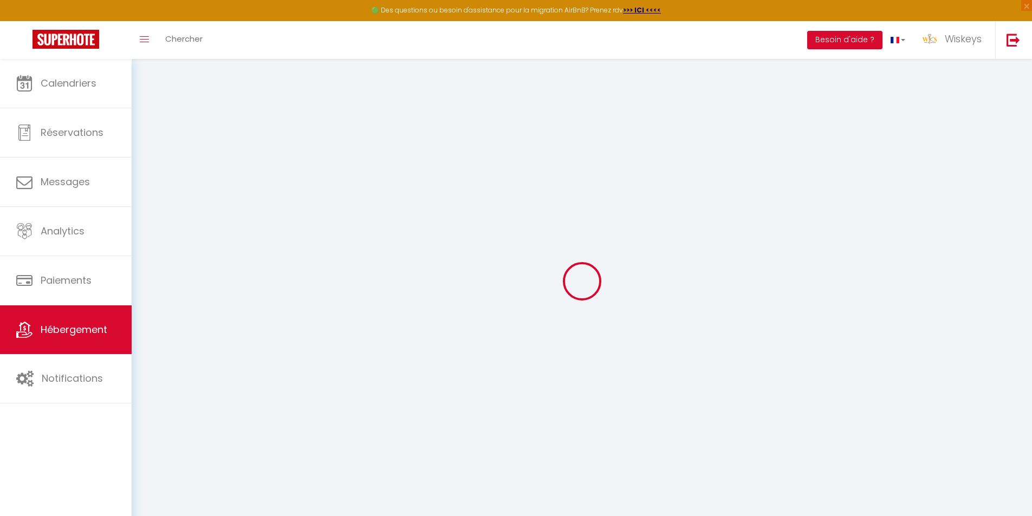
checkbox input "true"
radio input "true"
type input "0"
select select
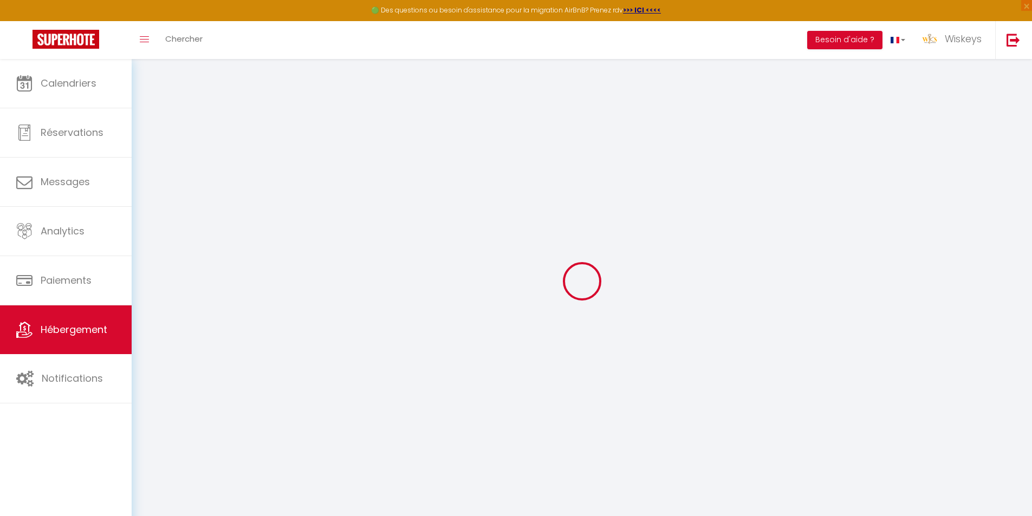
select select
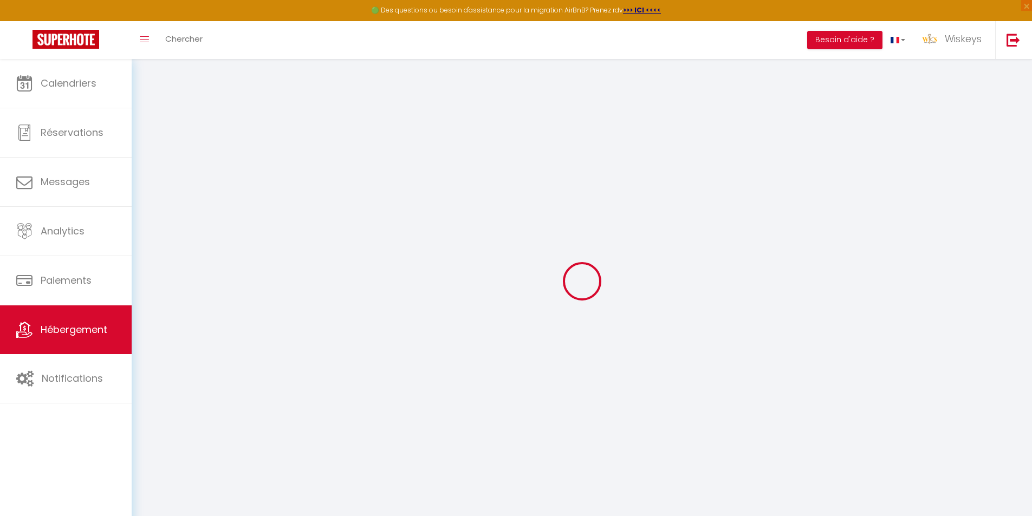
checkbox input "false"
checkbox input "true"
select select
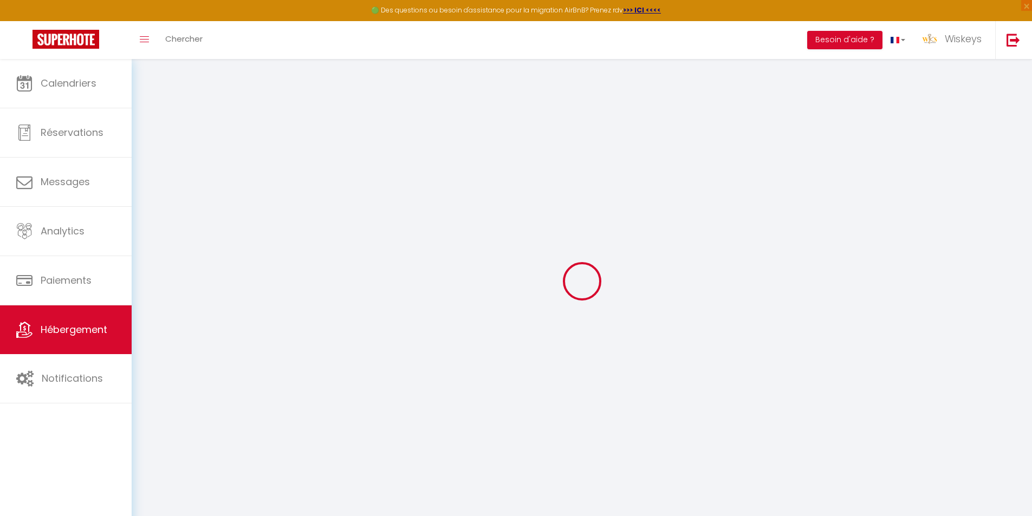
select select
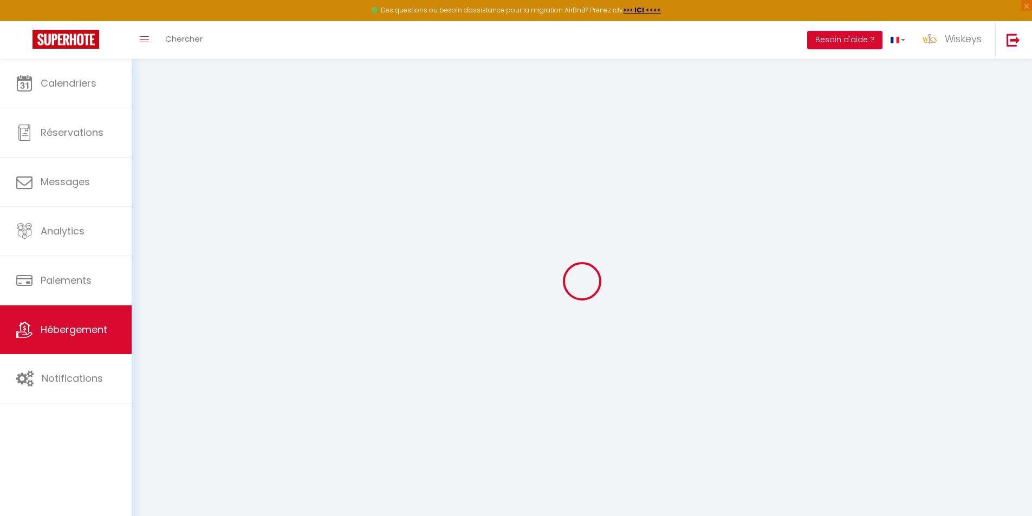
checkbox input "false"
checkbox input "true"
checkbox input "false"
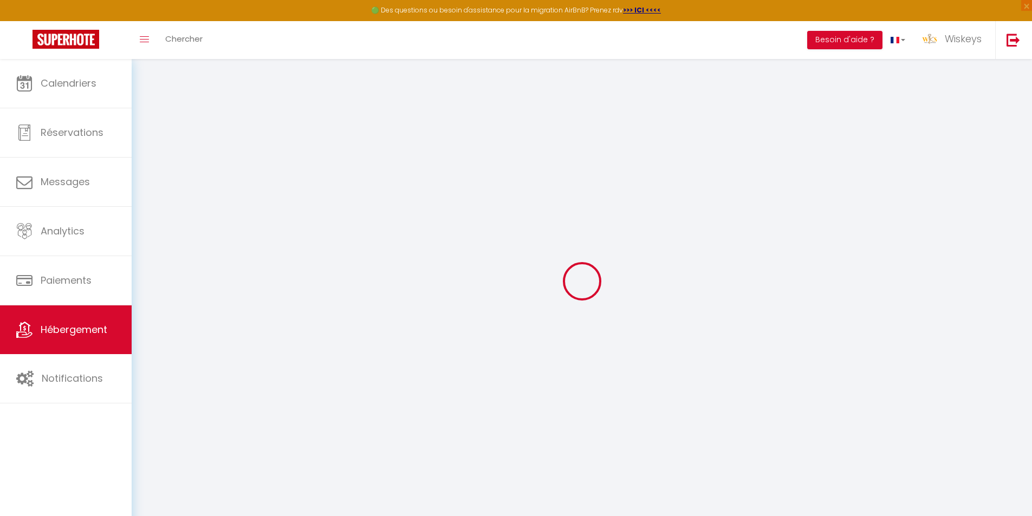
checkbox input "true"
select select "15:00"
select select "23:45"
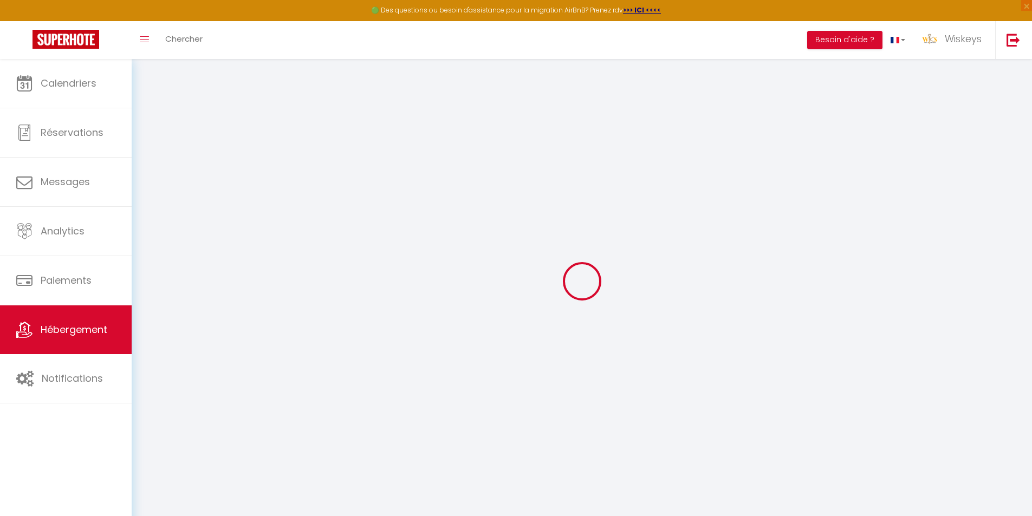
select select "11:00"
select select "30"
select select "120"
select select "19:00"
checkbox input "false"
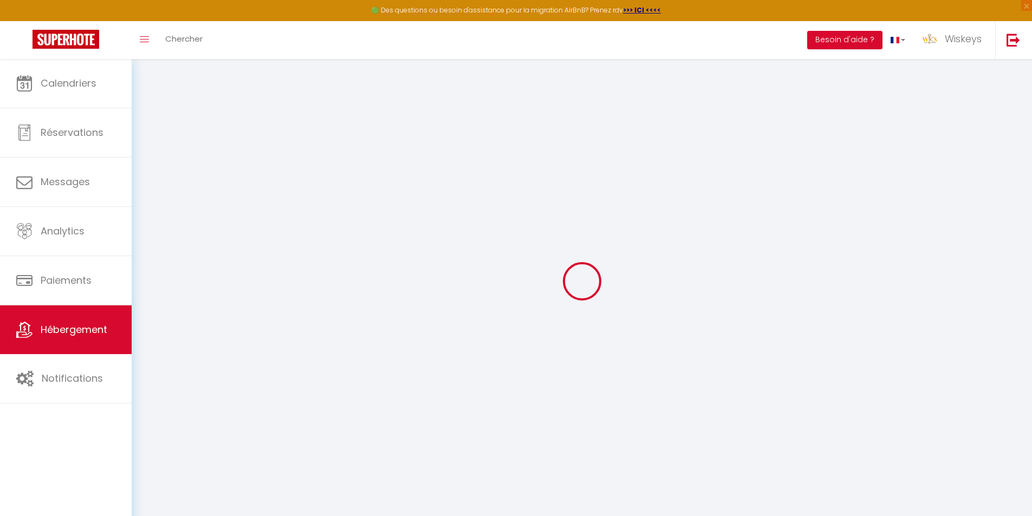
checkbox input "true"
checkbox input "false"
checkbox input "true"
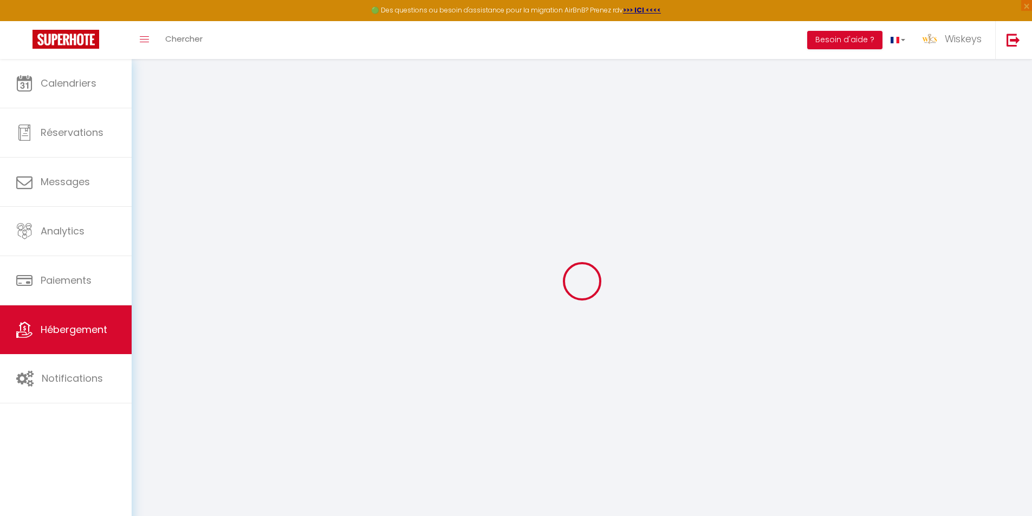
checkbox input "true"
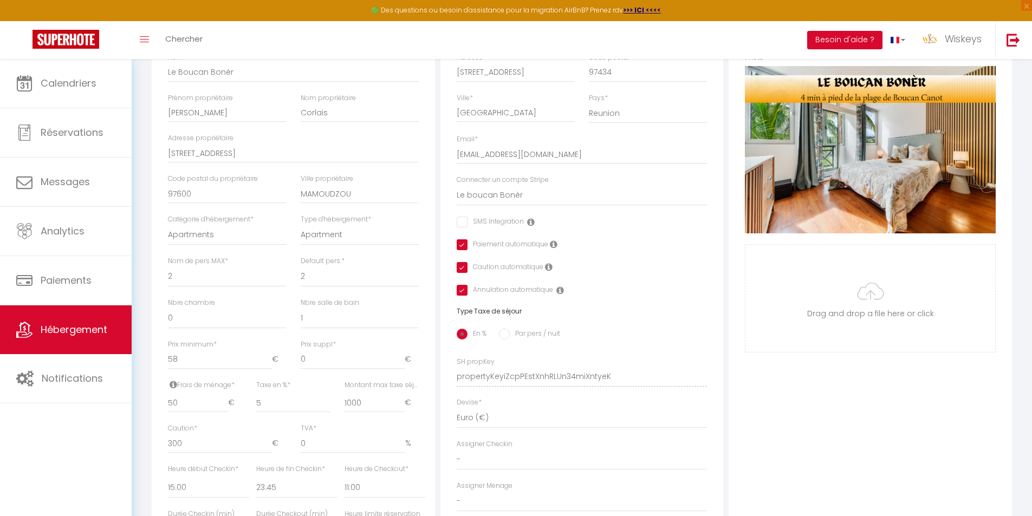
scroll to position [379, 0]
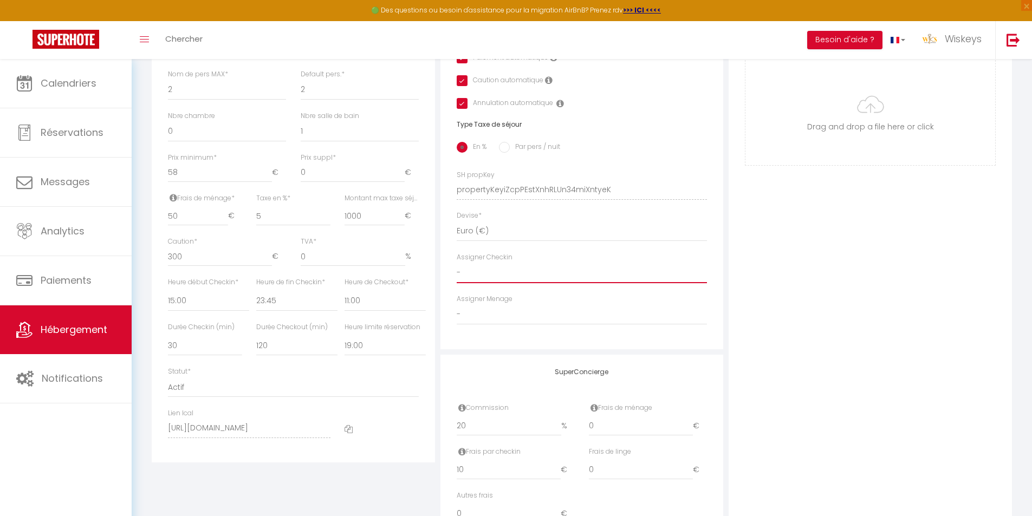
click at [650, 283] on select "- Lenka TRIOREAU Anaïs HAUET-RICOU Laëtitia AYOUL Annie Paule DEFAUD Roselyne D…" at bounding box center [581, 273] width 251 height 21
select select "53469"
click at [456, 271] on select "- Lenka TRIOREAU Anaïs HAUET-RICOU Laëtitia AYOUL Annie Paule DEFAUD Roselyne D…" at bounding box center [581, 273] width 251 height 21
checkbox input "false"
checkbox input "true"
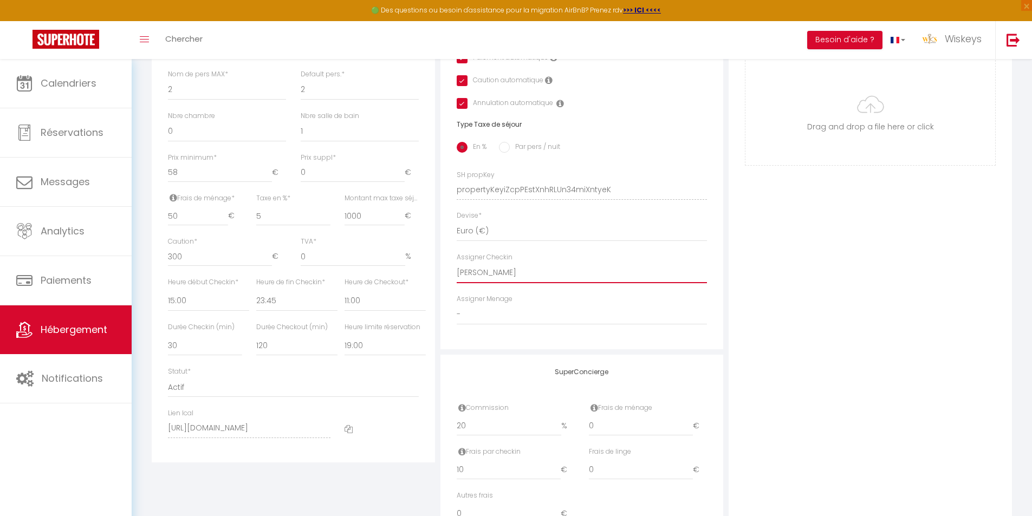
checkbox input "true"
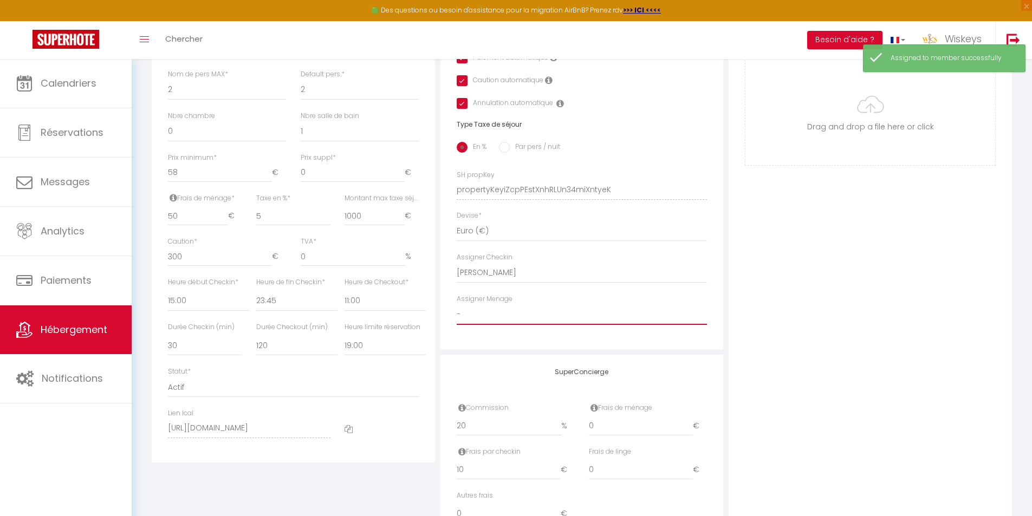
click at [563, 318] on select "- Lenka TRIOREAU Anaïs HAUET-RICOU Laëtitia AYOUL Annie Paule DEFAUD Roselyne D…" at bounding box center [581, 314] width 251 height 21
select select "35951"
click at [456, 312] on select "- Lenka TRIOREAU Anaïs HAUET-RICOU Laëtitia AYOUL Annie Paule DEFAUD Roselyne D…" at bounding box center [581, 314] width 251 height 21
checkbox input "false"
checkbox input "true"
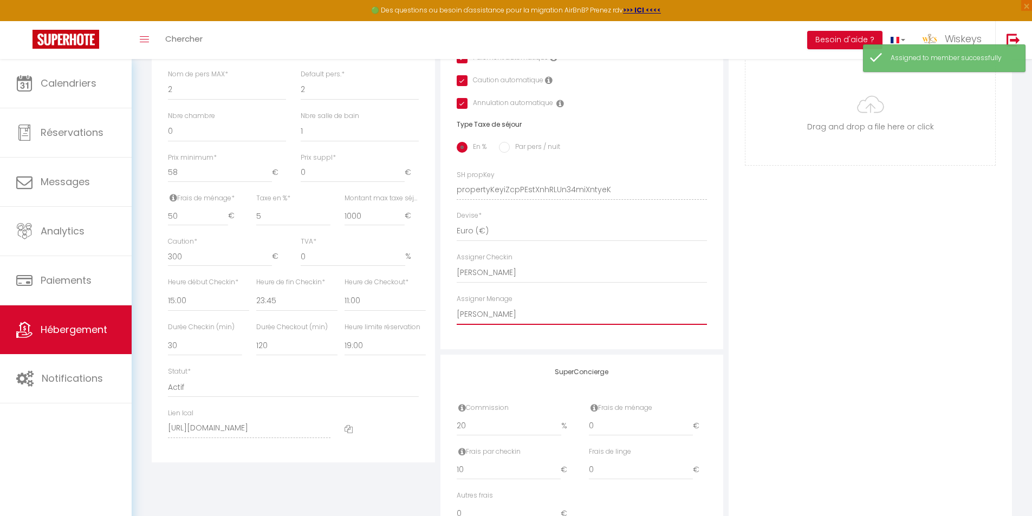
checkbox input "true"
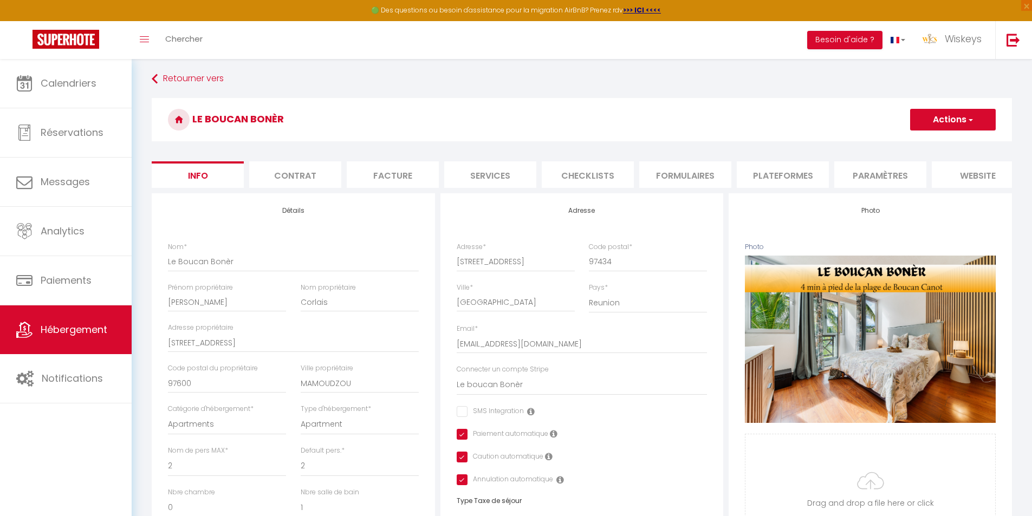
scroll to position [0, 0]
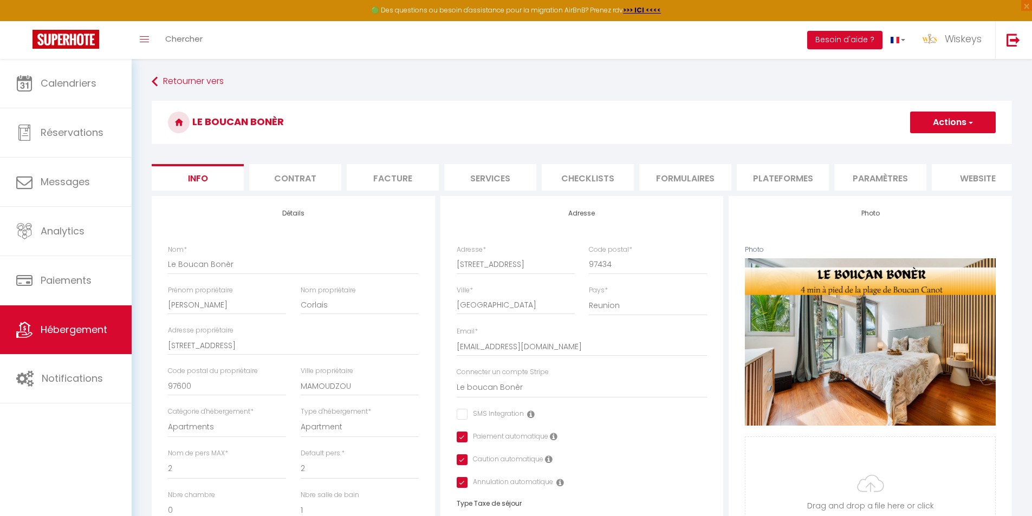
click at [942, 115] on button "Actions" at bounding box center [953, 123] width 86 height 22
click at [915, 143] on input "Enregistrer" at bounding box center [910, 146] width 40 height 11
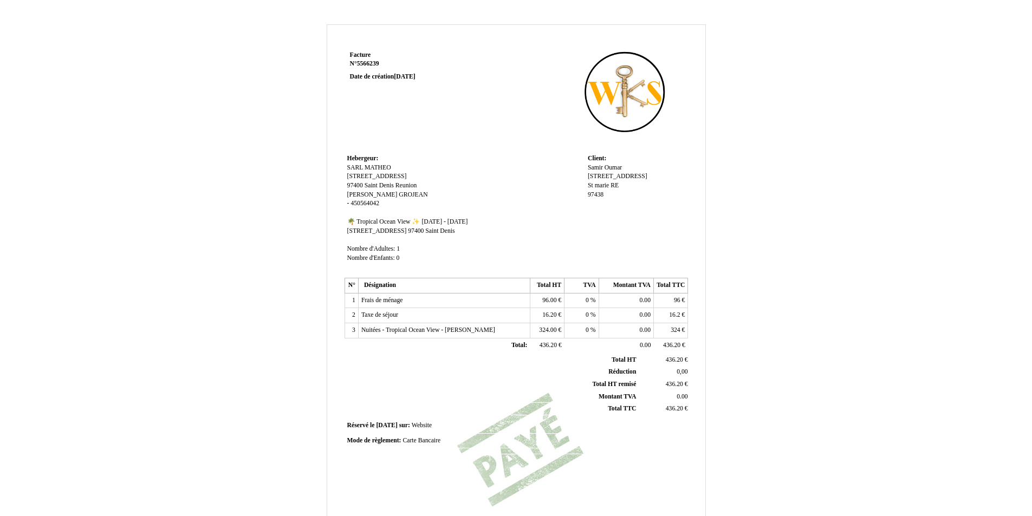
scroll to position [138, 0]
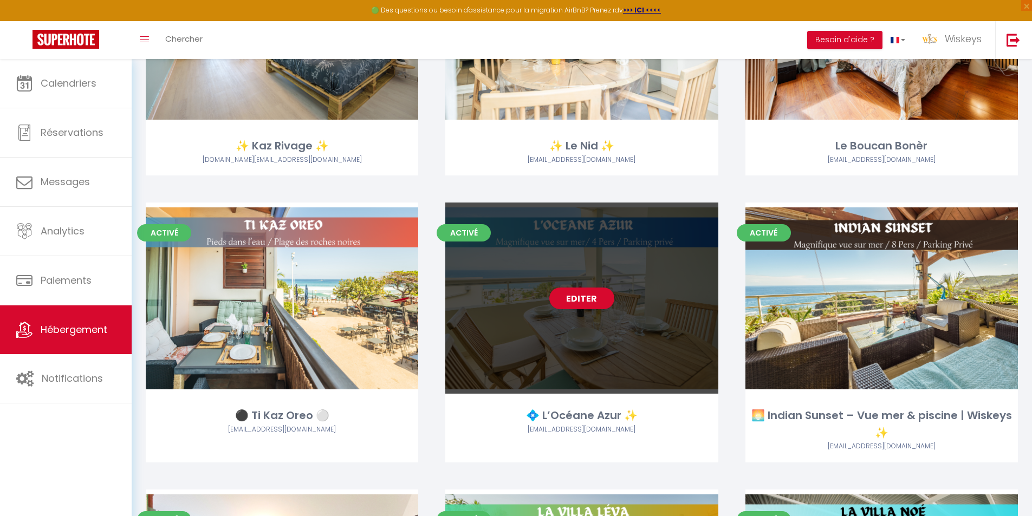
scroll to position [1733, 0]
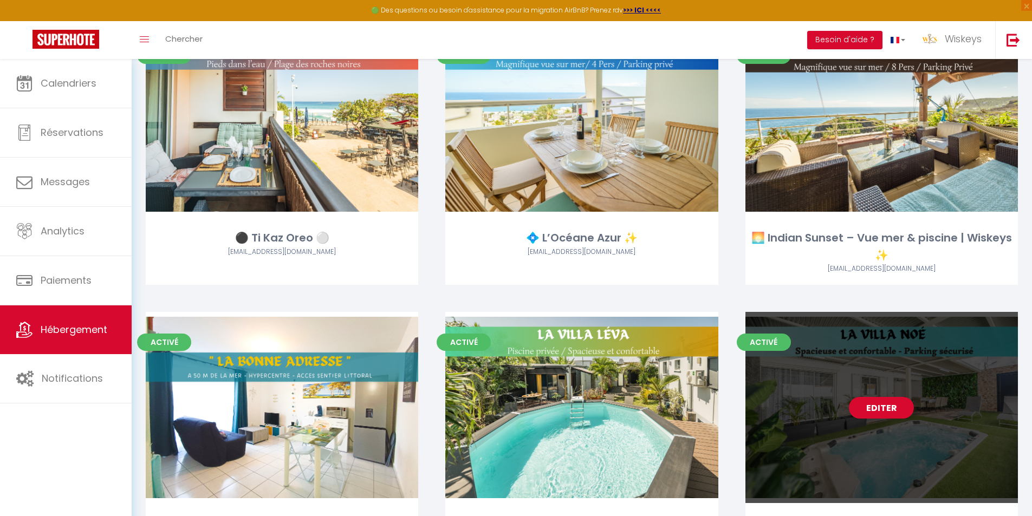
click at [878, 407] on link "Editer" at bounding box center [880, 408] width 65 height 22
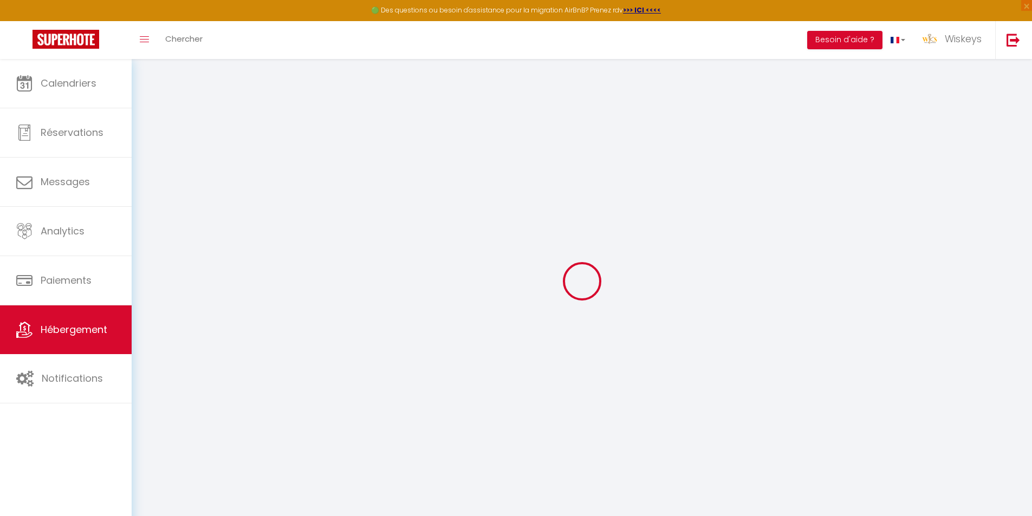
type input "🕊️ La Villa Noé ✨"
type input "Noéline"
type input "RUFFO"
type input "7 chemin Balbine Commune bègue"
type input "97441"
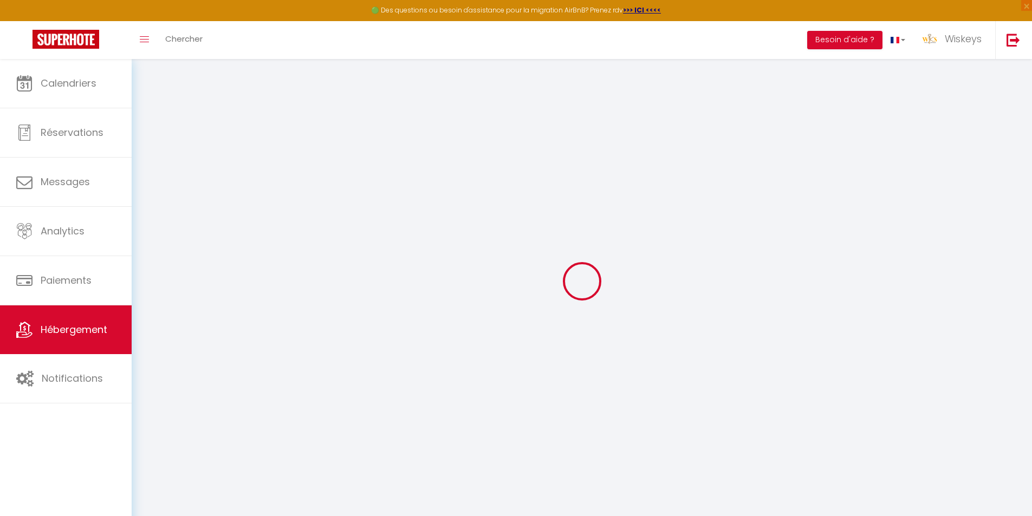
type input "Sainte Suzanne"
select select "houses"
select select "8"
select select "3"
select select "2"
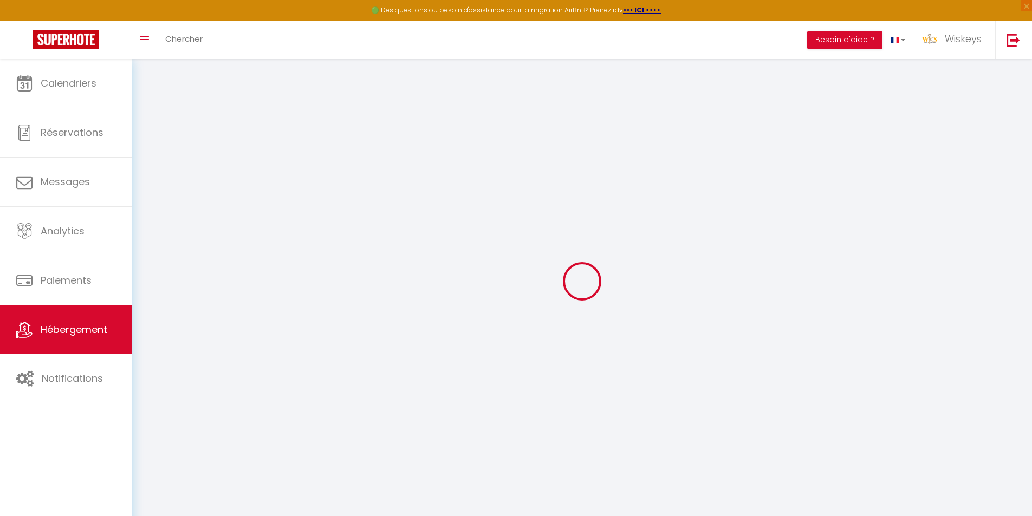
type input "120"
type input "110"
type input "5"
type input "1000"
type input "500"
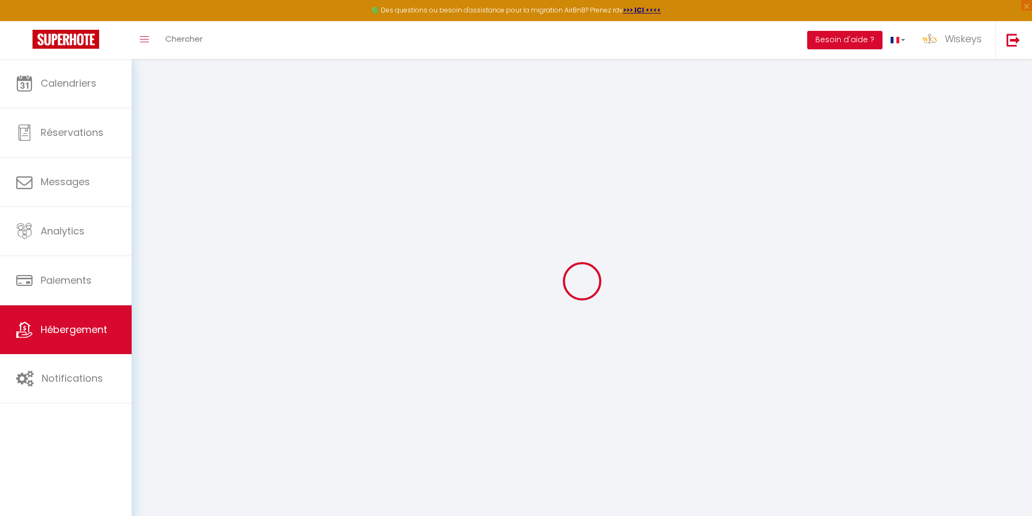
select select
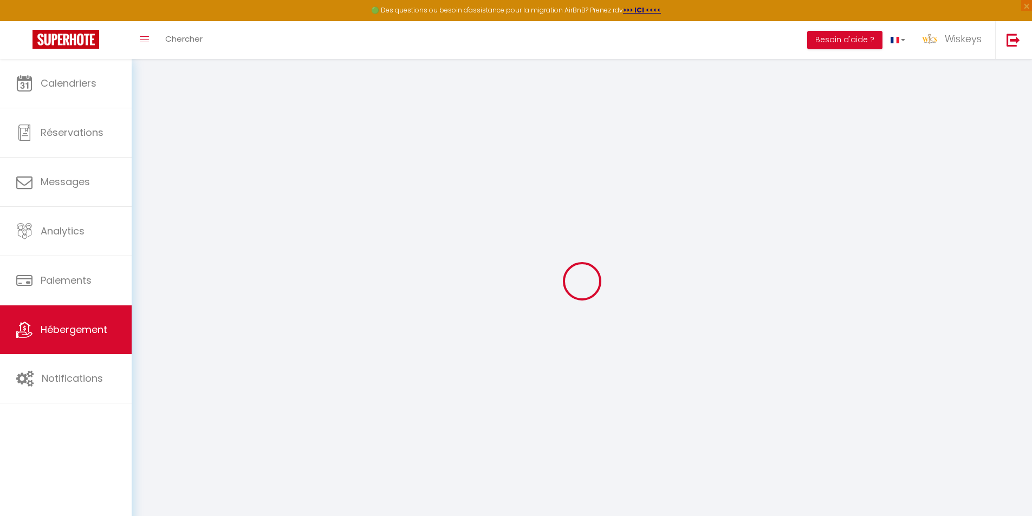
select select
type input "5 chemin Balbine"
type input "97441"
type input "Sainte Suzanne"
select select "177"
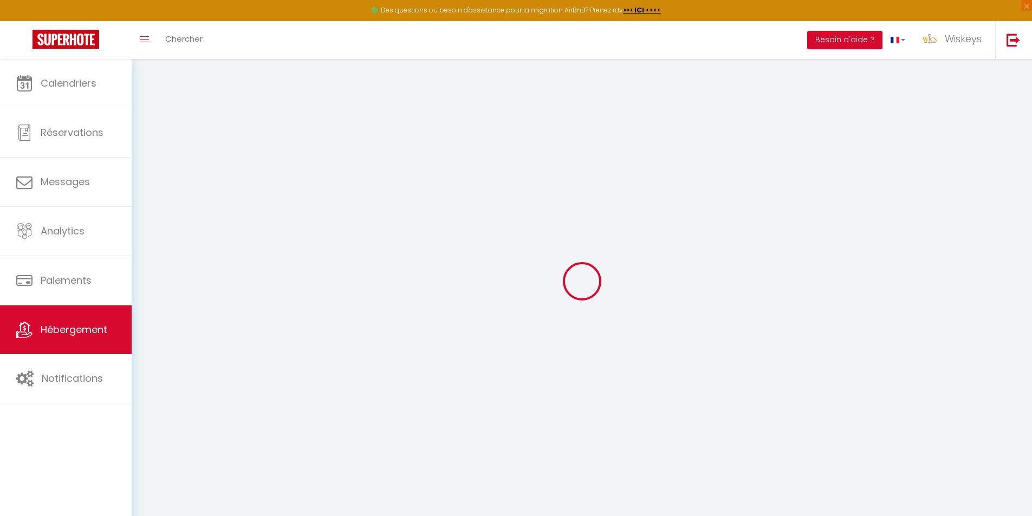
type input "[EMAIL_ADDRESS][DOMAIN_NAME]"
select select "9808"
checkbox input "false"
checkbox input "true"
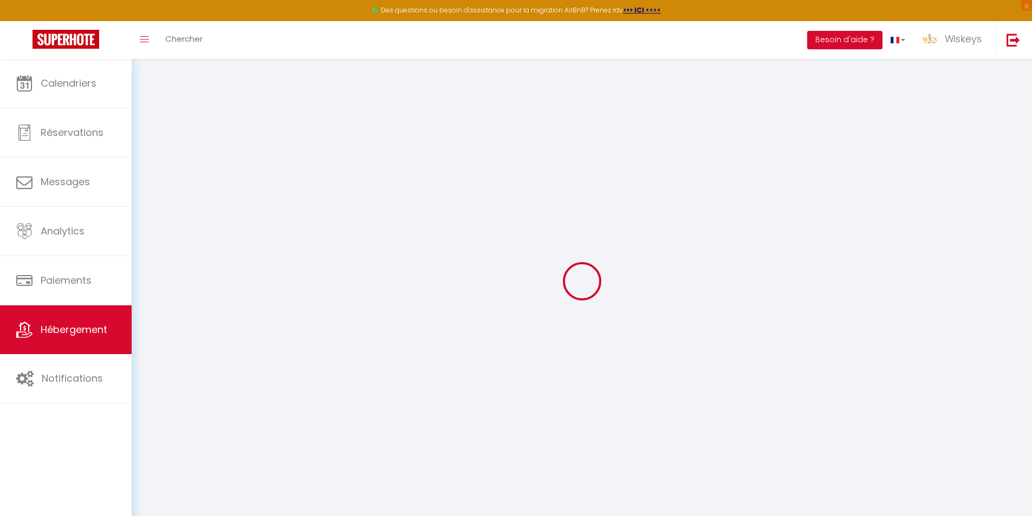
checkbox input "true"
radio input "true"
type input "0"
select select "villa"
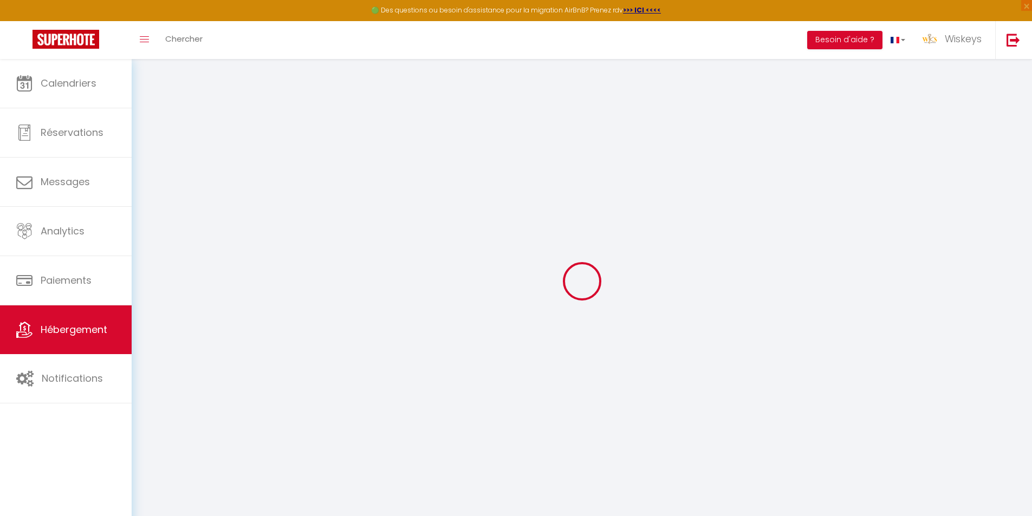
select select "33580"
select select "35951"
select select
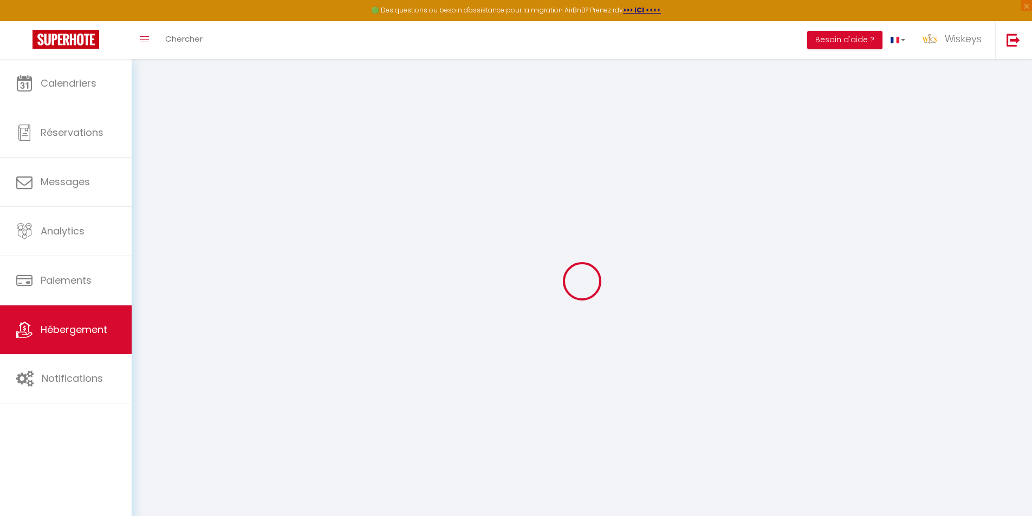
select select
checkbox input "false"
checkbox input "true"
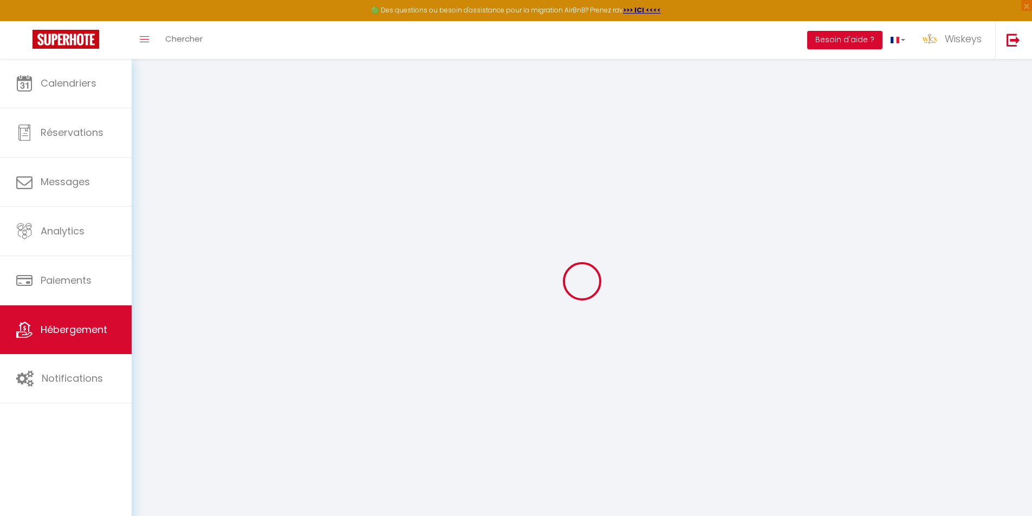
checkbox input "true"
select select
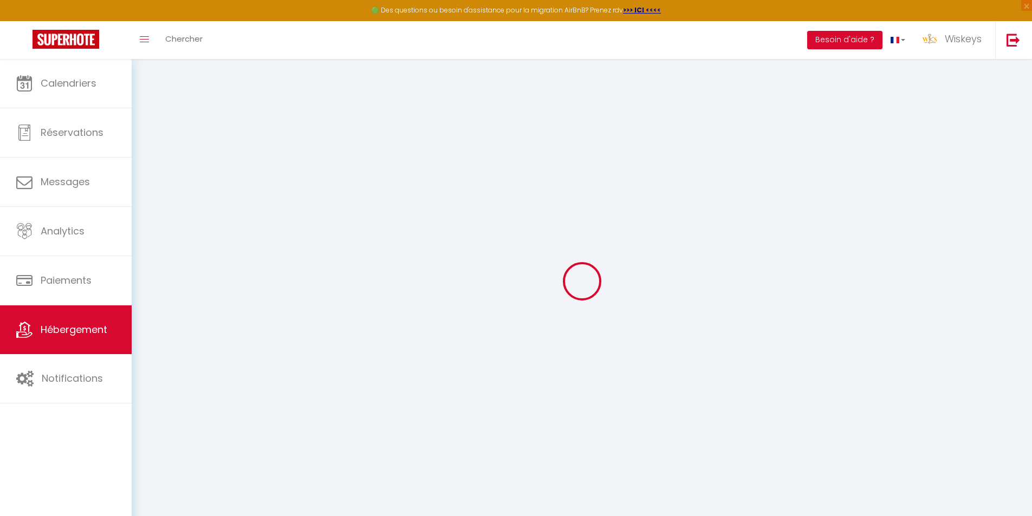
select select
checkbox input "false"
checkbox input "true"
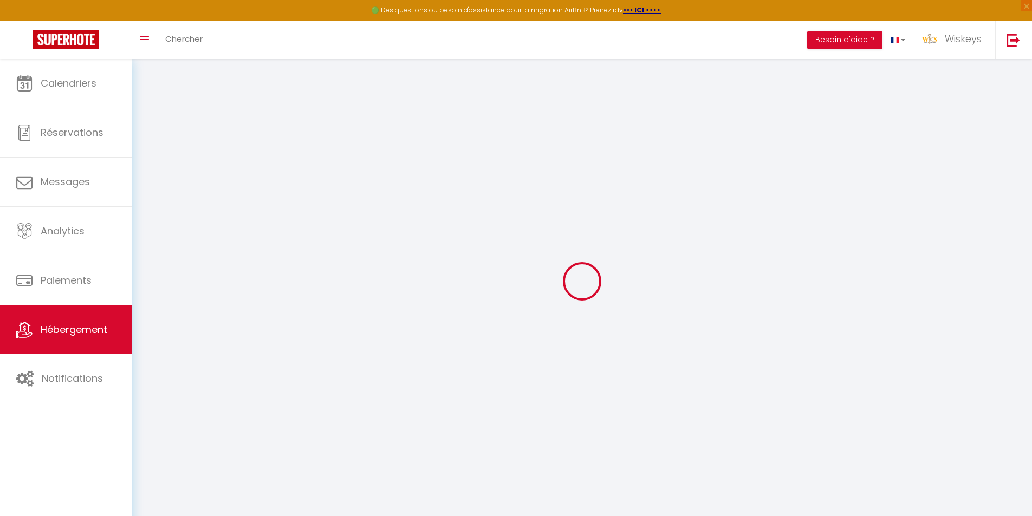
checkbox input "true"
checkbox input "false"
checkbox input "true"
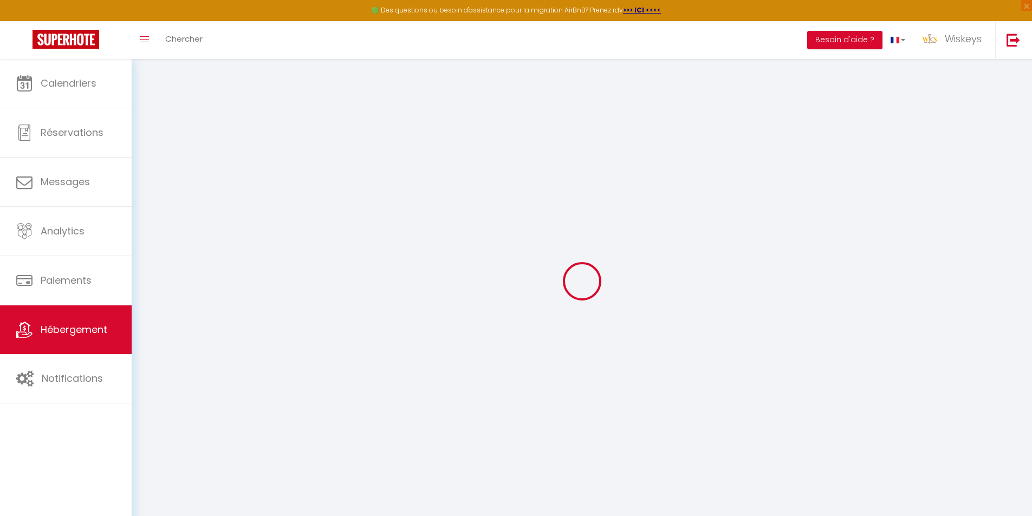
checkbox input "true"
select select "15:00"
select select "23:45"
select select "11:00"
select select "30"
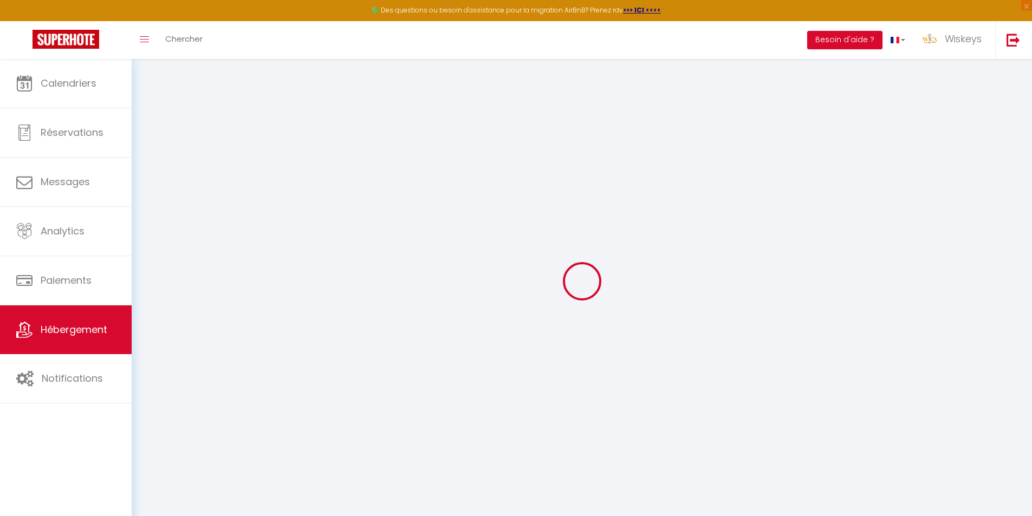
select select "120"
select select "20:00"
checkbox input "false"
checkbox input "true"
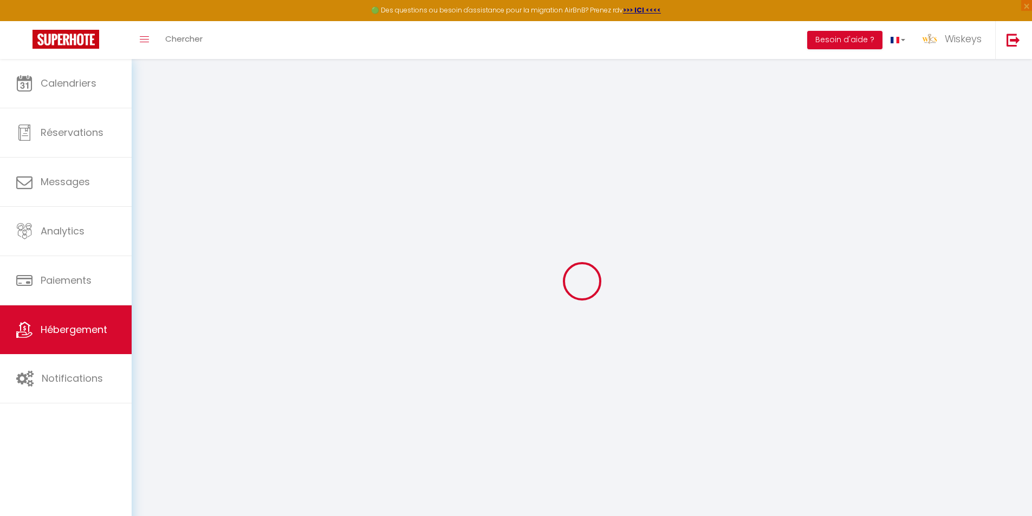
checkbox input "true"
checkbox input "false"
checkbox input "true"
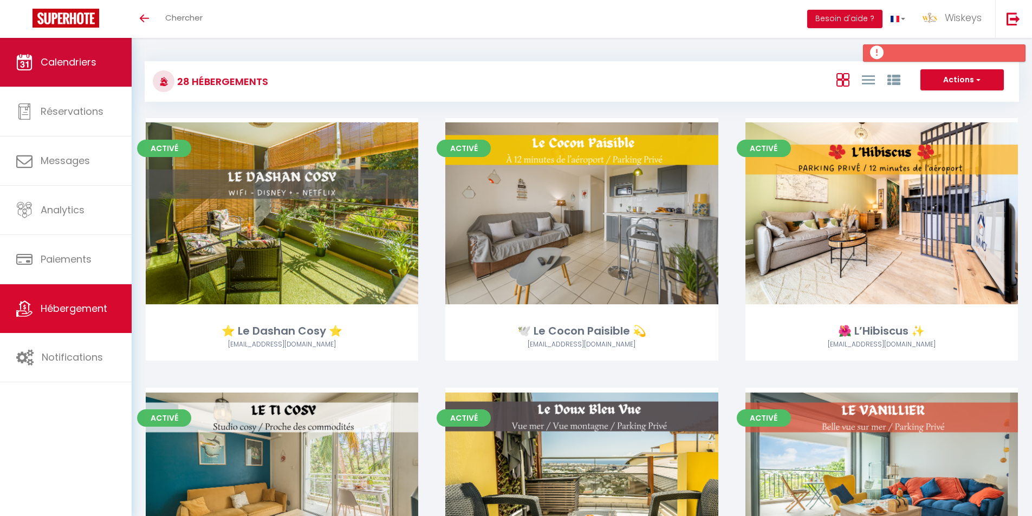
click at [49, 62] on span "Calendriers" at bounding box center [69, 62] width 56 height 14
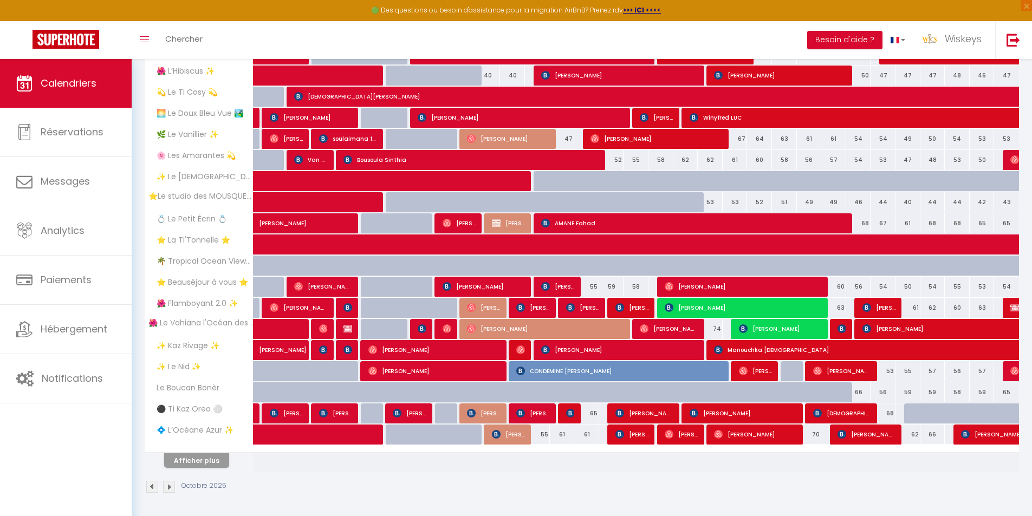
scroll to position [225, 0]
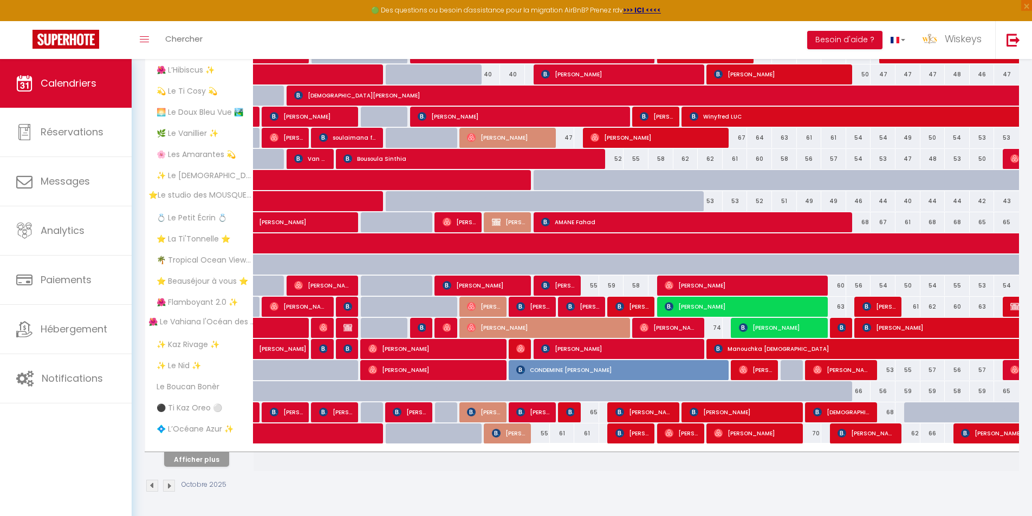
click at [229, 460] on div "Afficher plus" at bounding box center [197, 459] width 114 height 15
click at [222, 459] on button "Afficher plus" at bounding box center [196, 459] width 65 height 15
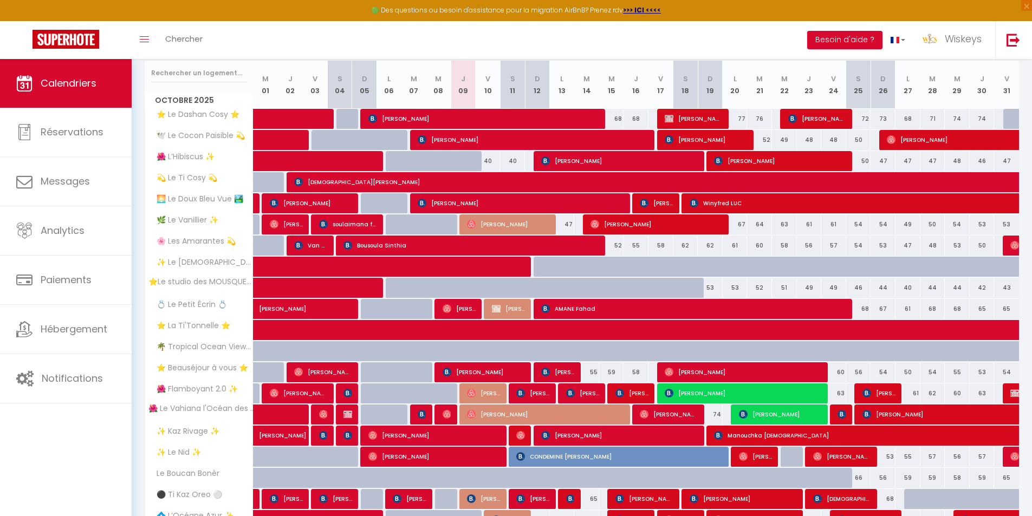
scroll to position [96, 0]
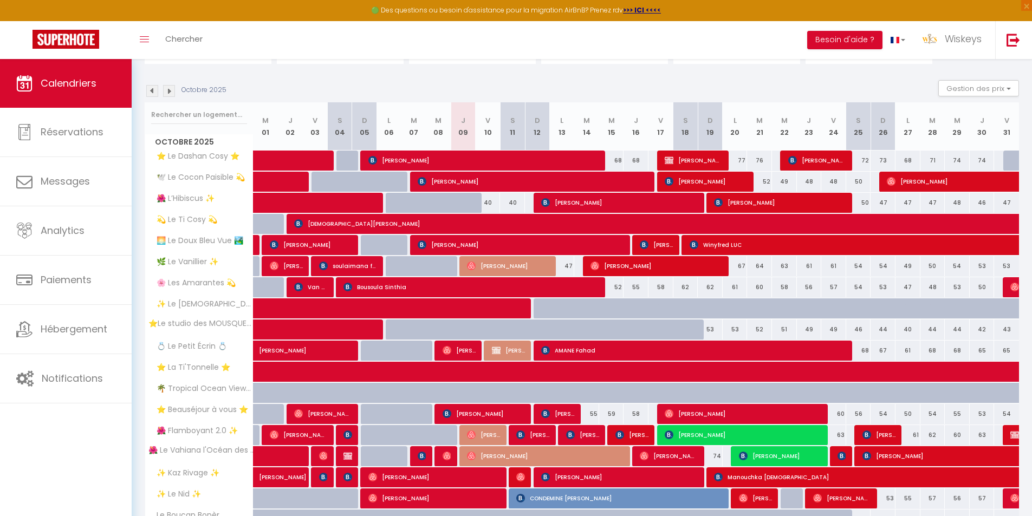
click at [171, 96] on img at bounding box center [169, 91] width 12 height 12
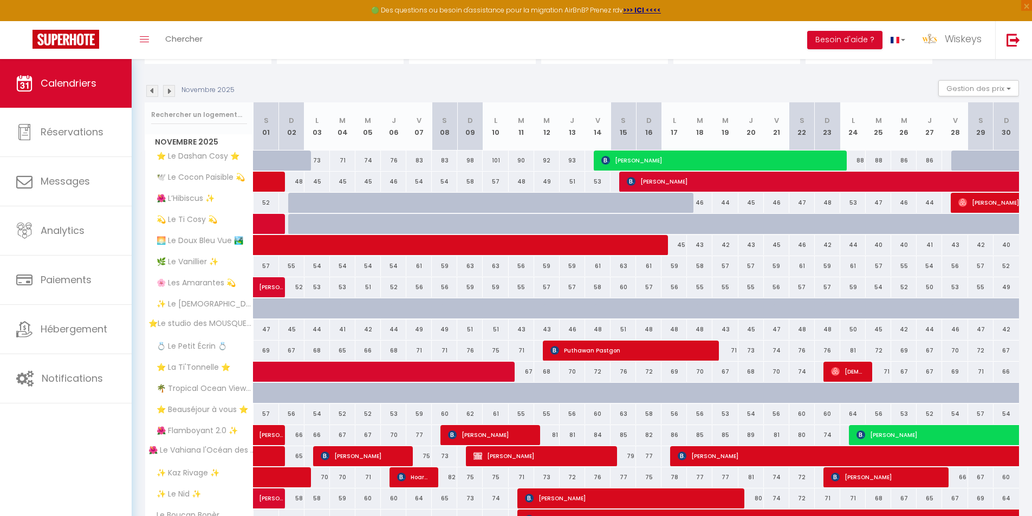
click at [149, 90] on img at bounding box center [152, 91] width 12 height 12
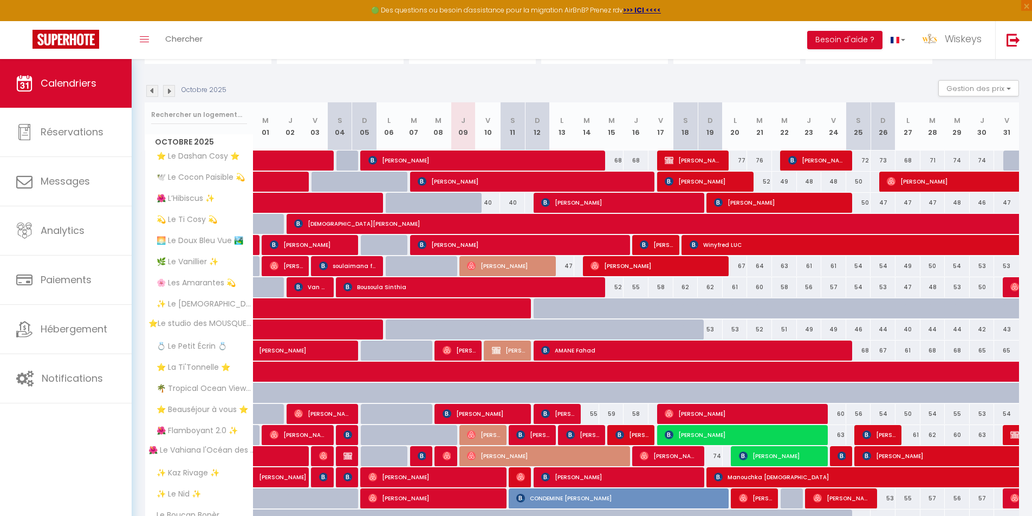
click at [171, 89] on img at bounding box center [169, 91] width 12 height 12
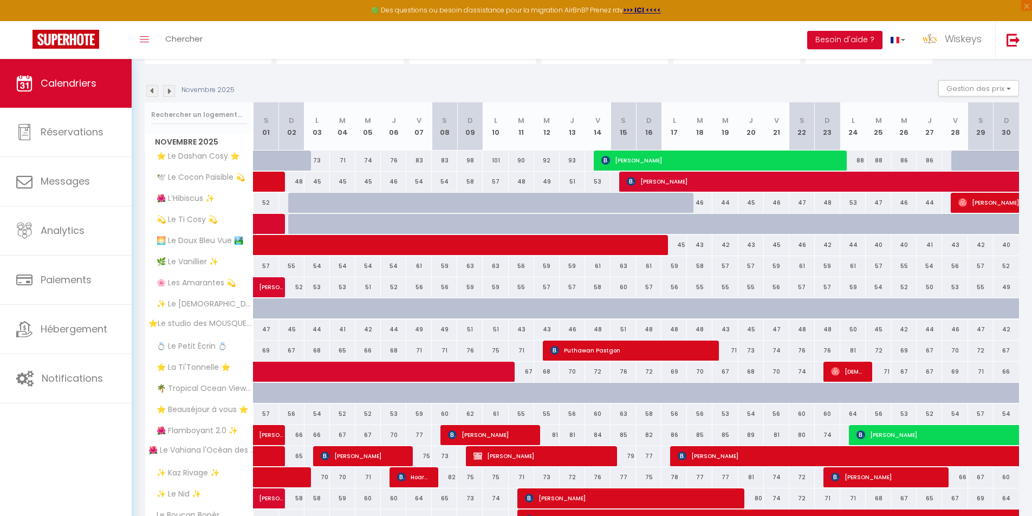
click at [151, 93] on img at bounding box center [152, 91] width 12 height 12
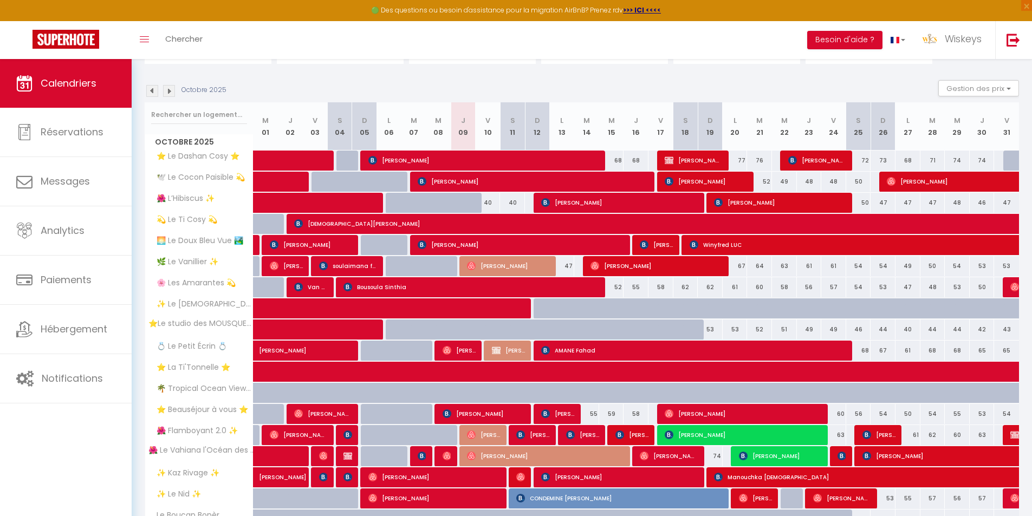
click at [168, 87] on img at bounding box center [169, 91] width 12 height 12
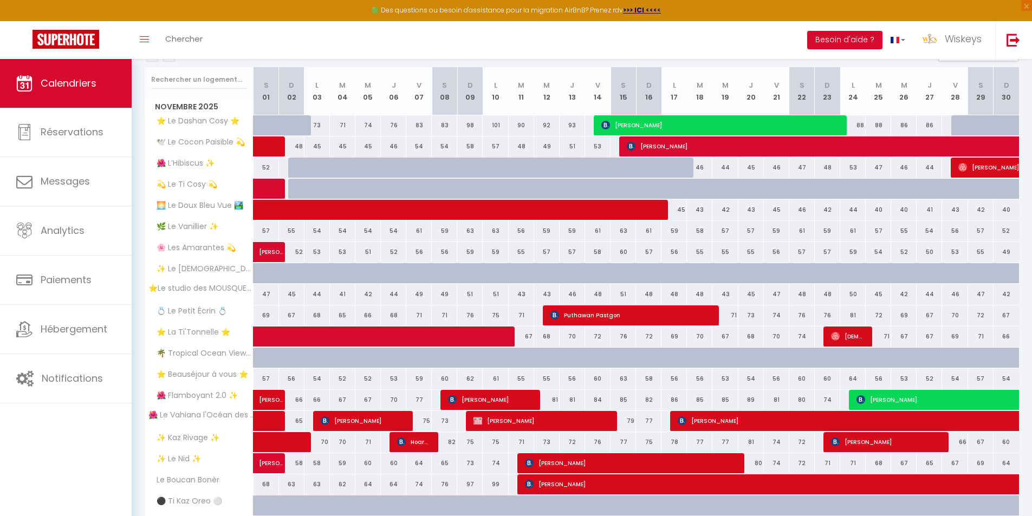
scroll to position [151, 0]
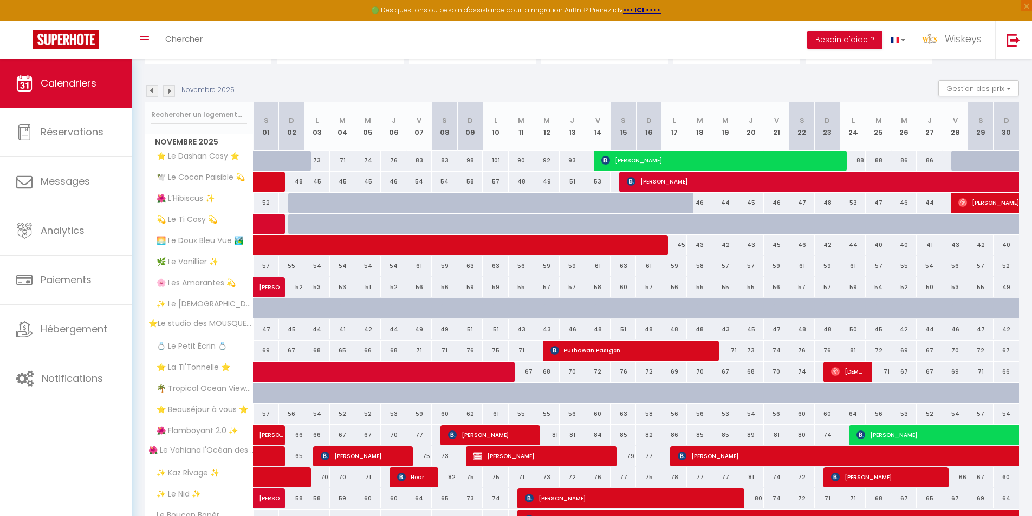
click at [169, 89] on img at bounding box center [169, 91] width 12 height 12
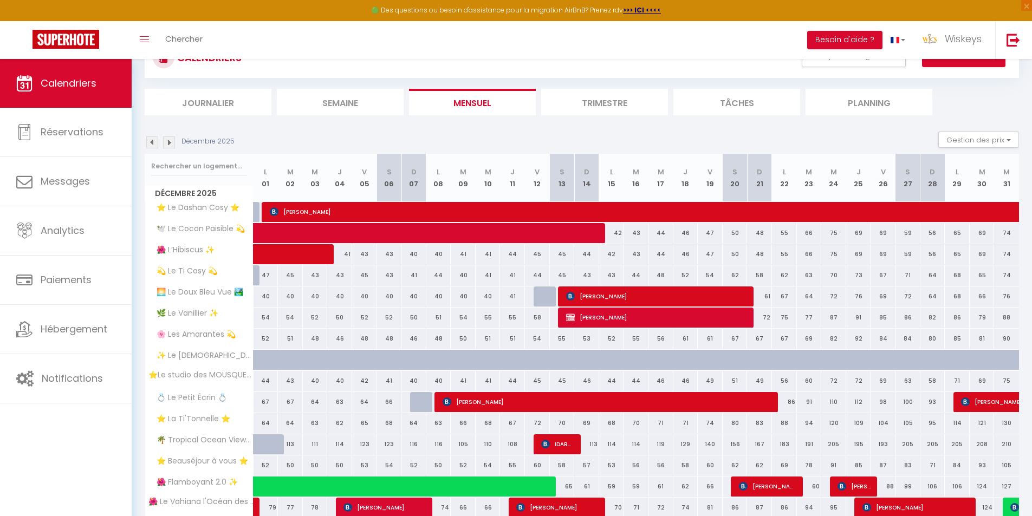
scroll to position [42, 0]
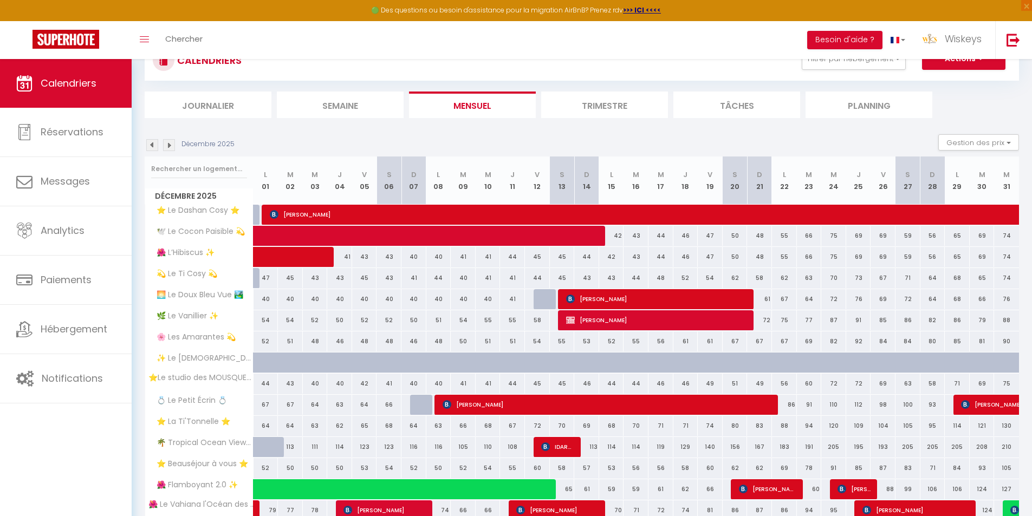
click at [148, 142] on img at bounding box center [152, 145] width 12 height 12
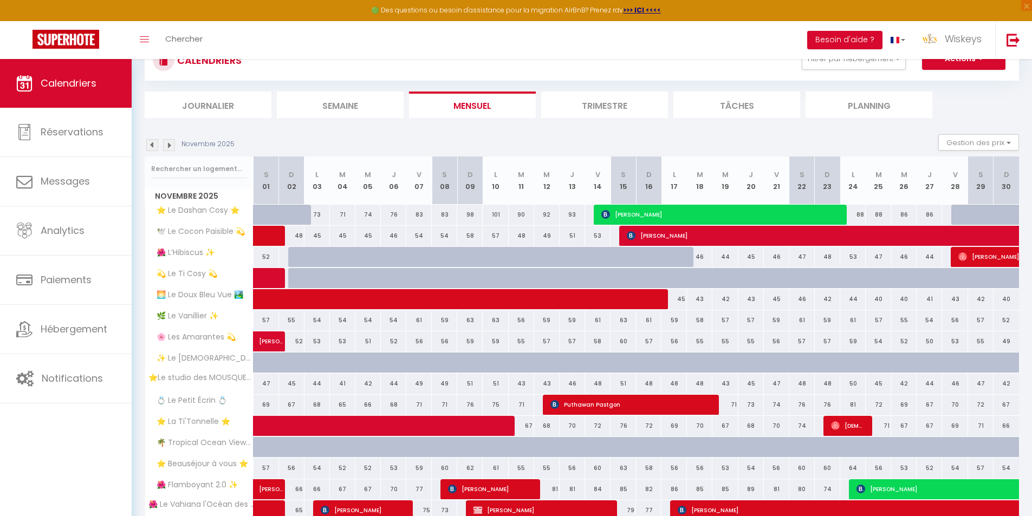
click at [147, 142] on img at bounding box center [152, 145] width 12 height 12
